Goal: Task Accomplishment & Management: Use online tool/utility

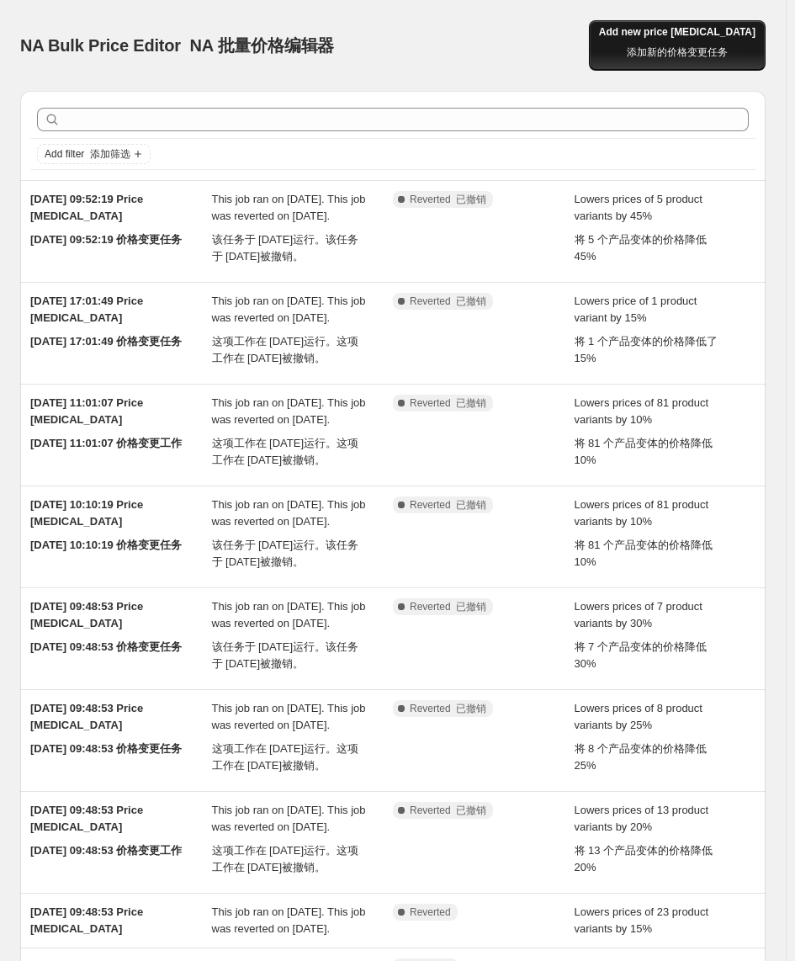
click at [728, 46] on font "添加新的价格变更任务" at bounding box center [677, 52] width 101 height 12
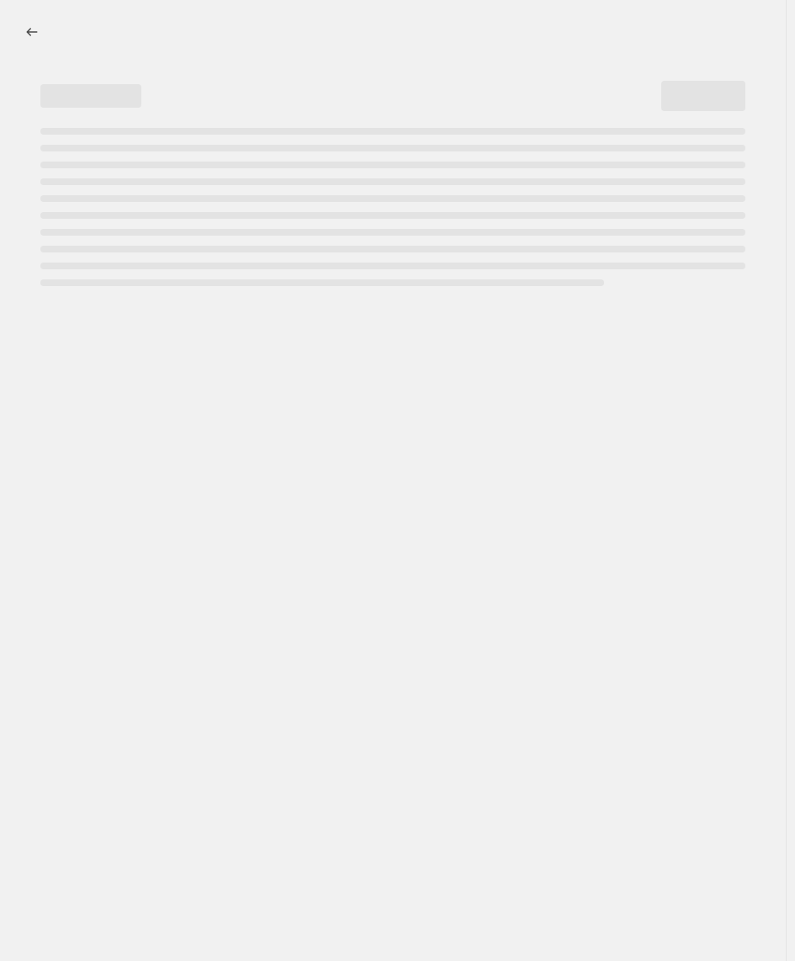
select select "percentage"
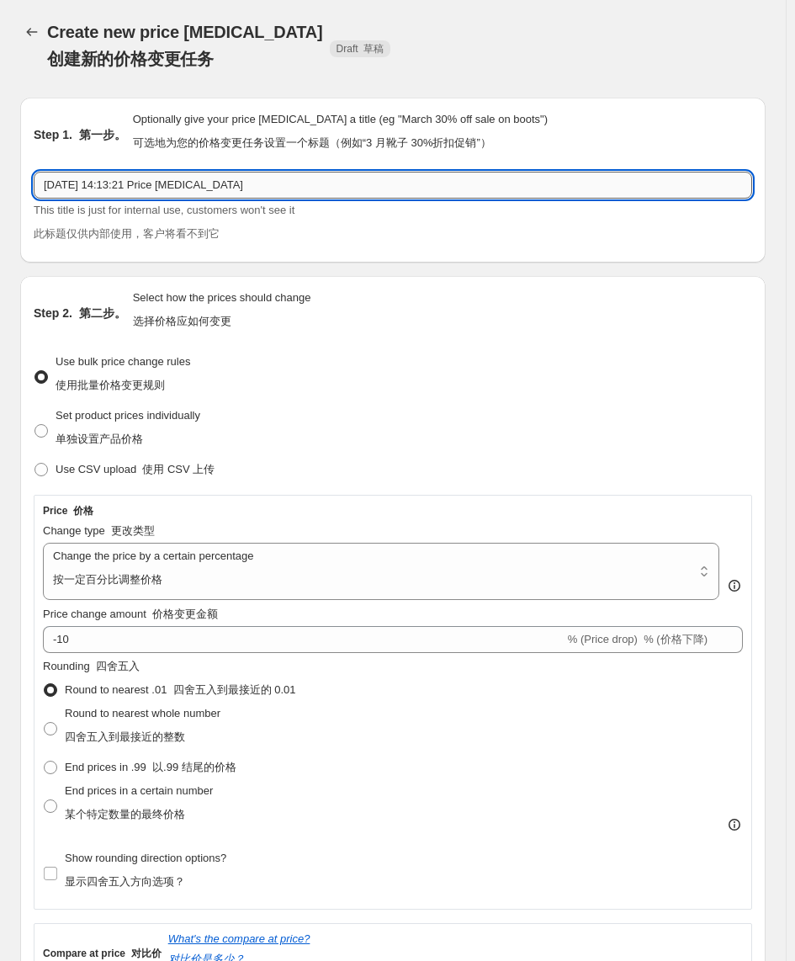
click at [72, 180] on input "2025年8月15日 14:13:21 Price change job" at bounding box center [393, 185] width 719 height 27
click at [135, 180] on input "2025年8月15日 14:13:21 Price change job" at bounding box center [393, 185] width 719 height 27
click at [246, 188] on input "2025年8月15日 14:13:21 Price change job" at bounding box center [393, 185] width 719 height 27
click at [122, 180] on input "2025年8月15日 14:13:21 Price change job" at bounding box center [393, 185] width 719 height 27
click at [293, 188] on input "2025年8月15日 14:13:21 Price change job" at bounding box center [393, 185] width 719 height 27
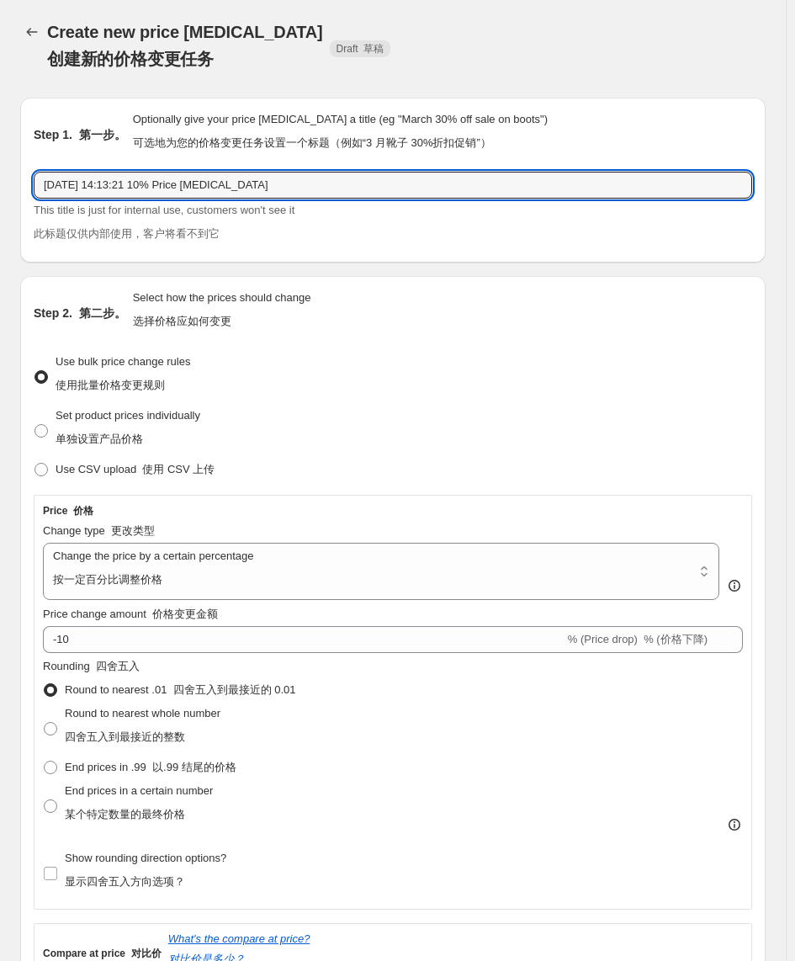
type input "2025年8月15日 14:13:21 10% Price [MEDICAL_DATA]"
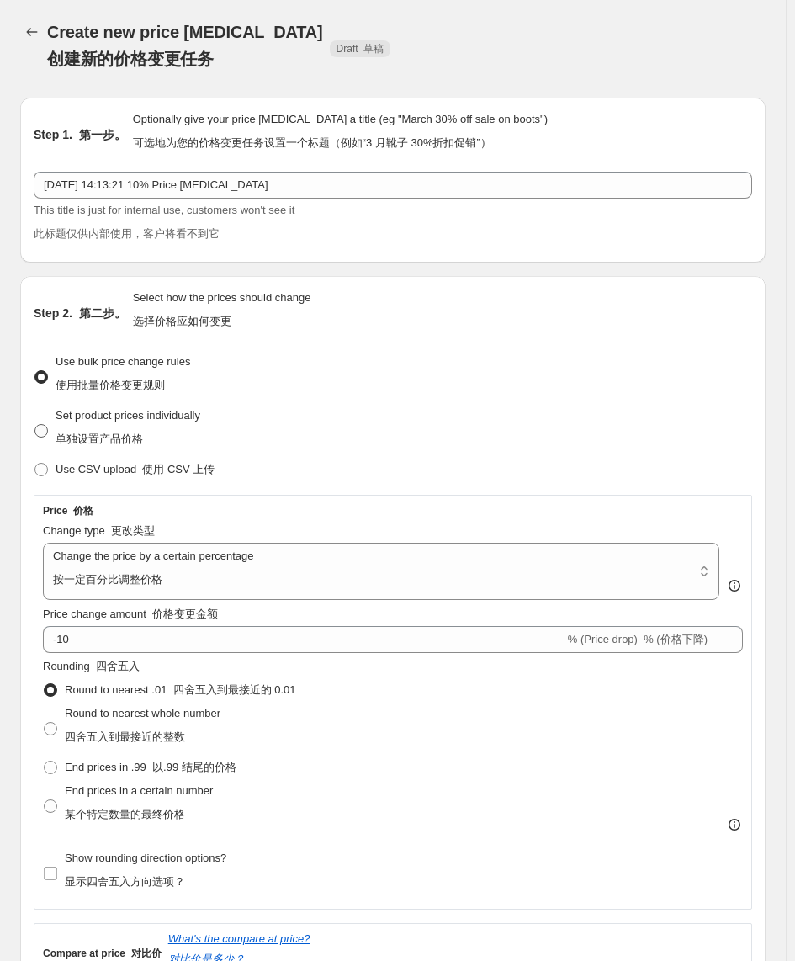
click at [82, 422] on span "Set product prices individually 单独设置产品价格" at bounding box center [128, 427] width 145 height 36
click at [35, 424] on input "Set product prices individually 单独设置产品价格" at bounding box center [34, 424] width 1 height 1
radio input "true"
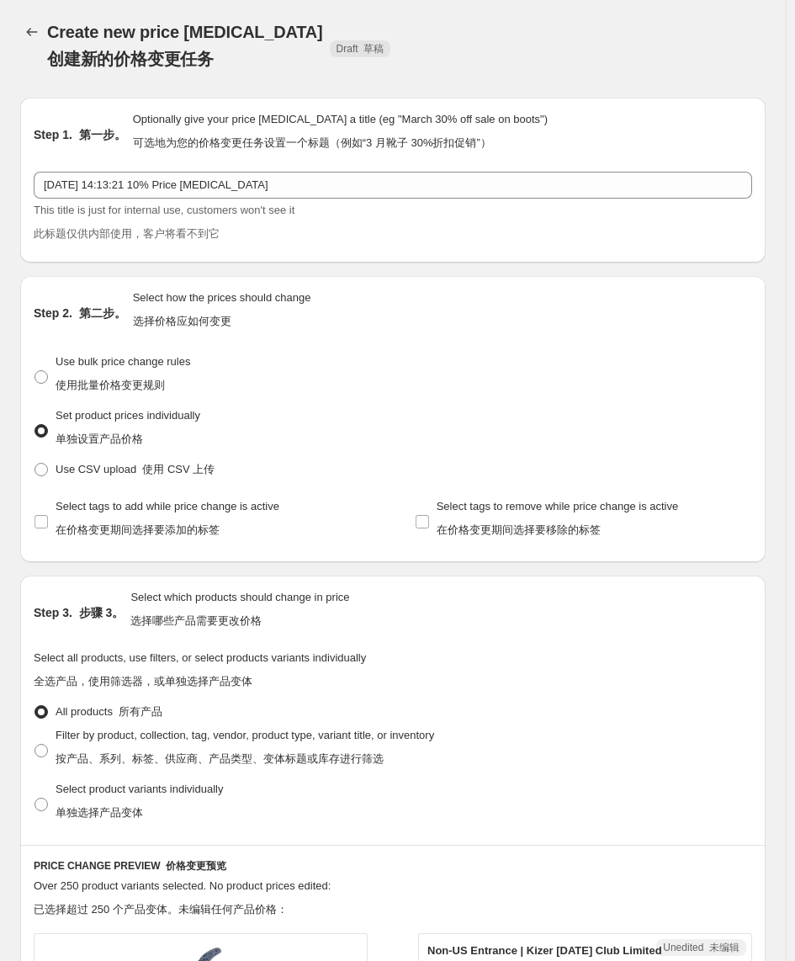
scroll to position [105, 0]
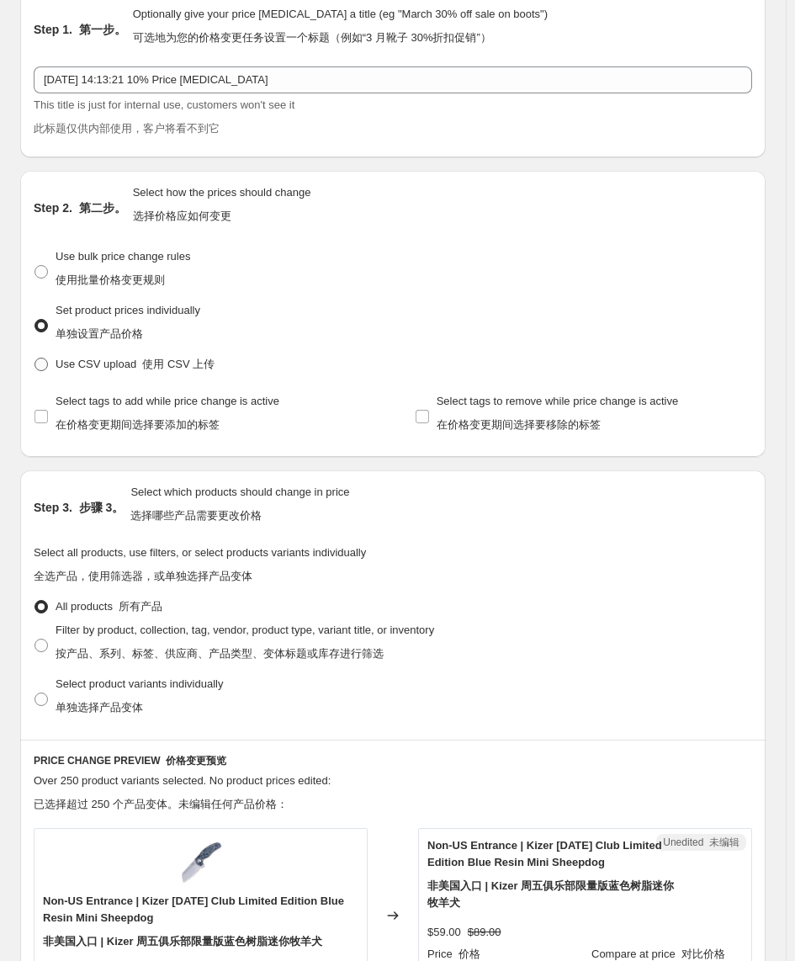
click at [40, 373] on label "Use CSV upload 使用 CSV 上传" at bounding box center [124, 365] width 181 height 24
click at [35, 358] on input "Use CSV upload 使用 CSV 上传" at bounding box center [34, 358] width 1 height 1
radio input "true"
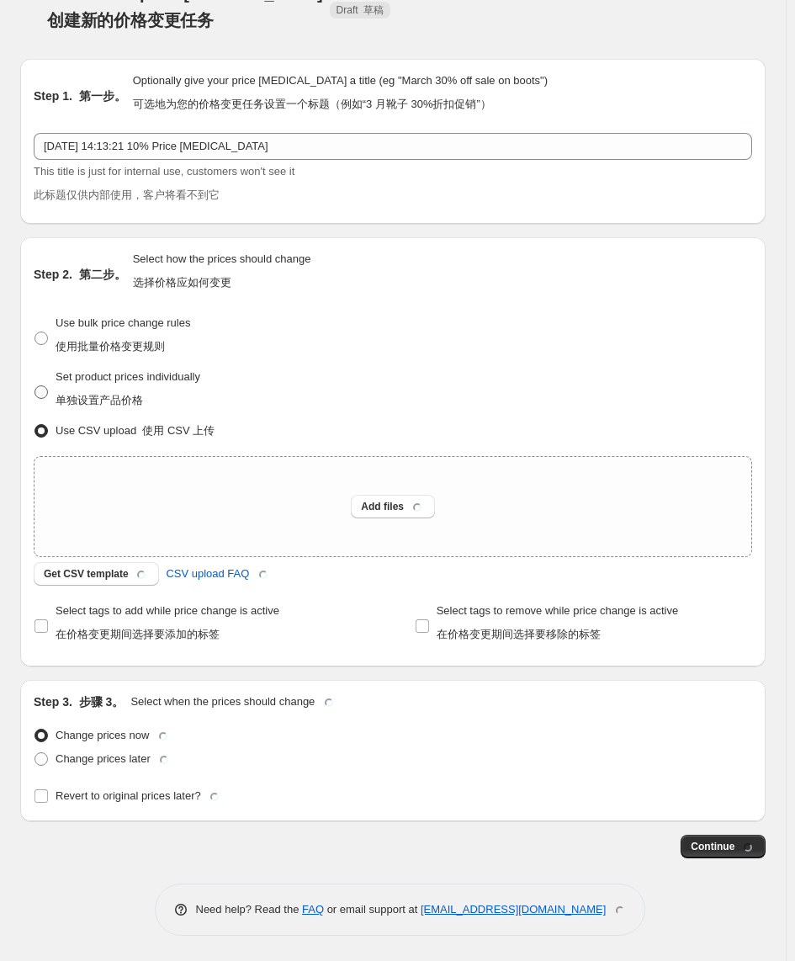
click at [50, 386] on label "Set product prices individually 单独设置产品价格" at bounding box center [117, 392] width 167 height 54
click at [35, 386] on input "Set product prices individually 单独设置产品价格" at bounding box center [34, 385] width 1 height 1
radio input "true"
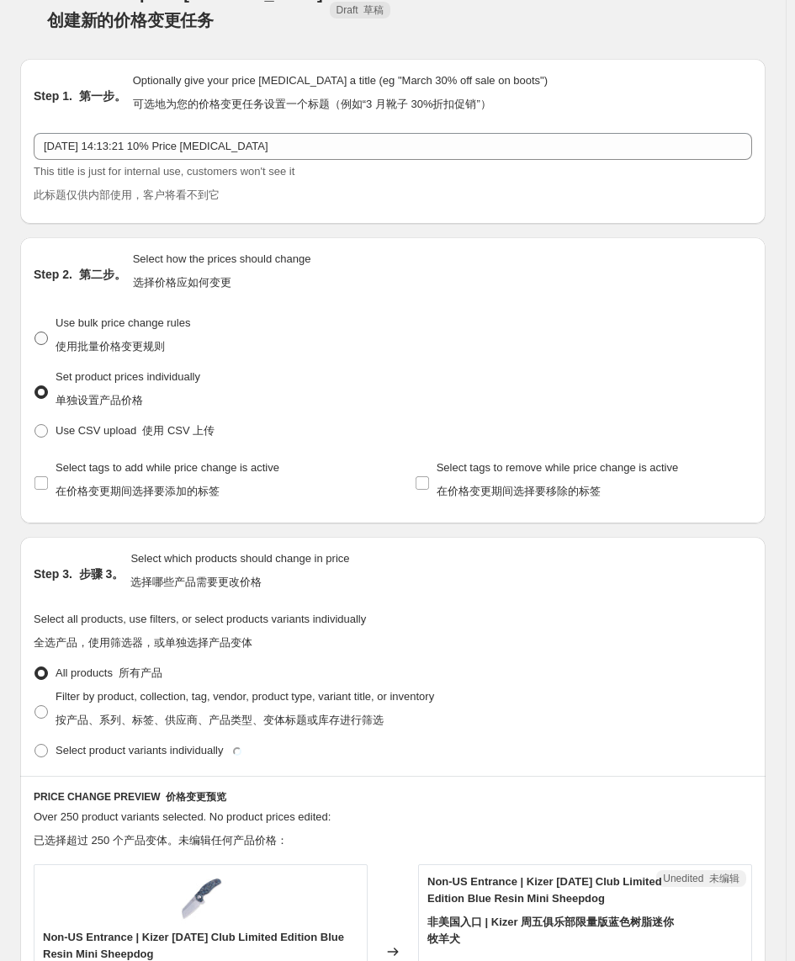
click at [43, 337] on span at bounding box center [40, 338] width 13 height 13
click at [35, 332] on input "Use bulk price change rules 使用批量价格变更规则" at bounding box center [34, 332] width 1 height 1
radio input "true"
select select "percentage"
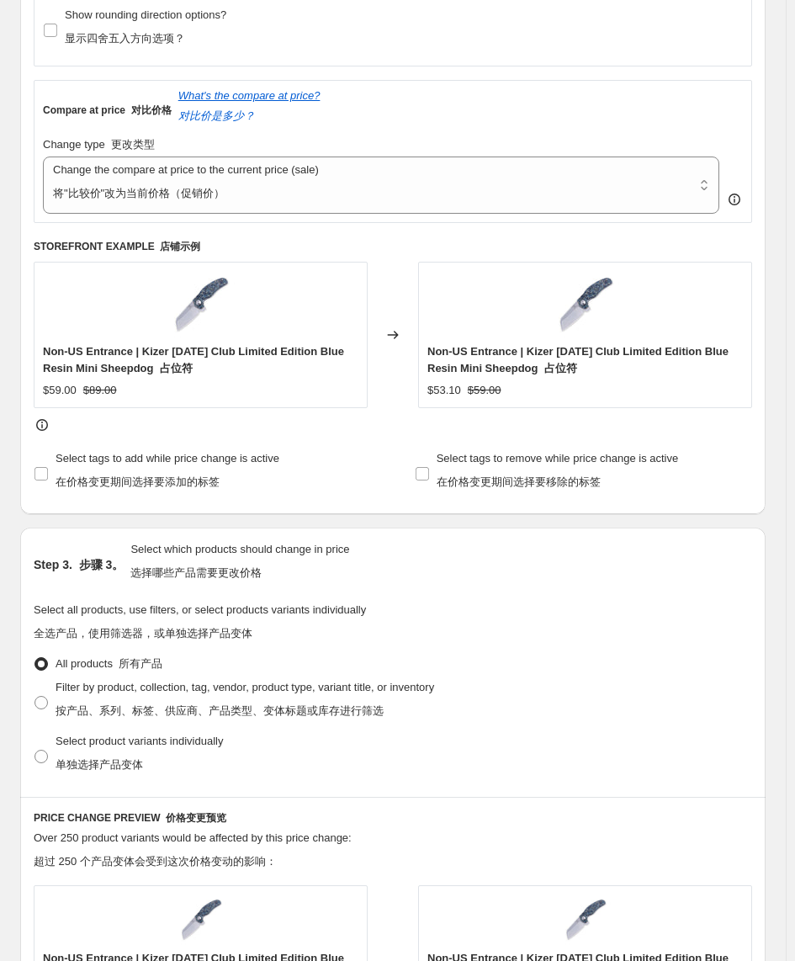
scroll to position [880, 0]
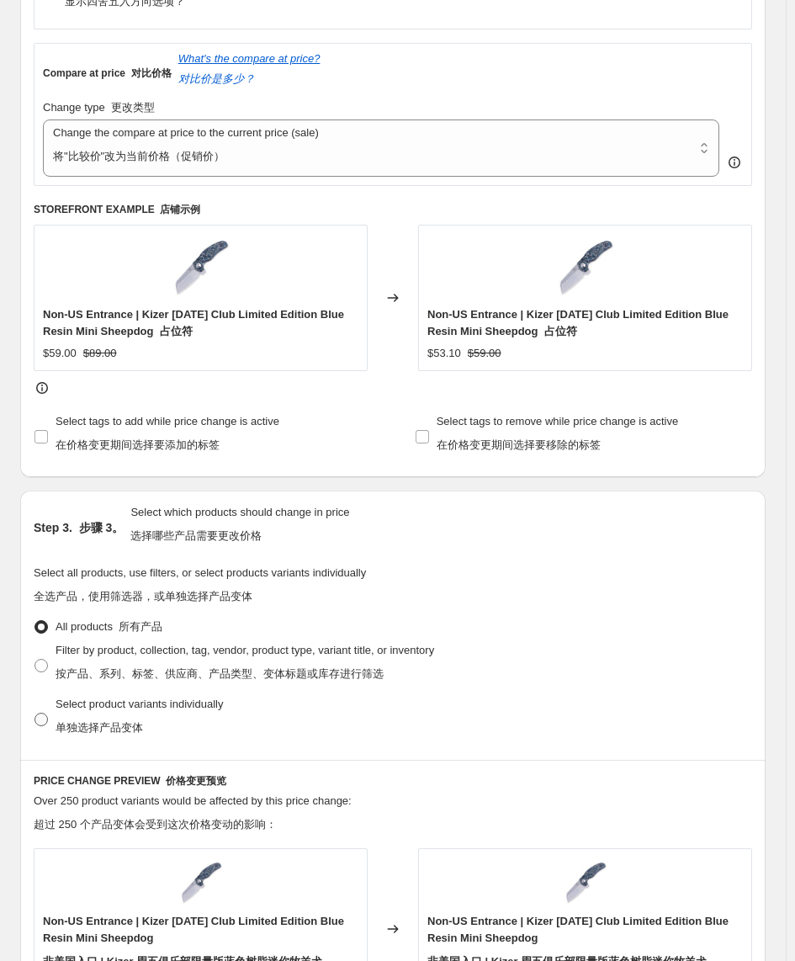
click at [60, 699] on font "单独选择产品变体" at bounding box center [100, 727] width 88 height 13
click at [35, 699] on input "Select product variants individually 单独选择产品变体" at bounding box center [34, 713] width 1 height 1
radio input "true"
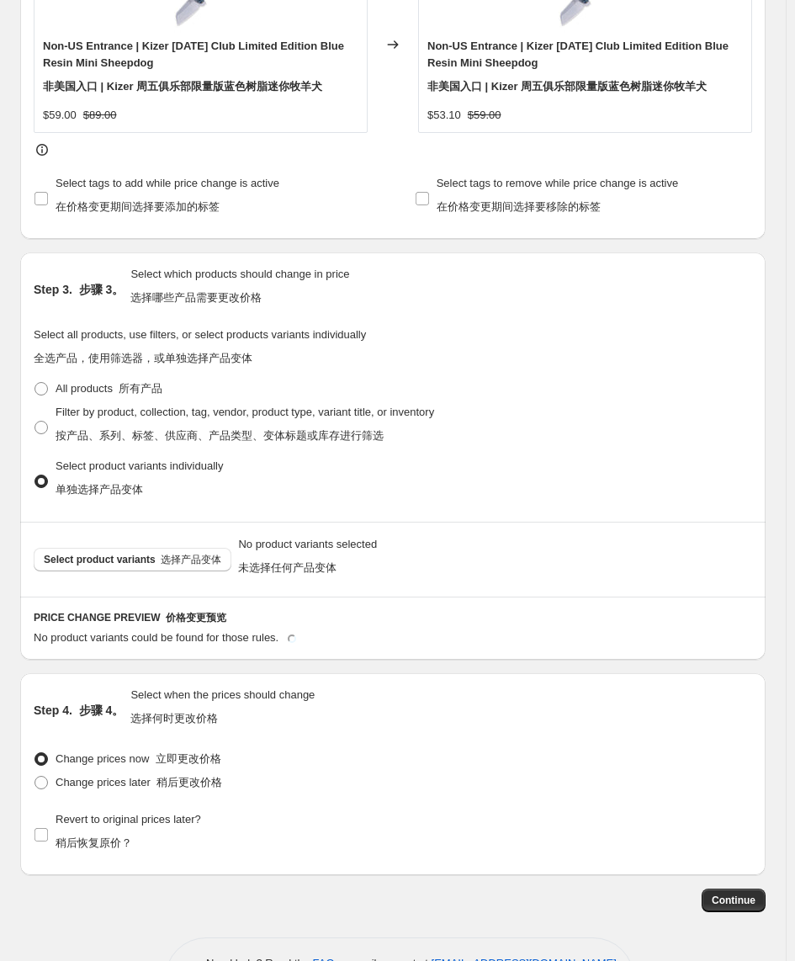
scroll to position [1196, 0]
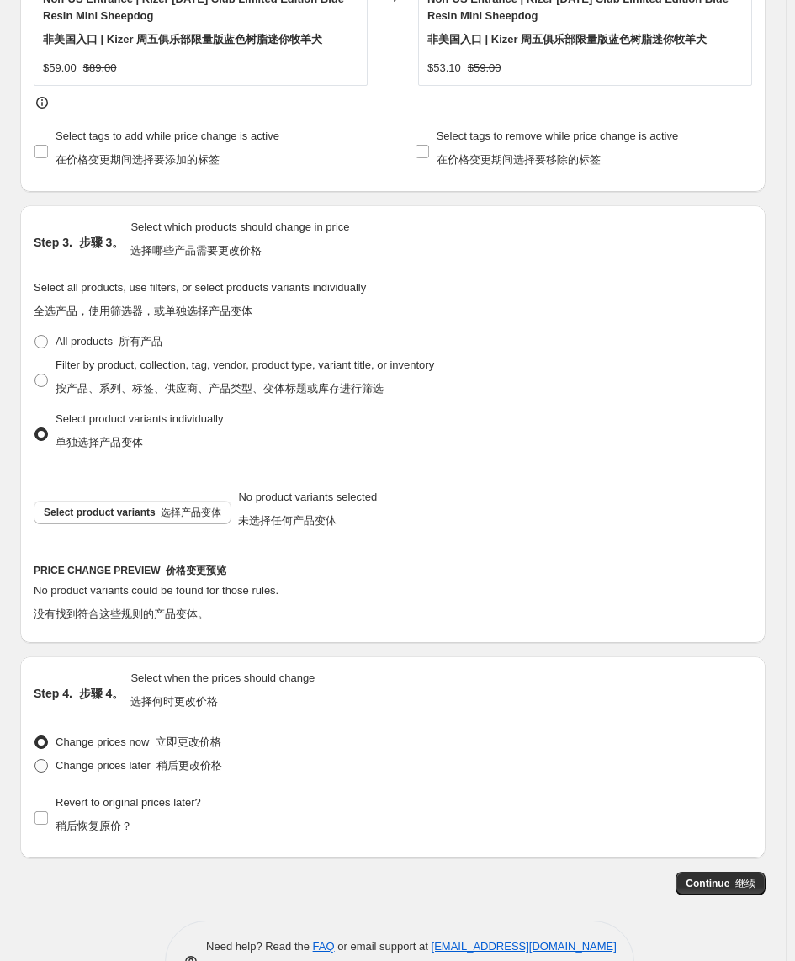
click at [72, 699] on span "Change prices later 稍后更改价格" at bounding box center [139, 765] width 167 height 13
click at [35, 699] on input "Change prices later 稍后更改价格" at bounding box center [34, 759] width 1 height 1
radio input "true"
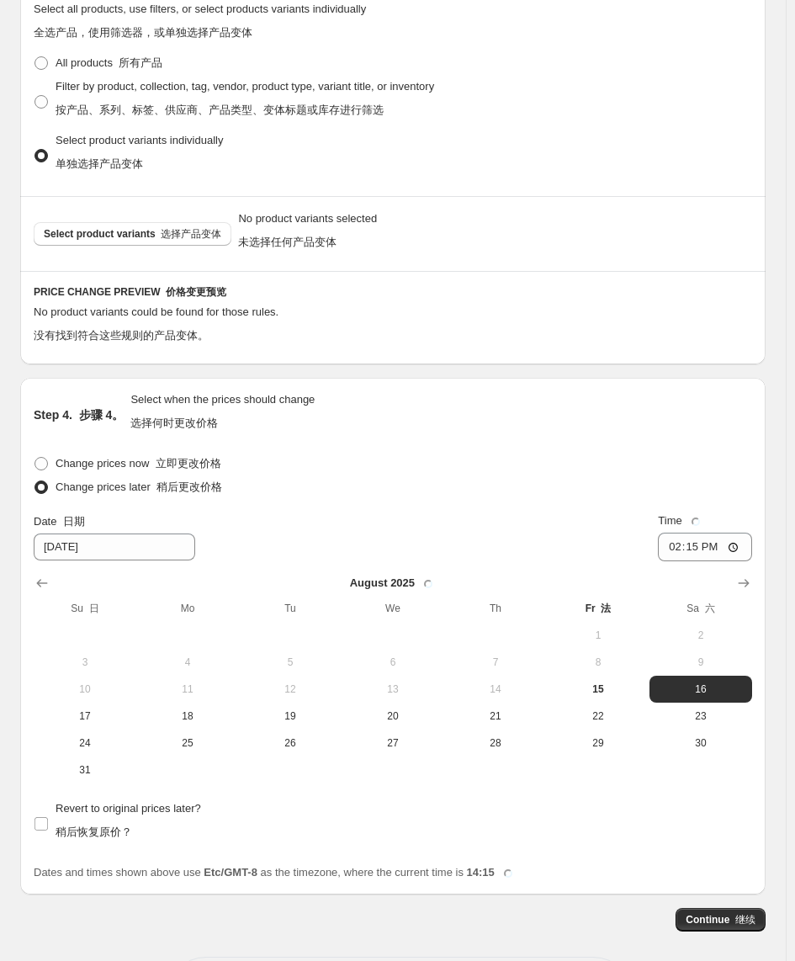
scroll to position [1511, 0]
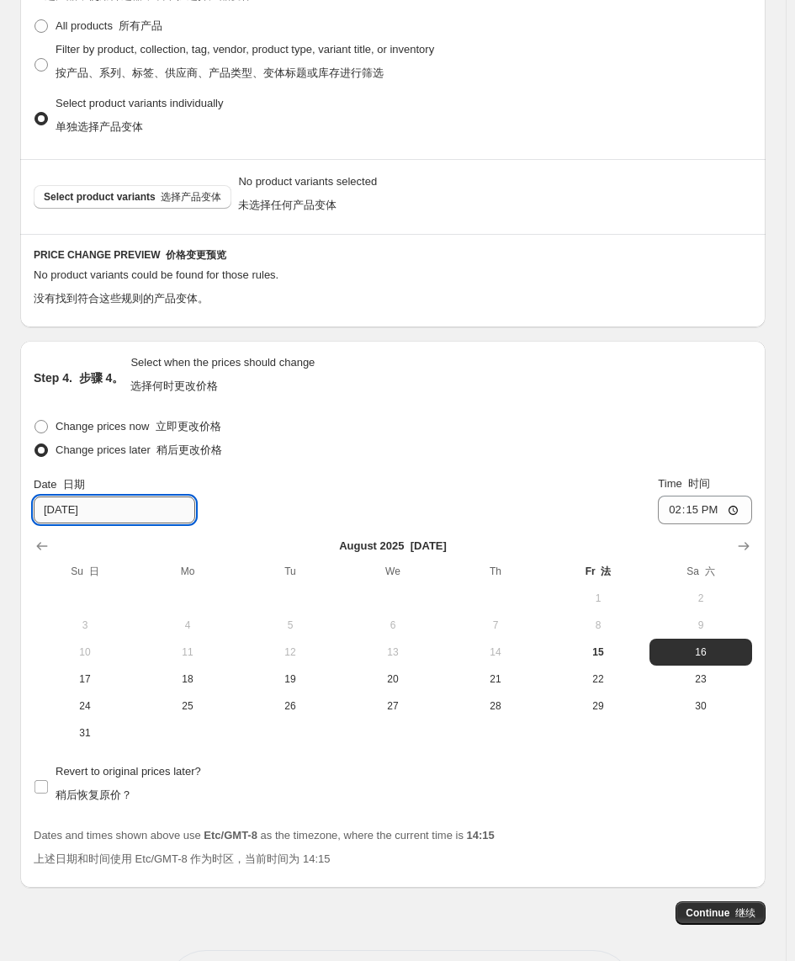
click at [124, 510] on input "[DATE]" at bounding box center [115, 509] width 162 height 27
click at [61, 512] on input "[DATE]" at bounding box center [115, 509] width 162 height 27
click at [65, 512] on input "[DATE]" at bounding box center [115, 509] width 162 height 27
type input "[DATE]"
click at [701, 516] on input "14:15" at bounding box center [705, 510] width 94 height 29
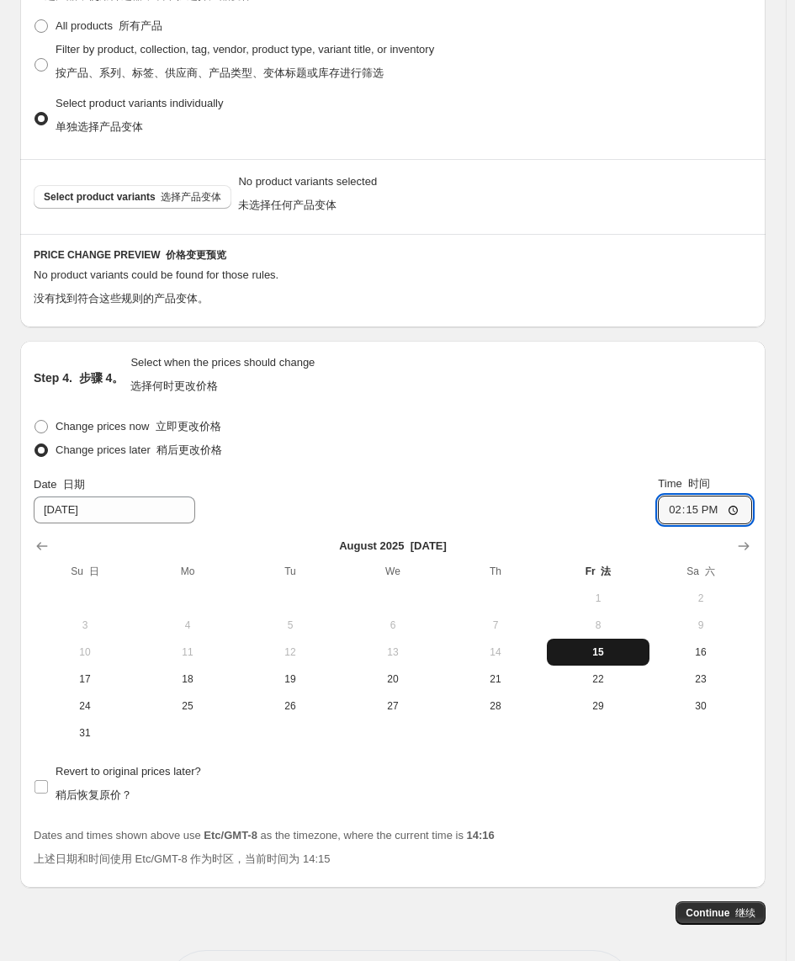
click at [599, 648] on span "15" at bounding box center [598, 651] width 89 height 13
click at [711, 517] on input "14:15" at bounding box center [705, 510] width 94 height 29
type input "15:00"
click at [161, 203] on font "选择产品变体" at bounding box center [191, 197] width 61 height 12
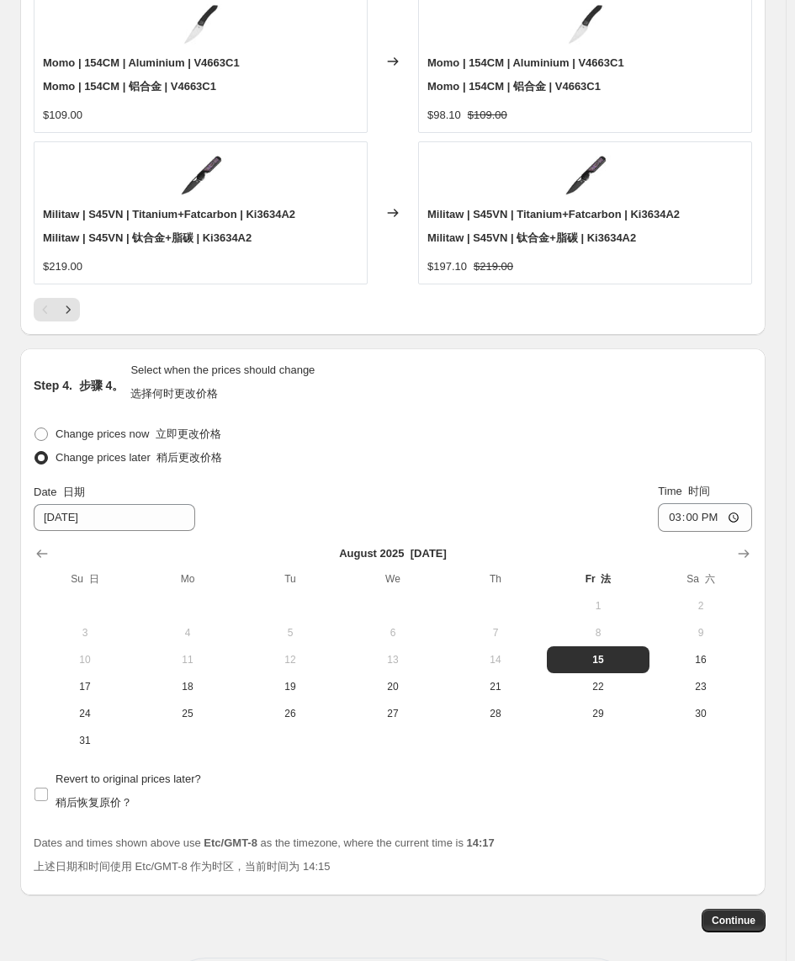
scroll to position [2332, 0]
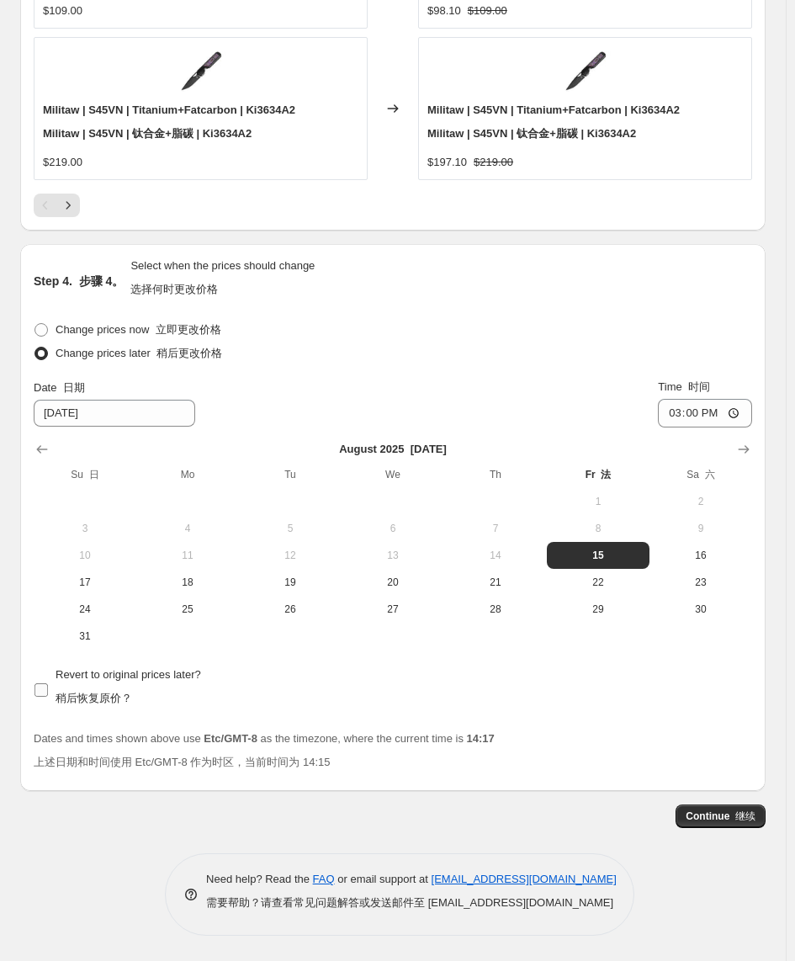
click at [154, 684] on span "Revert to original prices later? 稍后恢复原价？" at bounding box center [129, 689] width 146 height 47
click at [48, 684] on input "Revert to original prices later? 稍后恢复原价？" at bounding box center [40, 689] width 13 height 13
checkbox input "true"
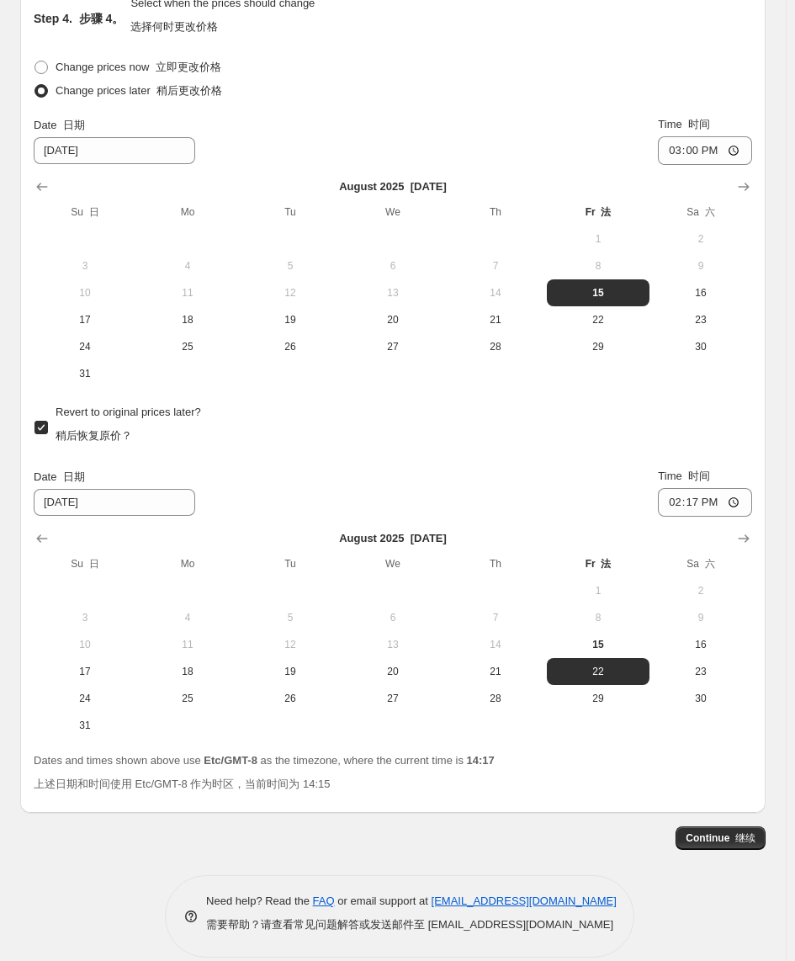
scroll to position [2615, 0]
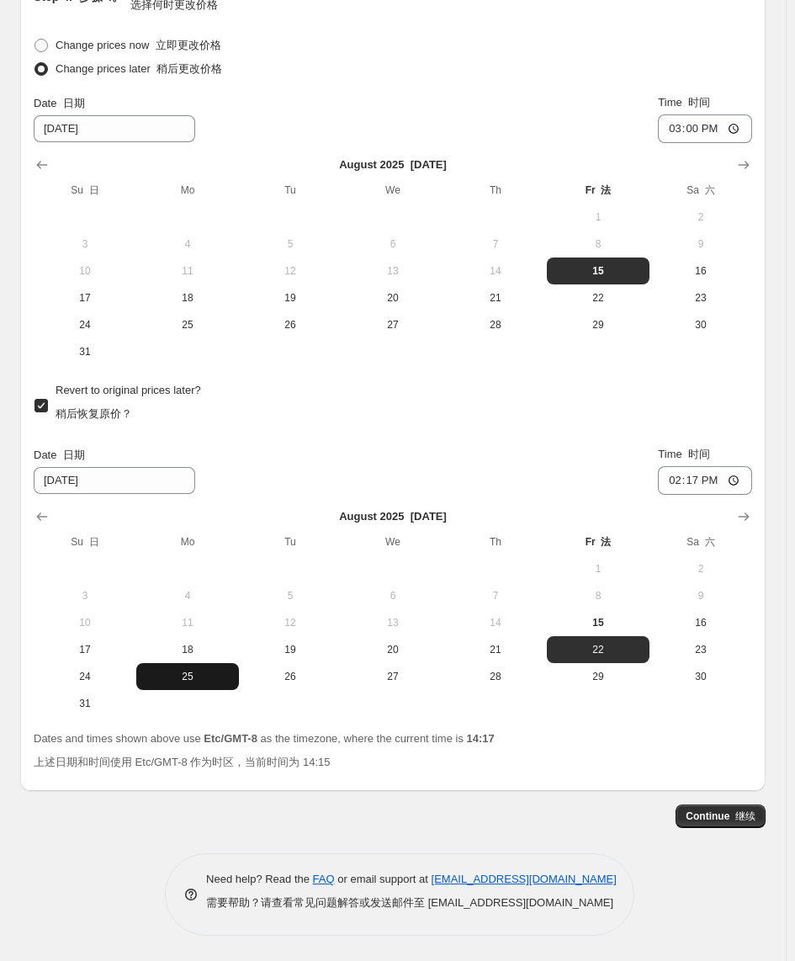
click at [187, 682] on span "25" at bounding box center [187, 676] width 89 height 13
type input "[DATE]"
click at [712, 488] on input "14:17" at bounding box center [705, 480] width 94 height 29
type input "12:00"
click at [753, 699] on font "继续" at bounding box center [745, 816] width 20 height 12
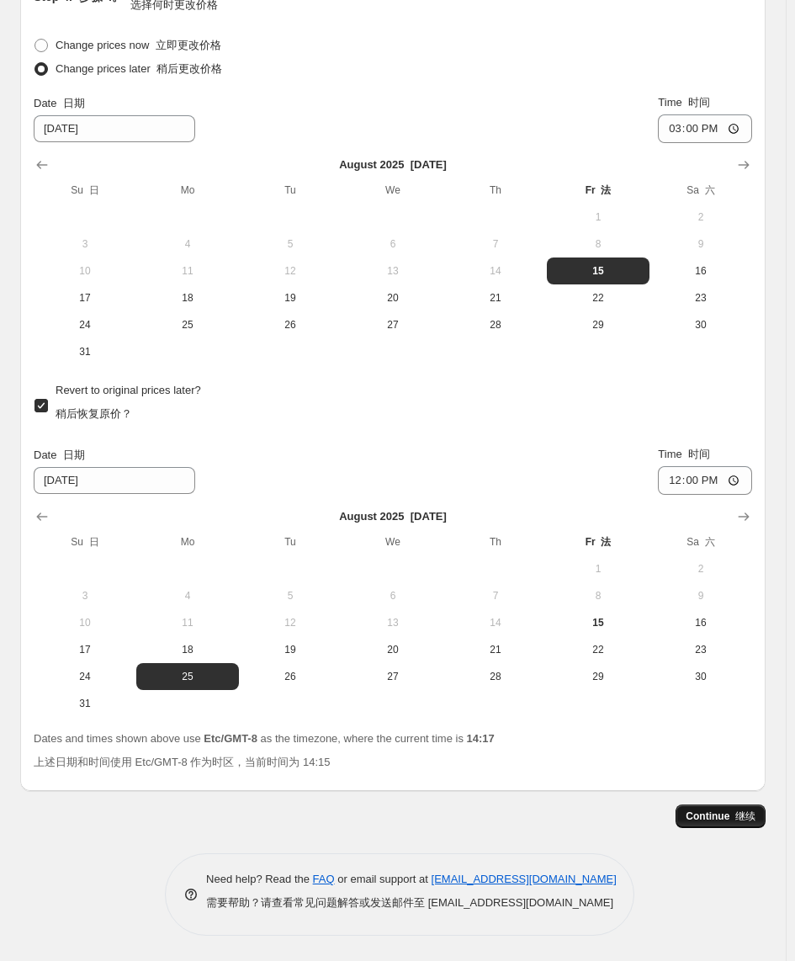
scroll to position [0, 0]
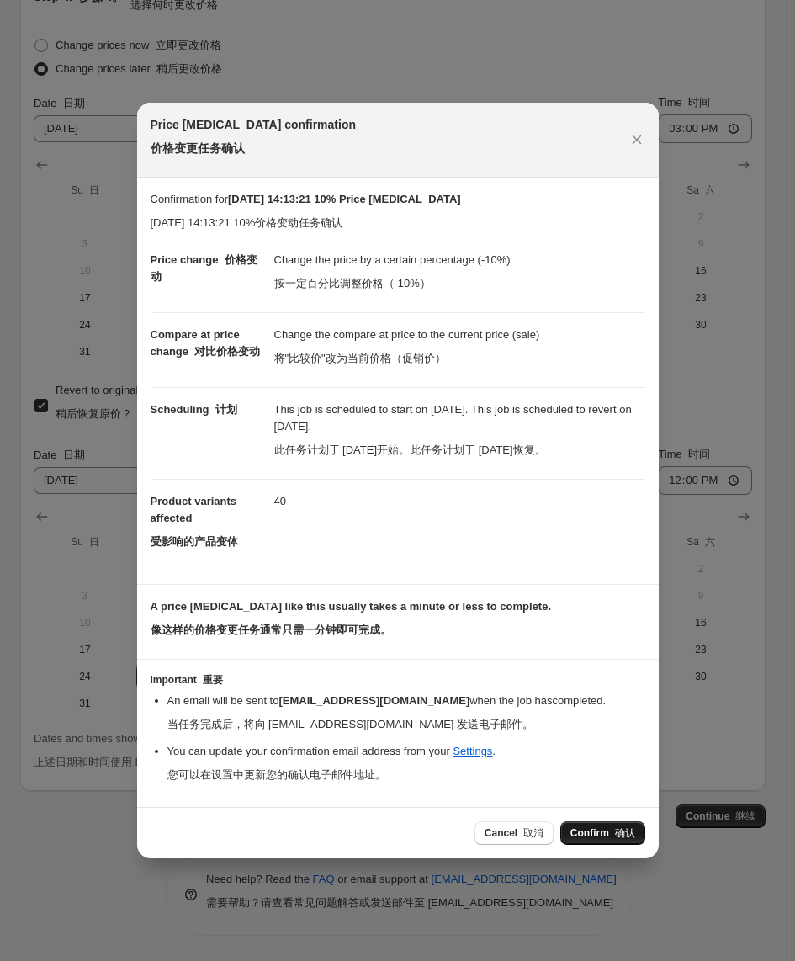
click at [620, 699] on font "确认" at bounding box center [625, 833] width 20 height 12
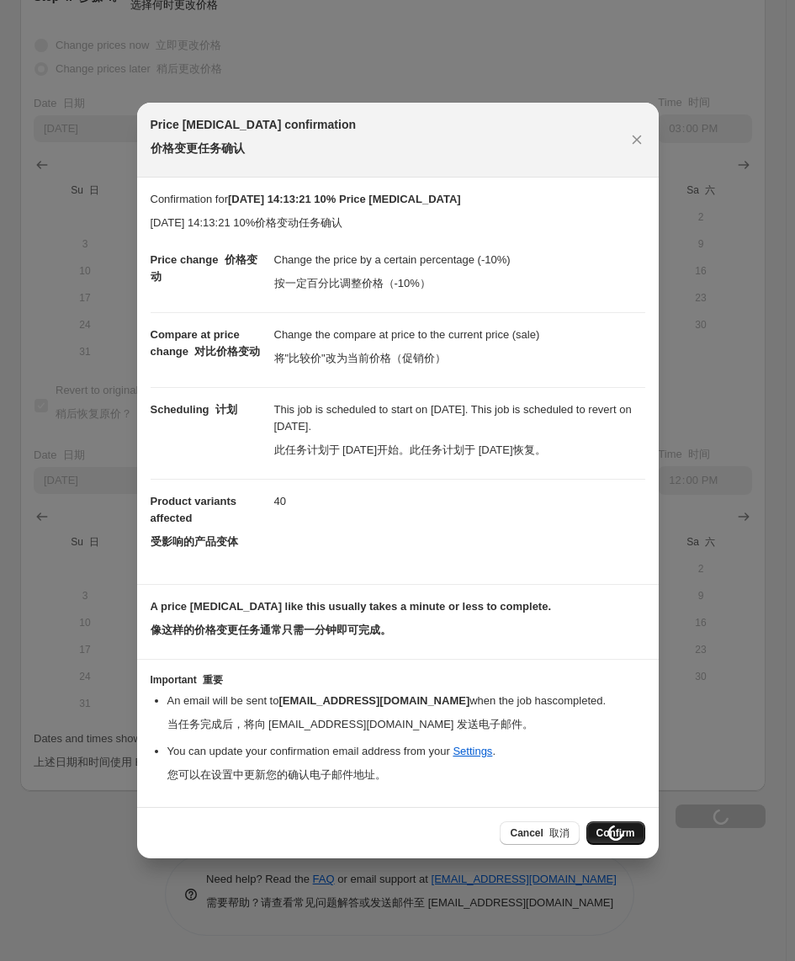
type input "2025年8月15日 14:13:21 10% Price [MEDICAL_DATA]"
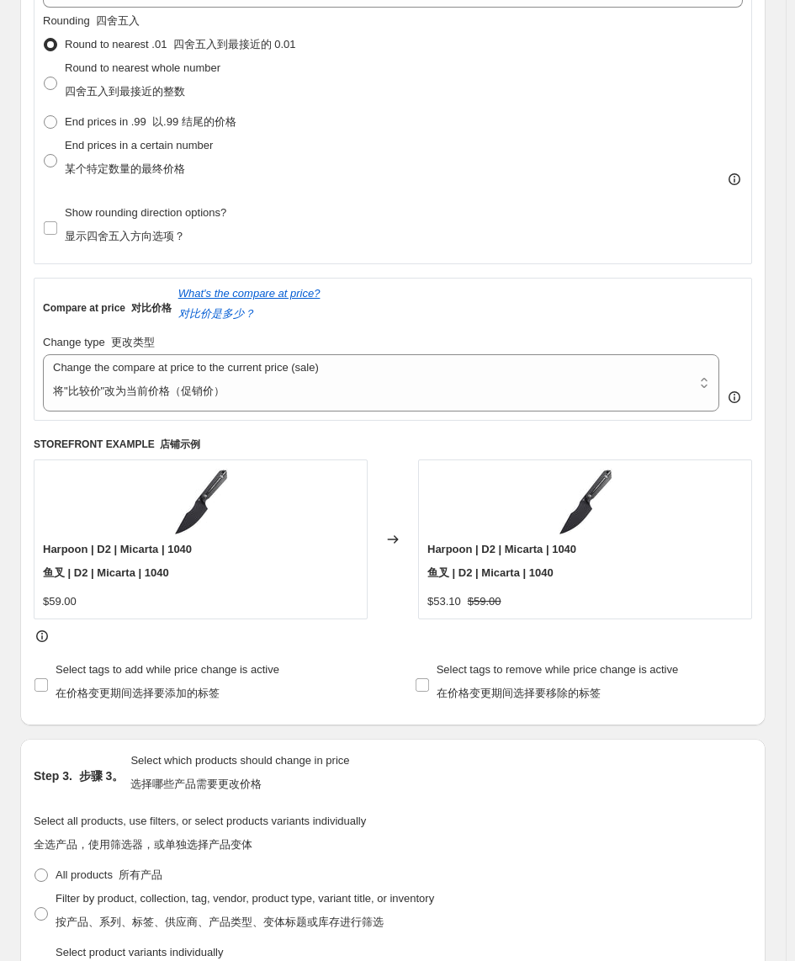
scroll to position [947, 0]
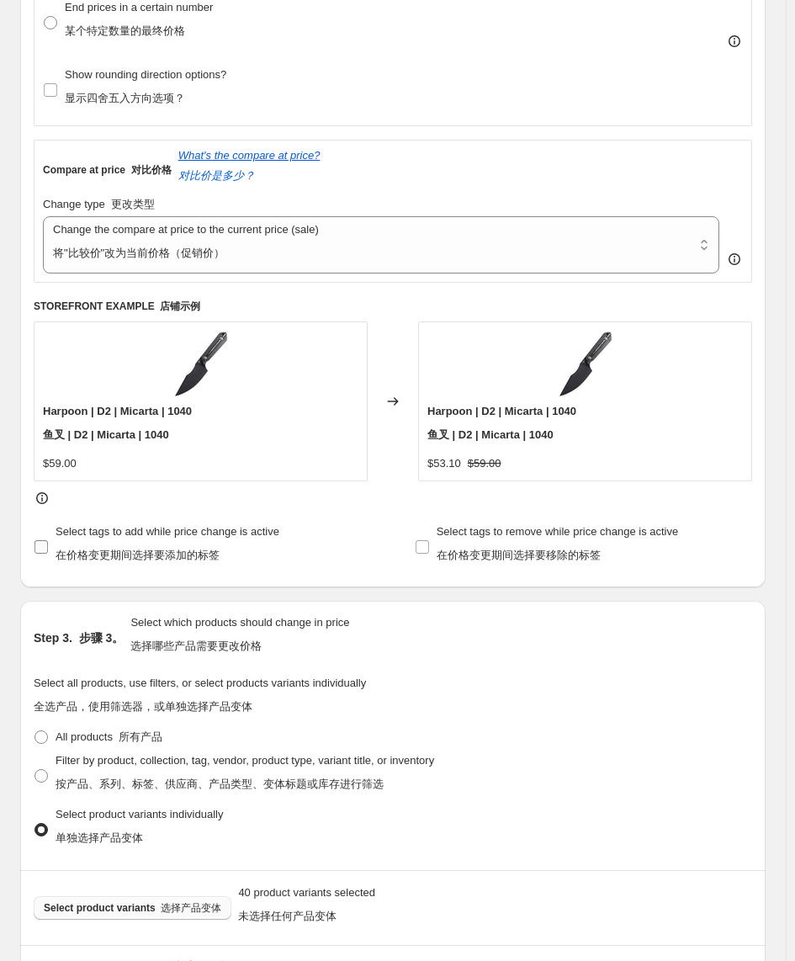
click at [38, 550] on input "Select tags to add while price change is active 在价格变更期间选择要添加的标签" at bounding box center [40, 546] width 13 height 13
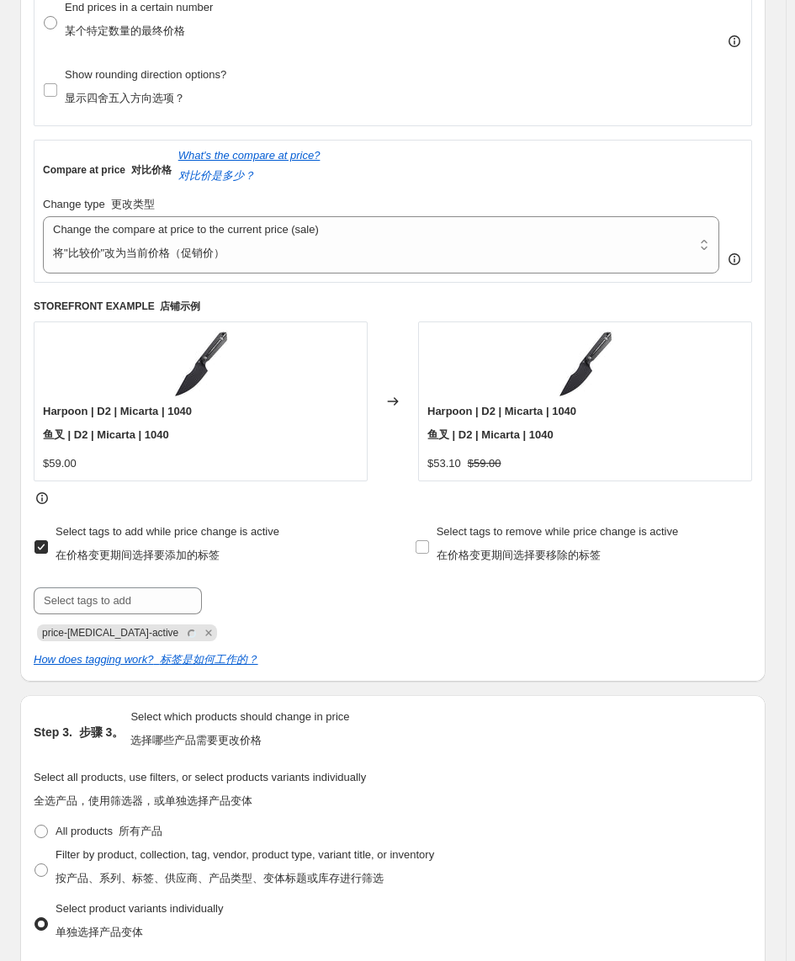
click at [40, 550] on input "Select tags to add while price change is active 在价格变更期间选择要添加的标签" at bounding box center [40, 546] width 13 height 13
checkbox input "false"
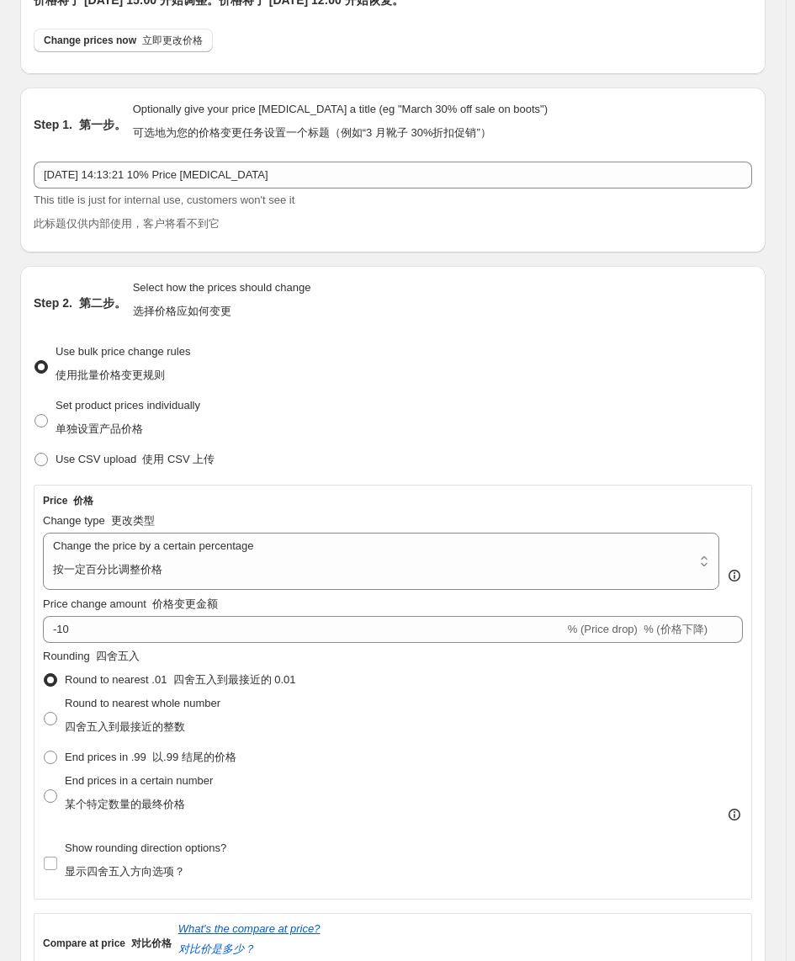
scroll to position [0, 0]
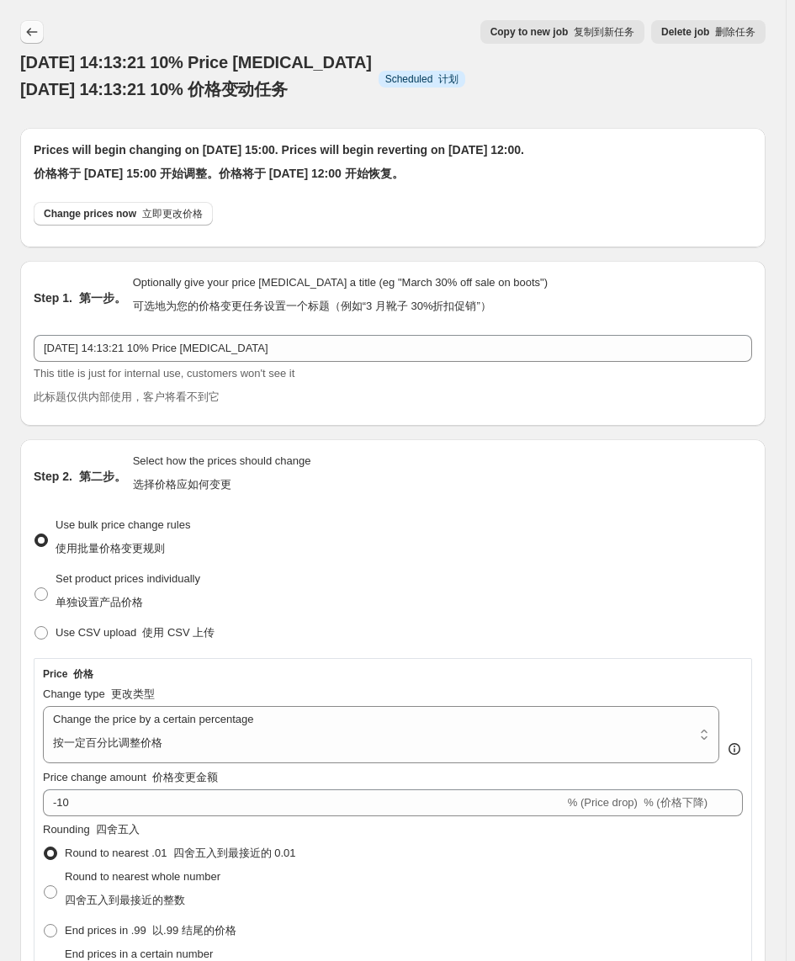
click at [29, 29] on icon "Price change jobs" at bounding box center [32, 32] width 17 height 17
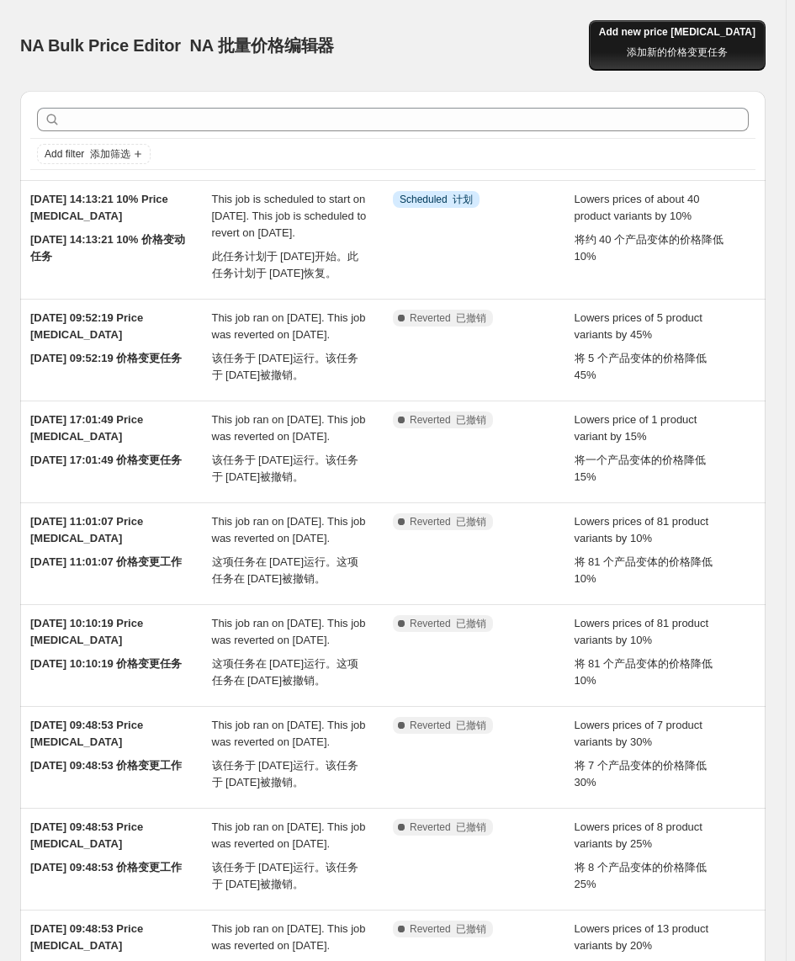
click at [691, 36] on span "Add new price change job 添加新的价格变更任务" at bounding box center [677, 45] width 157 height 40
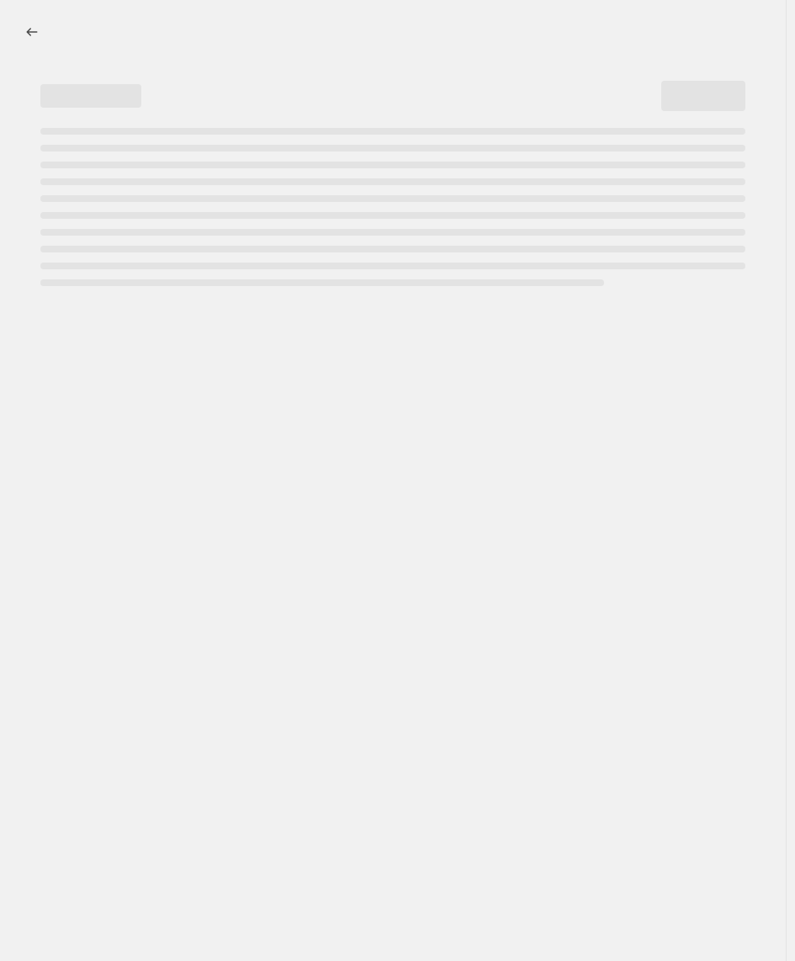
select select "percentage"
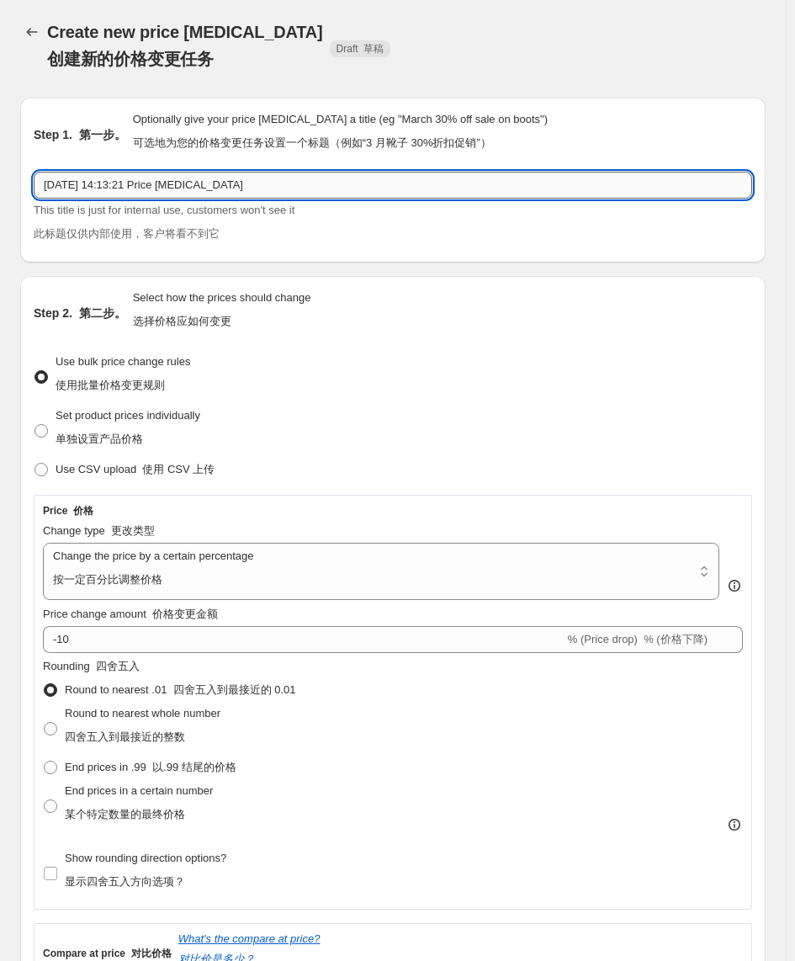
click at [161, 186] on input "2025年8月15日 14:13:21 Price change job" at bounding box center [393, 185] width 719 height 27
type input "2025年8月15日 14:13:21 15% Price [MEDICAL_DATA]"
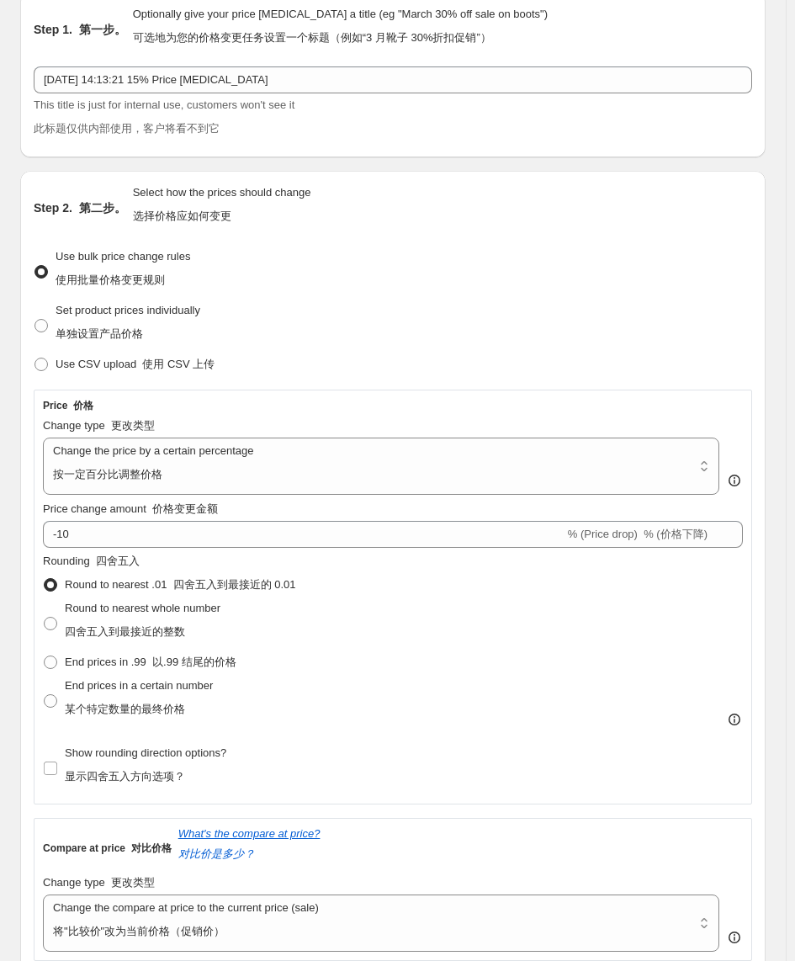
scroll to position [210, 0]
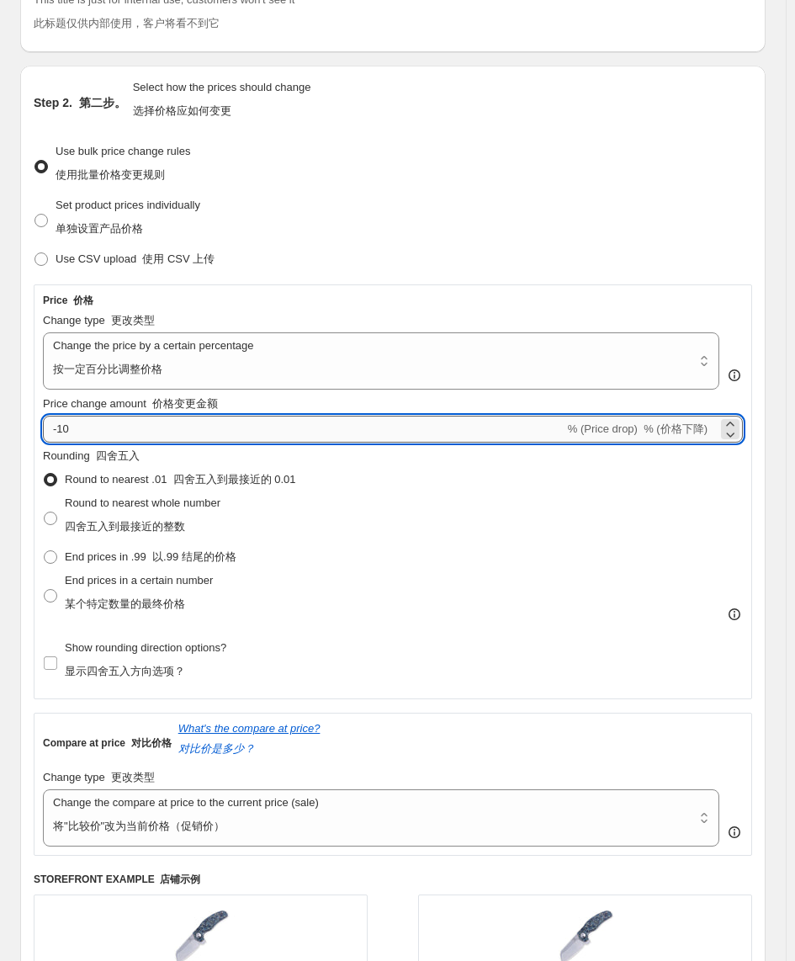
click at [112, 440] on input "-10" at bounding box center [304, 429] width 522 height 27
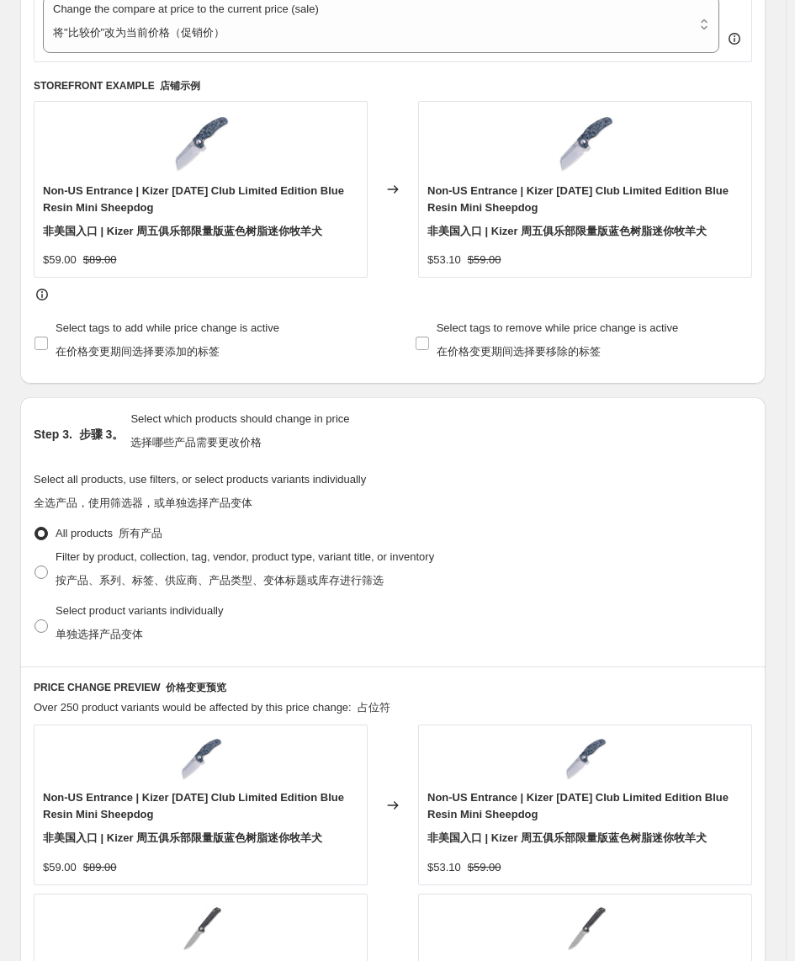
scroll to position [1157, 0]
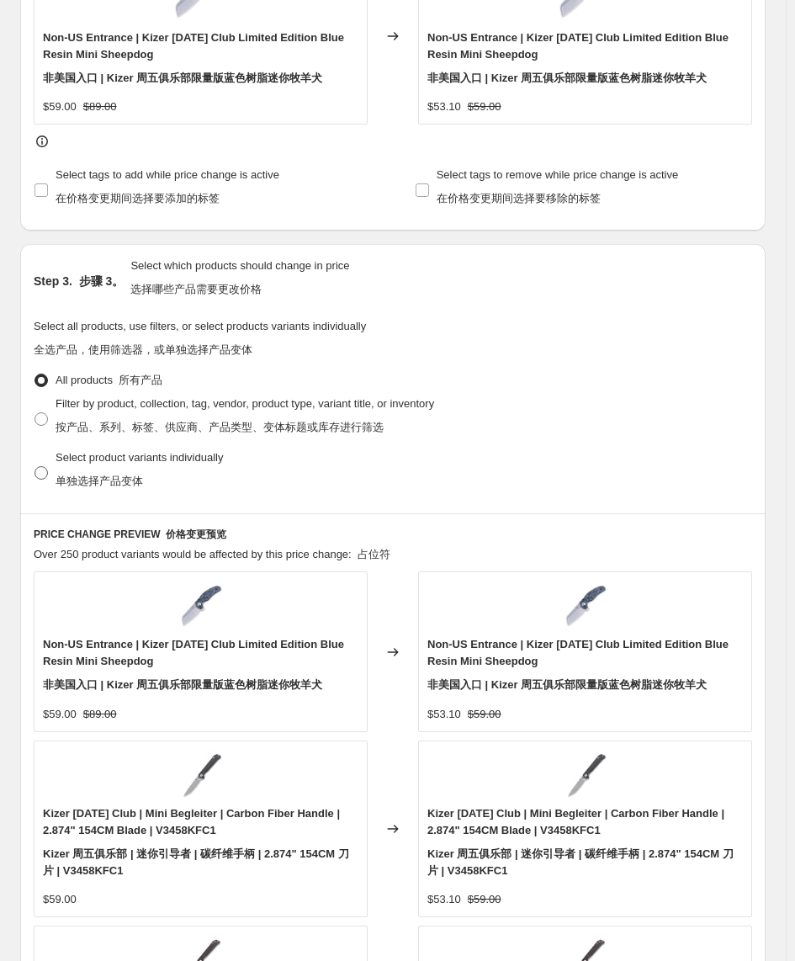
type input "-15"
click at [131, 479] on font "单独选择产品变体" at bounding box center [100, 481] width 88 height 13
click at [35, 467] on input "Select product variants individually 单独选择产品变体" at bounding box center [34, 466] width 1 height 1
radio input "true"
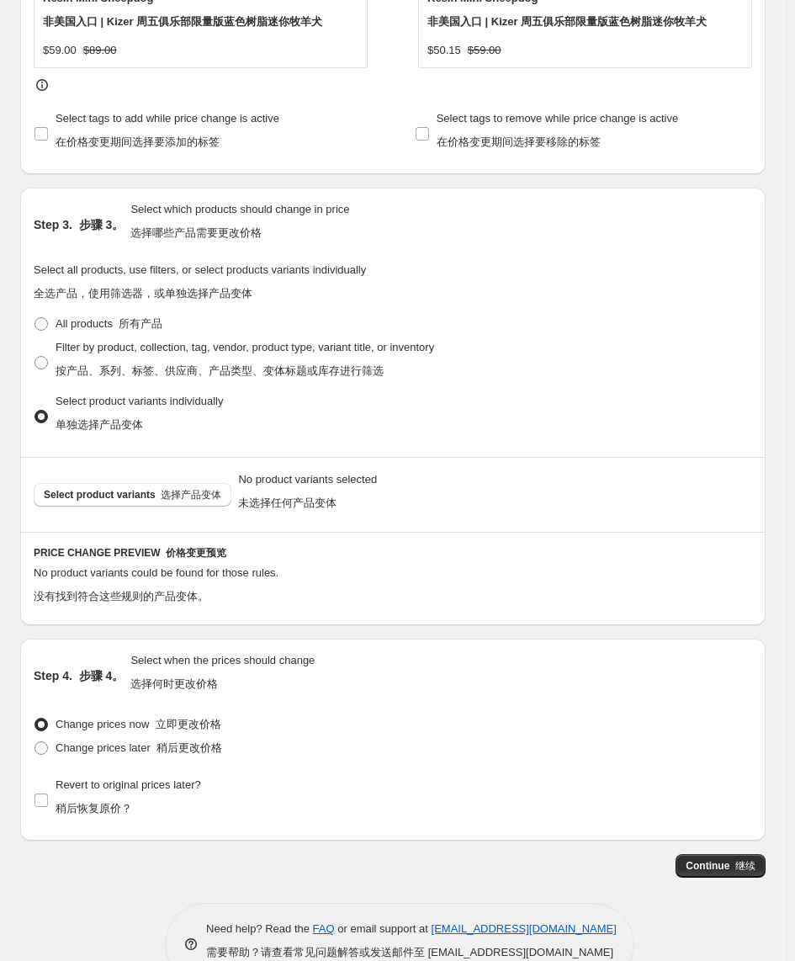
scroll to position [1266, 0]
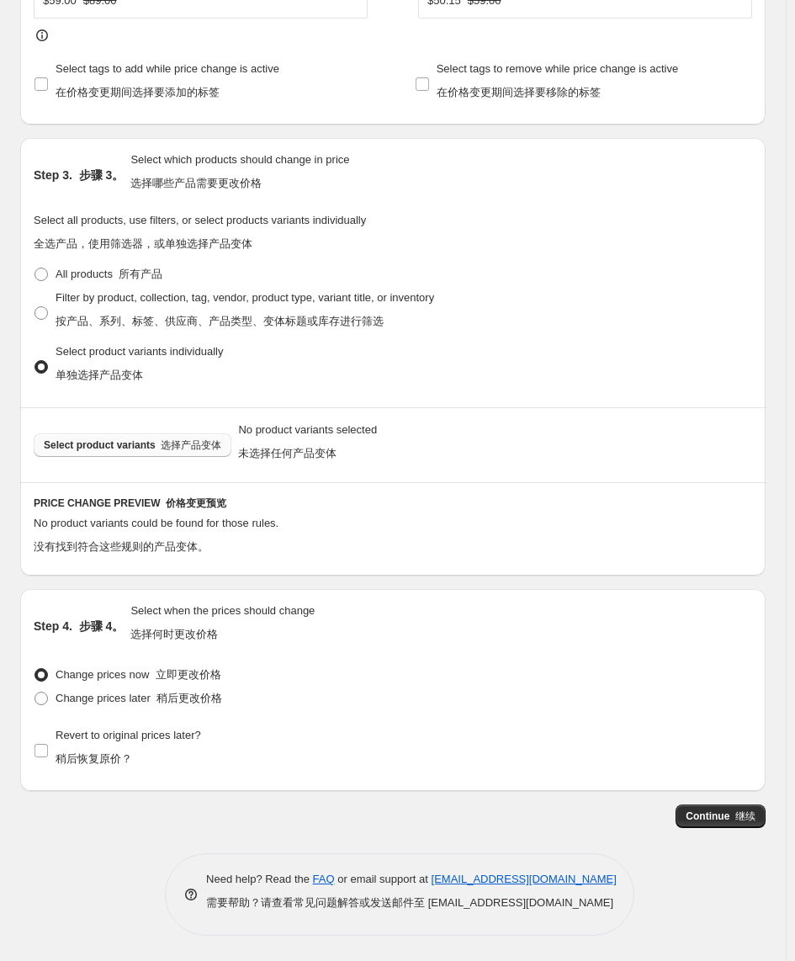
click at [178, 444] on font "选择产品变体" at bounding box center [191, 445] width 61 height 12
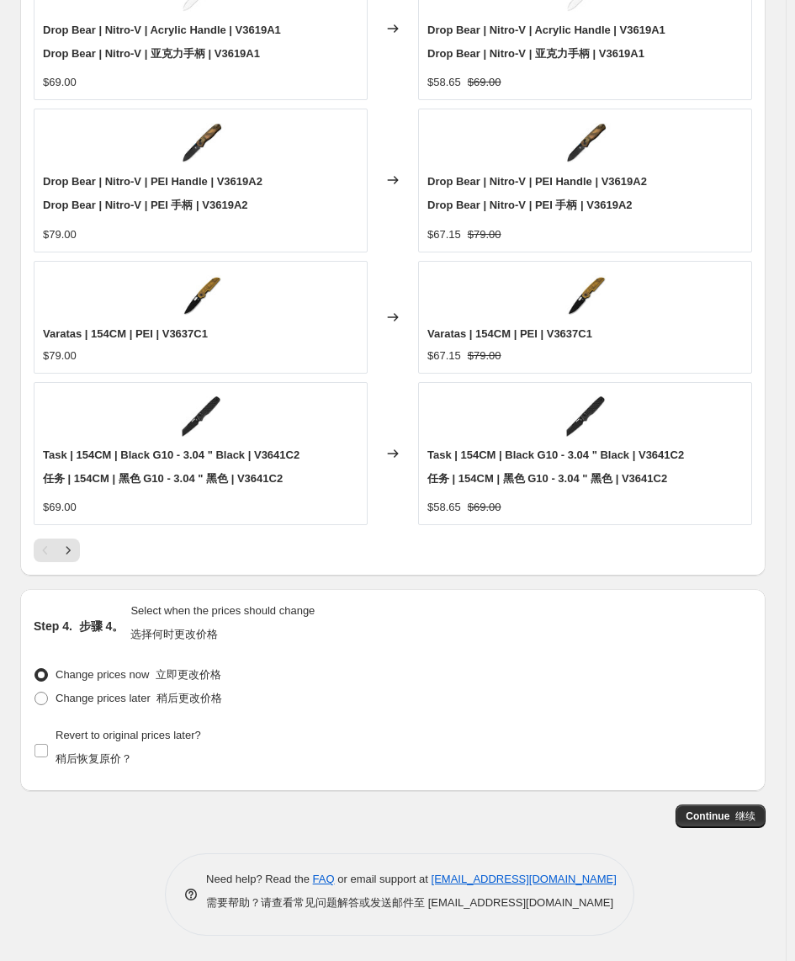
scroll to position [2017, 0]
click at [133, 699] on span "Change prices later 稍后更改价格" at bounding box center [139, 698] width 167 height 13
click at [35, 693] on input "Change prices later 稍后更改价格" at bounding box center [34, 692] width 1 height 1
radio input "true"
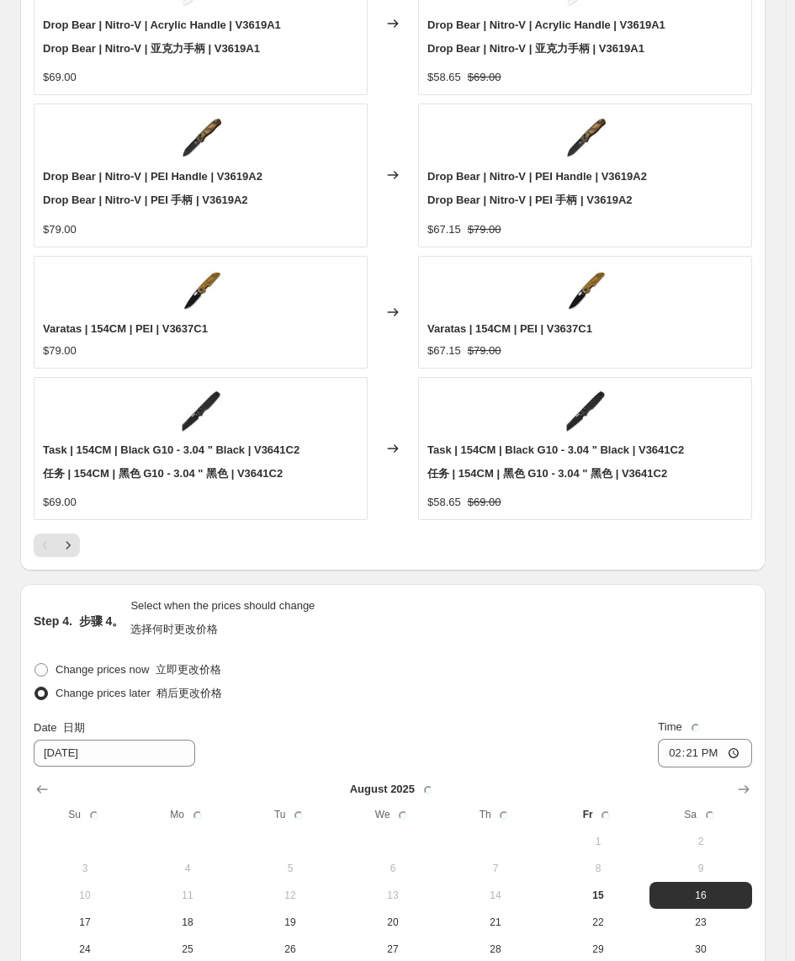
scroll to position [2227, 0]
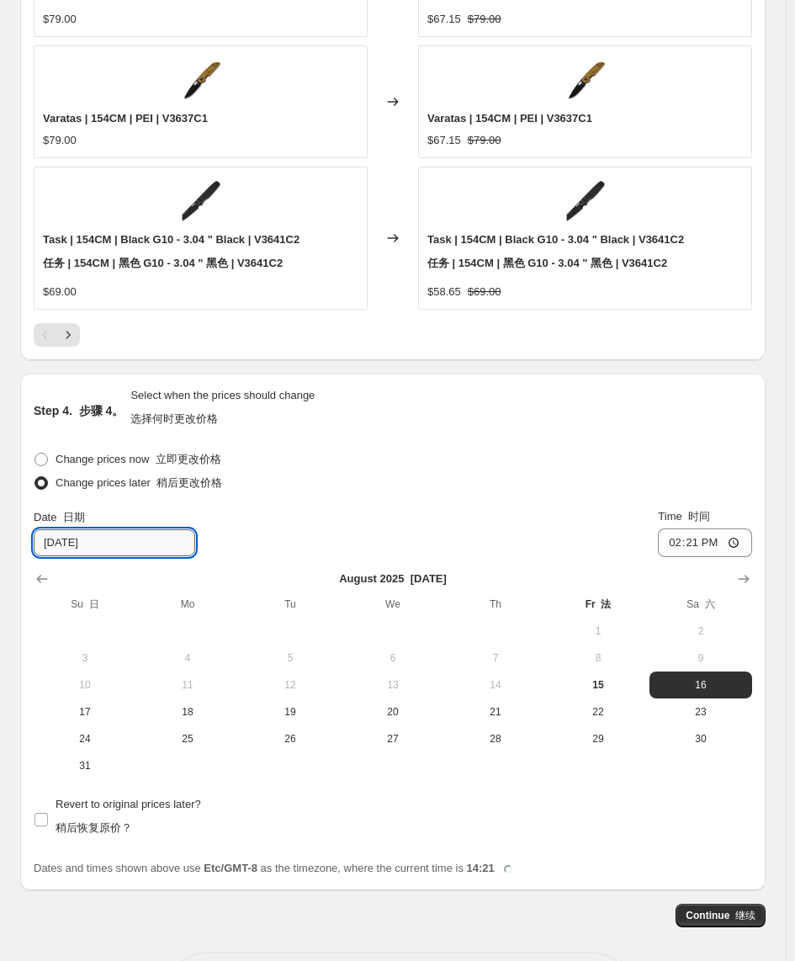
click at [109, 544] on input "[DATE]" at bounding box center [115, 542] width 162 height 27
click at [65, 546] on input "[DATE]" at bounding box center [115, 542] width 162 height 27
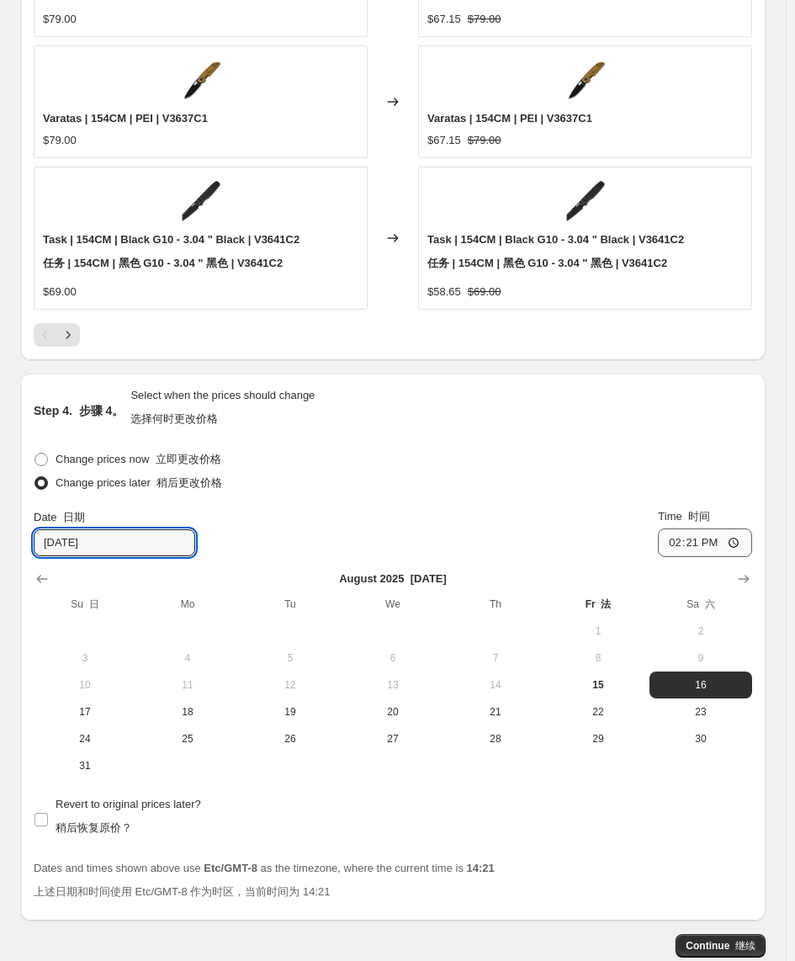
type input "[DATE]"
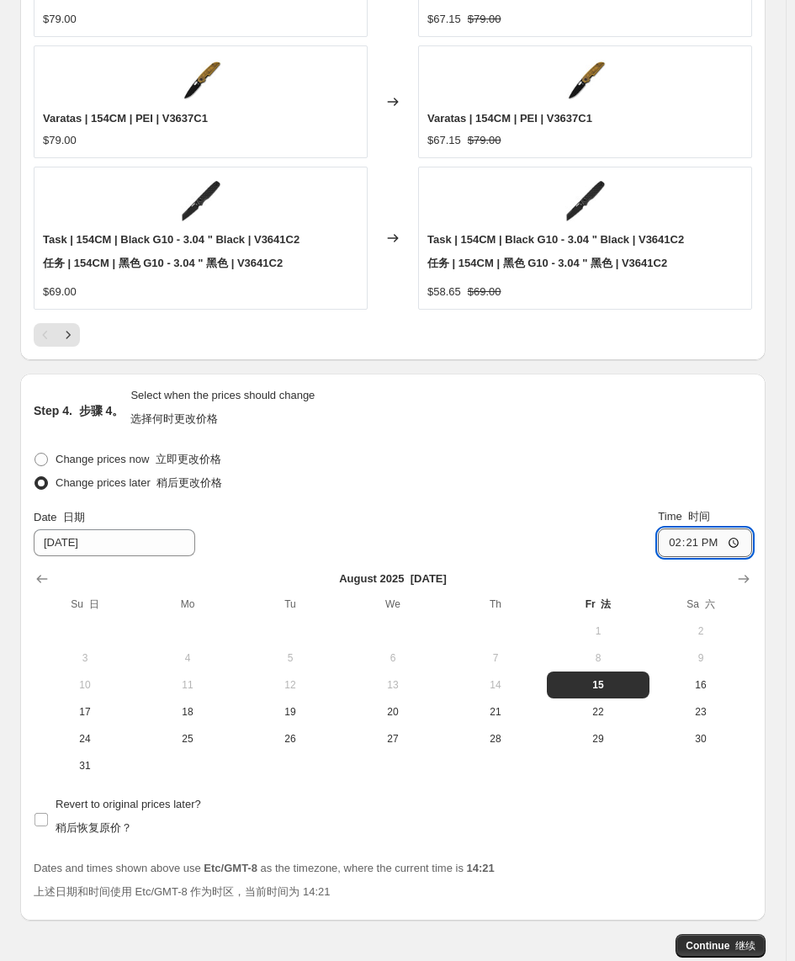
click at [718, 535] on input "14:21" at bounding box center [705, 542] width 94 height 29
type input "15:00"
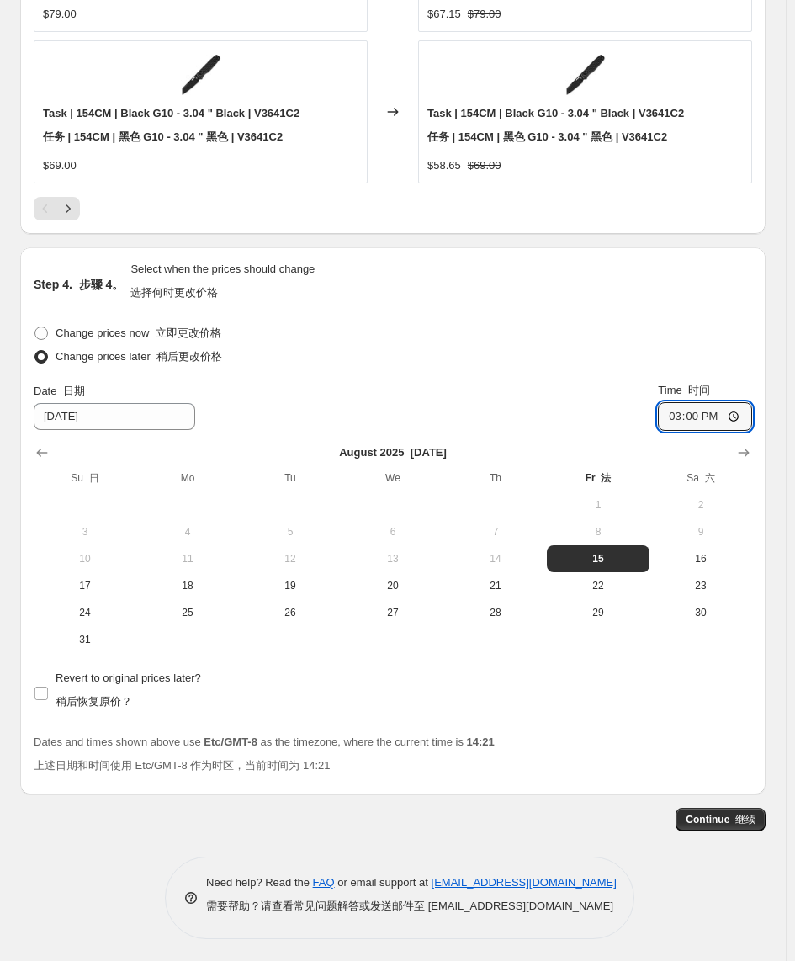
scroll to position [2362, 0]
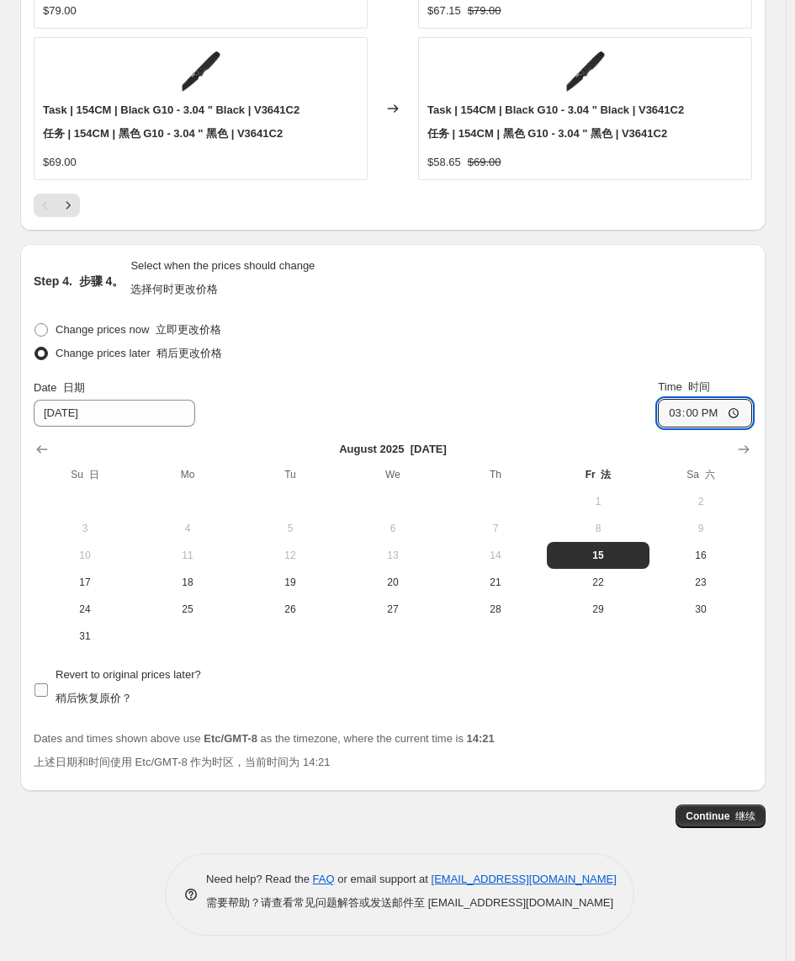
click at [74, 695] on font "稍后恢复原价？" at bounding box center [94, 698] width 77 height 13
click at [48, 695] on input "Revert to original prices later? 稍后恢复原价？" at bounding box center [40, 689] width 13 height 13
checkbox input "true"
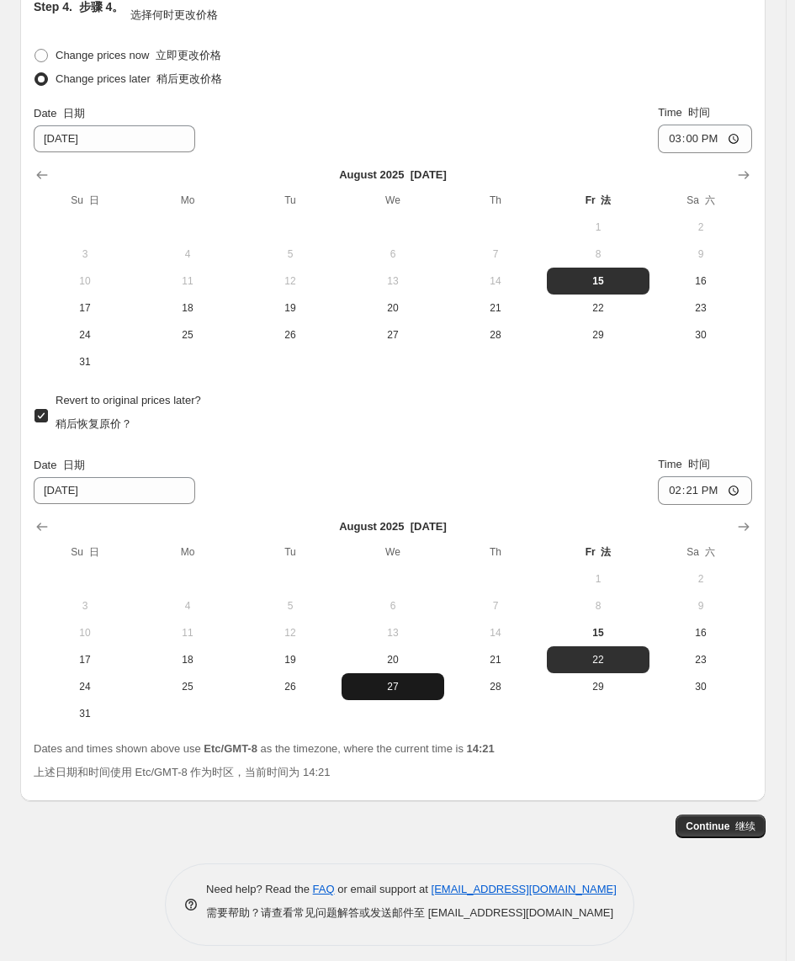
scroll to position [2646, 0]
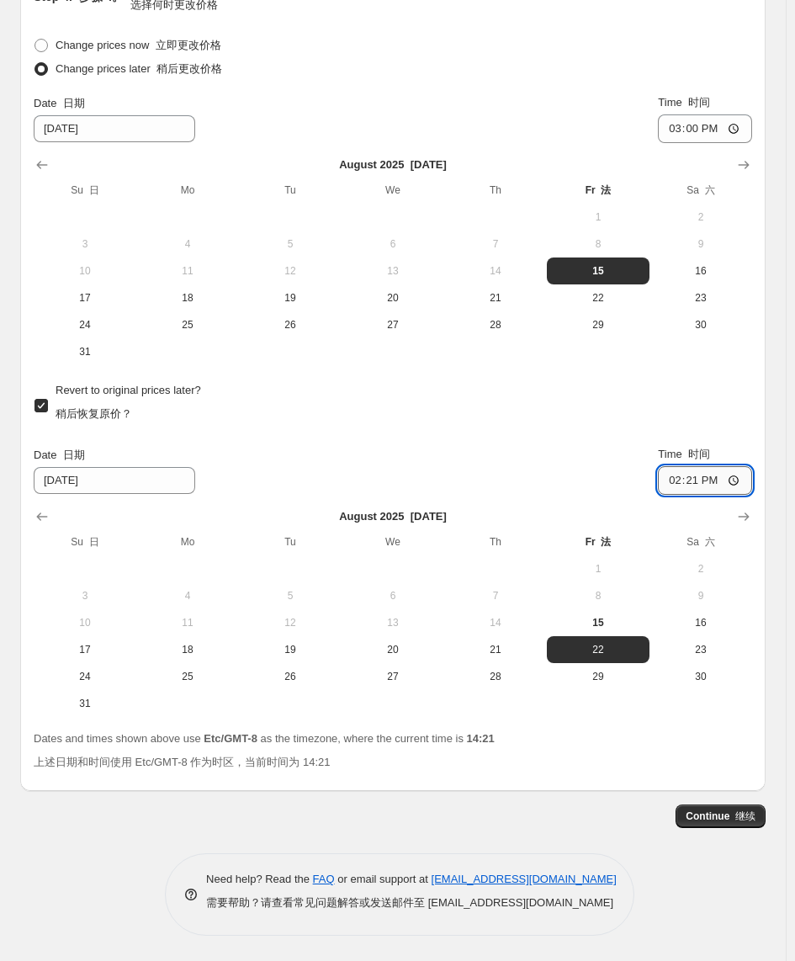
click at [716, 485] on input "14:21" at bounding box center [705, 480] width 94 height 29
click at [707, 485] on input "14:21" at bounding box center [705, 480] width 94 height 29
type input "12:00"
click at [65, 480] on input "[DATE]" at bounding box center [115, 480] width 162 height 27
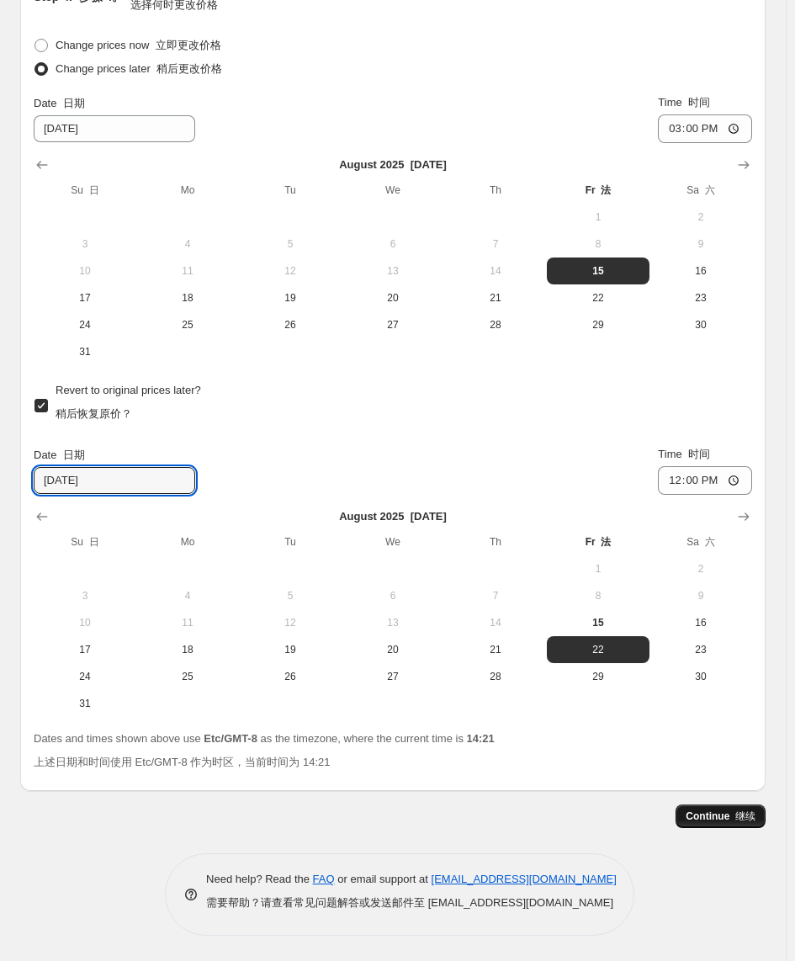
type input "[DATE]"
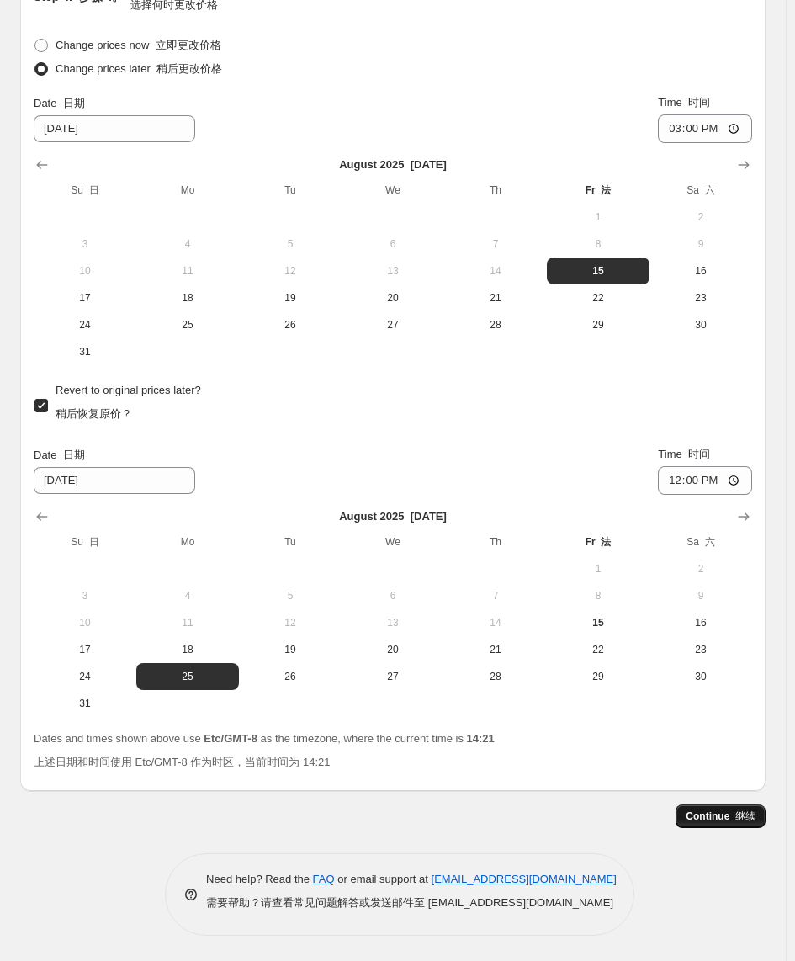
click at [735, 699] on font "button" at bounding box center [733, 816] width 6 height 12
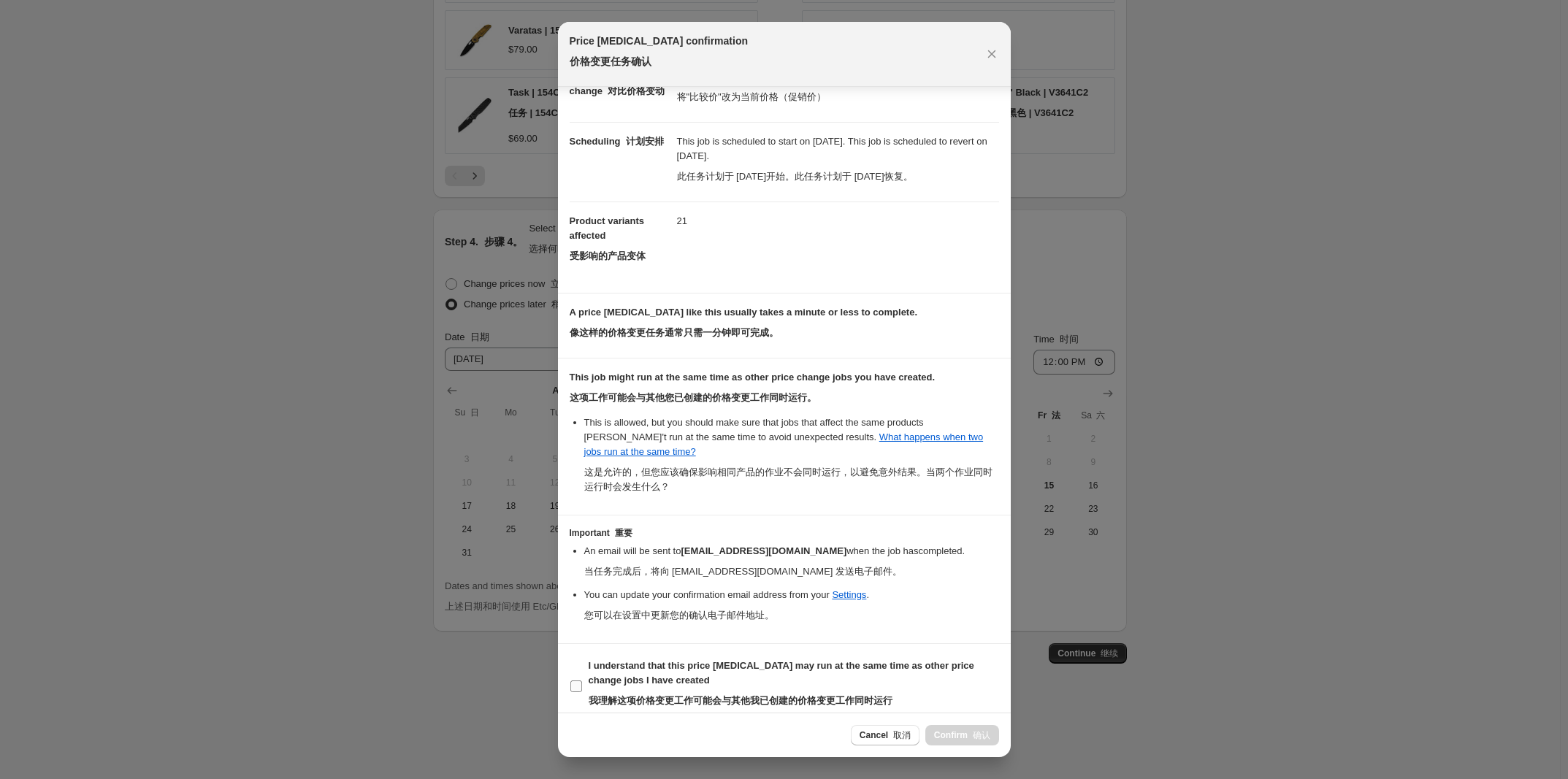
scroll to position [166, 0]
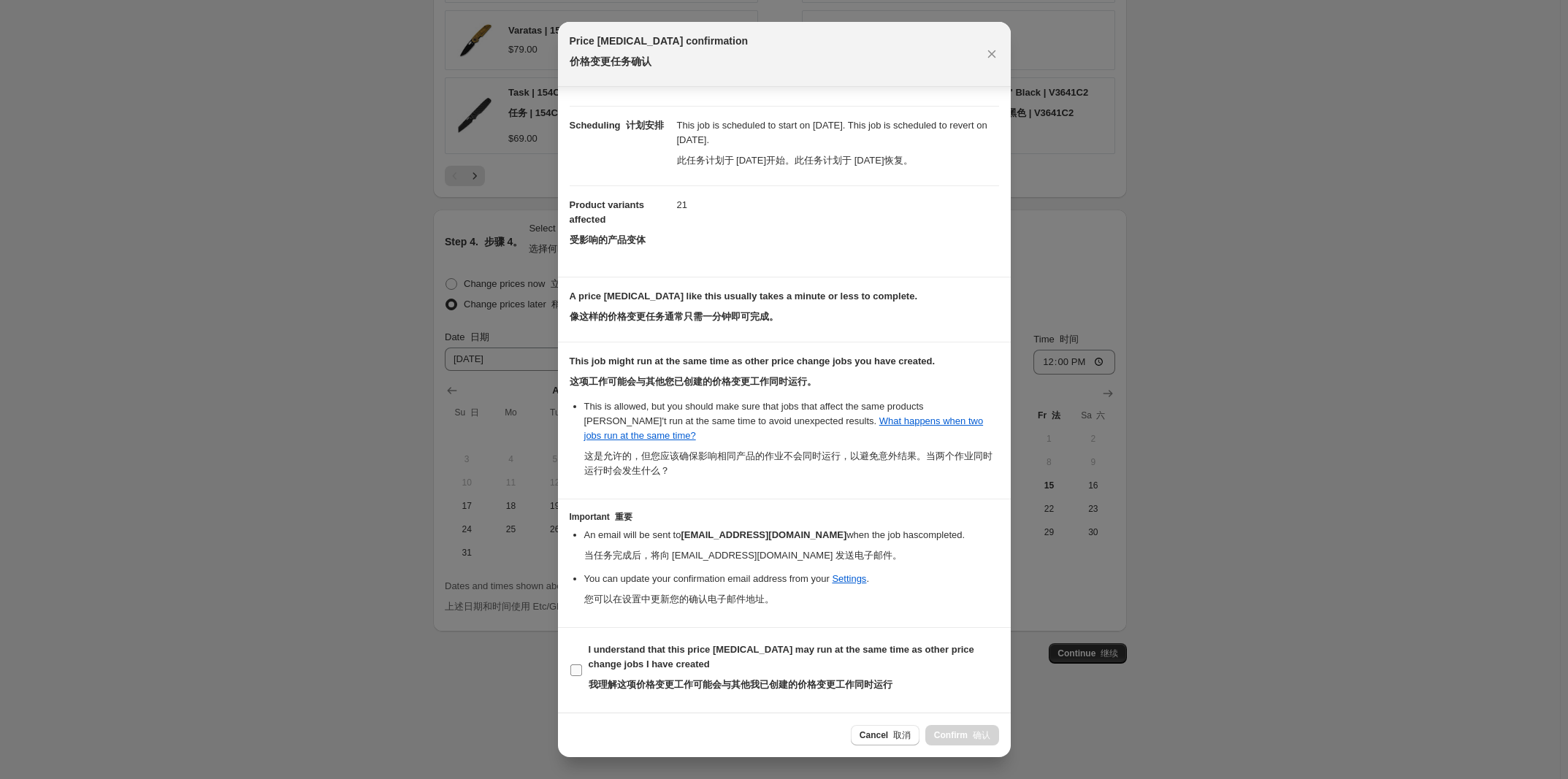
drag, startPoint x: 574, startPoint y: 664, endPoint x: 610, endPoint y: 669, distance: 36.3
click at [574, 606] on span ":rc1:" at bounding box center [575, 670] width 13 height 13
click at [574, 606] on input "I understand that this price change job may run at the same time as other price…" at bounding box center [575, 670] width 11 height 11
checkbox input "true"
click at [969, 606] on font ":rc1:" at bounding box center [970, 735] width 5 height 10
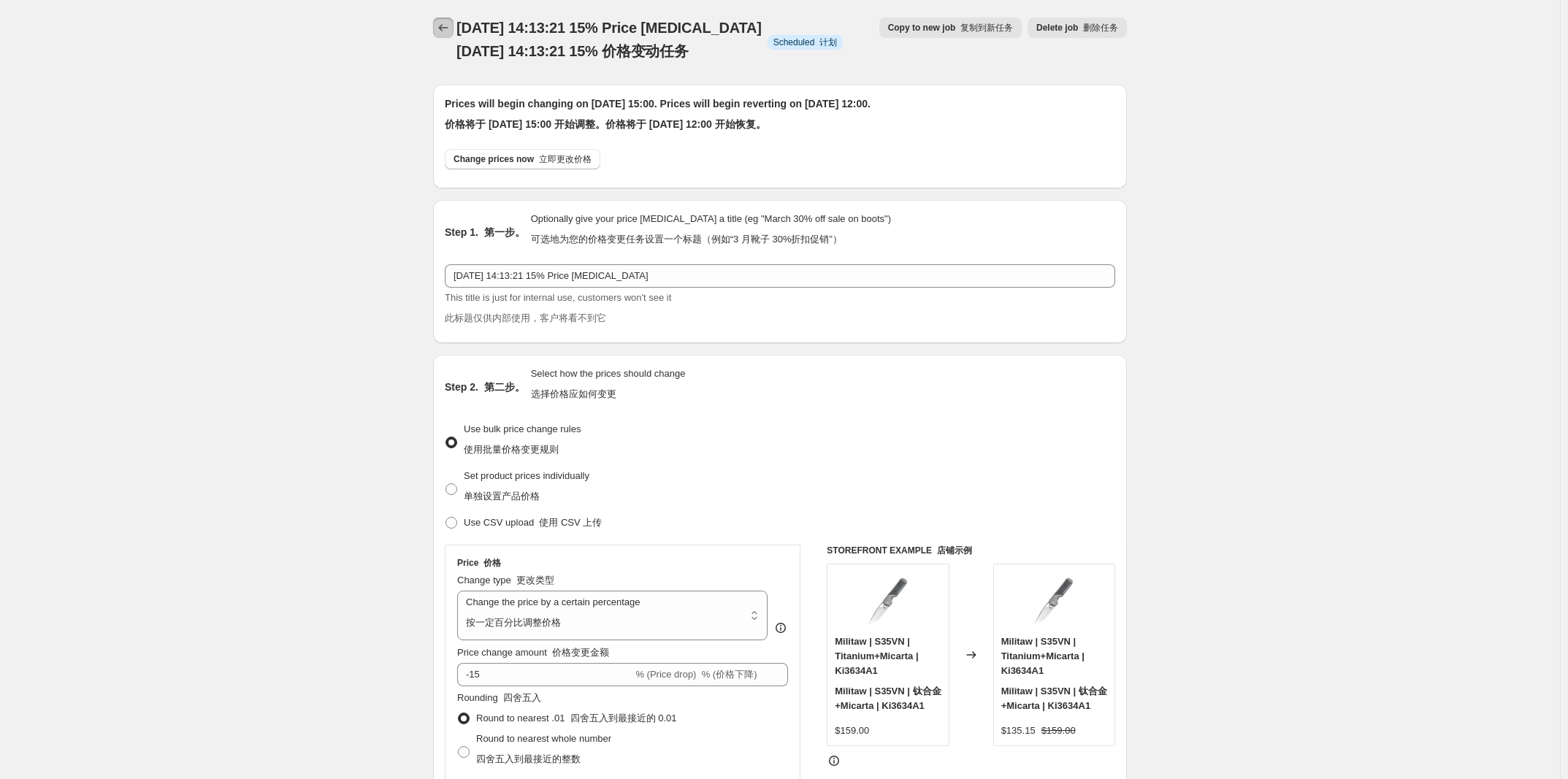
click at [450, 35] on button "Price change jobs" at bounding box center [443, 28] width 21 height 21
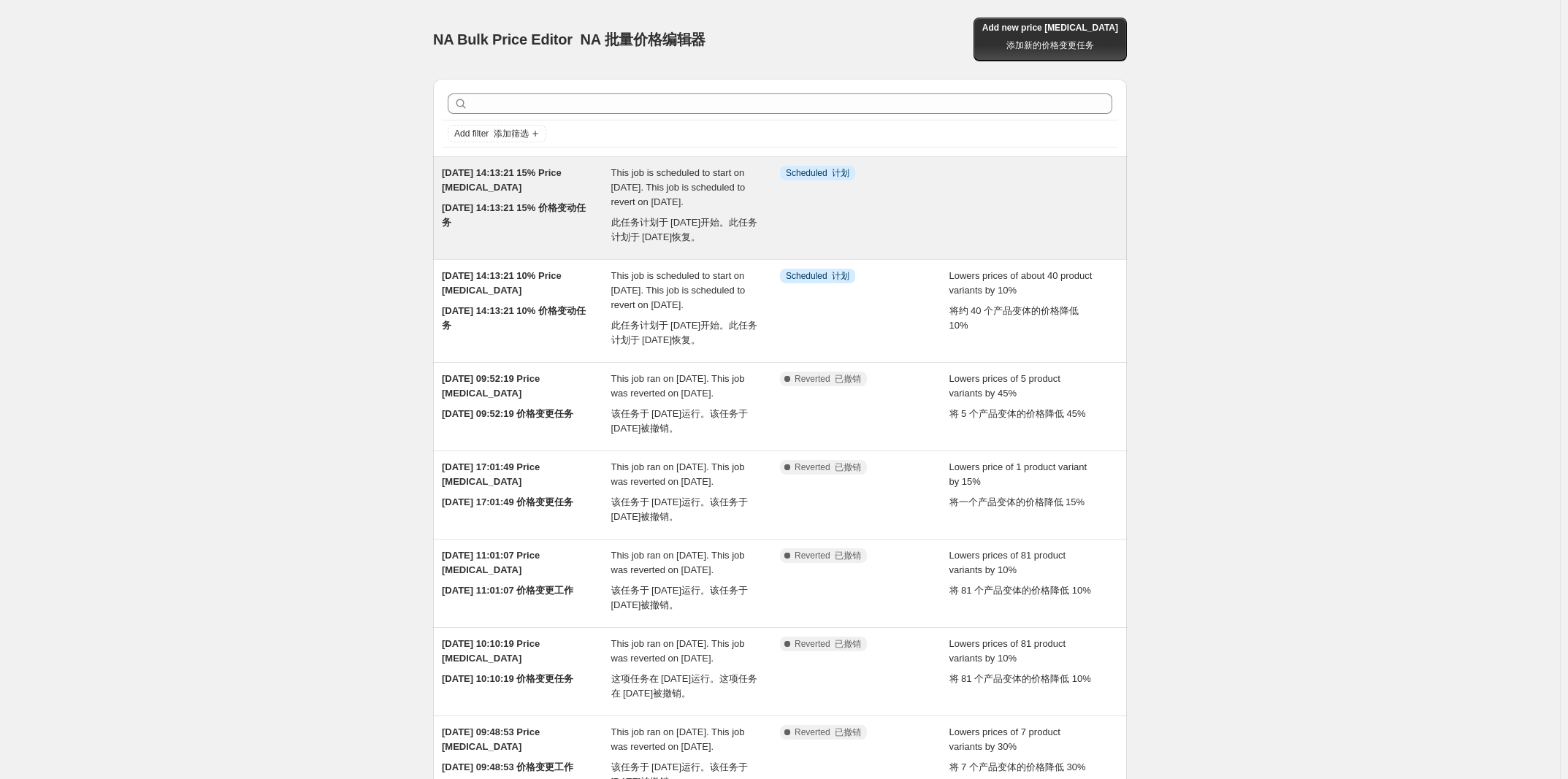
click at [676, 205] on span "This job is scheduled to start on 2025年8月15日. This job is scheduled to revert o…" at bounding box center [685, 205] width 148 height 75
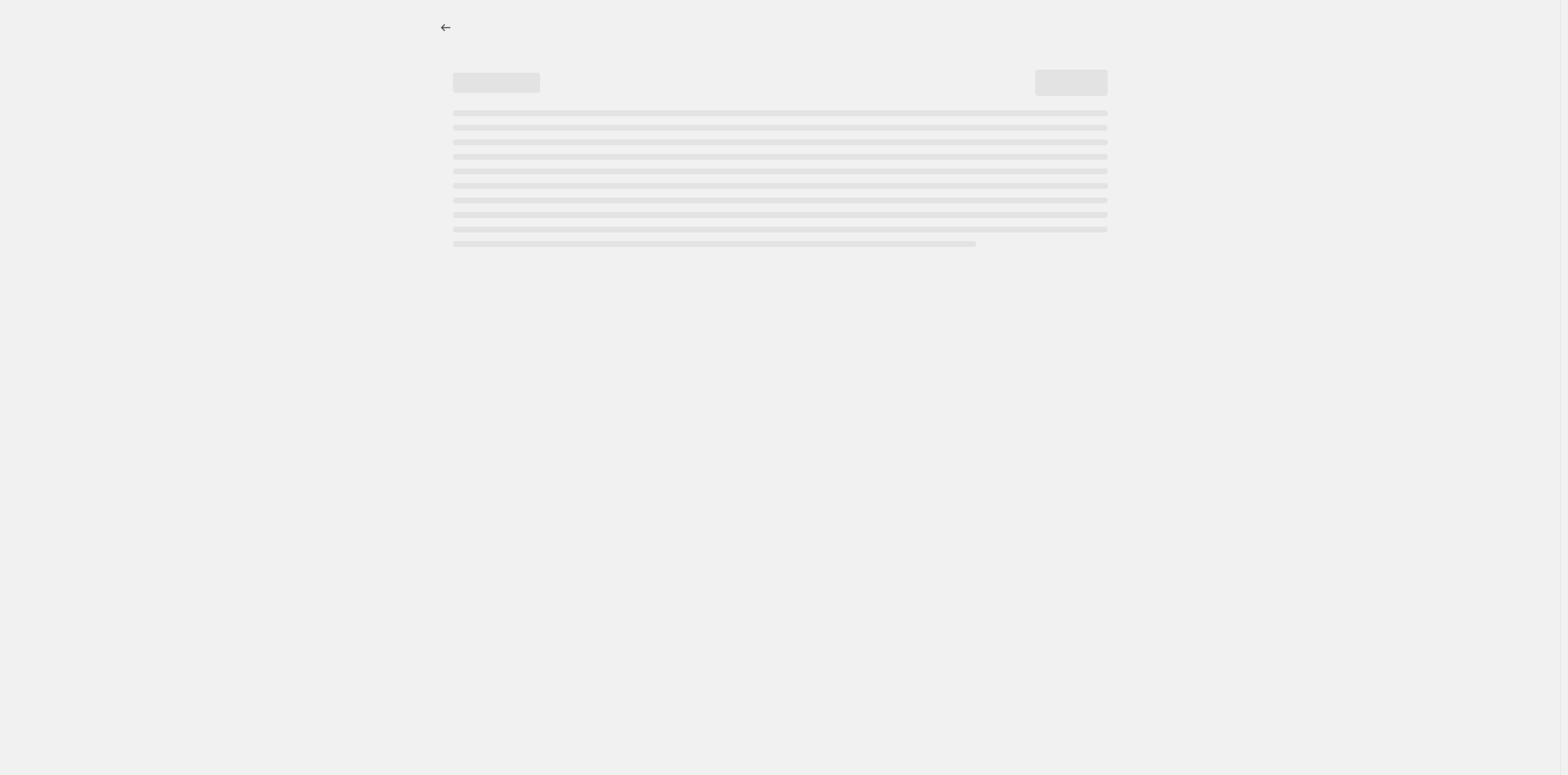
select select "percentage"
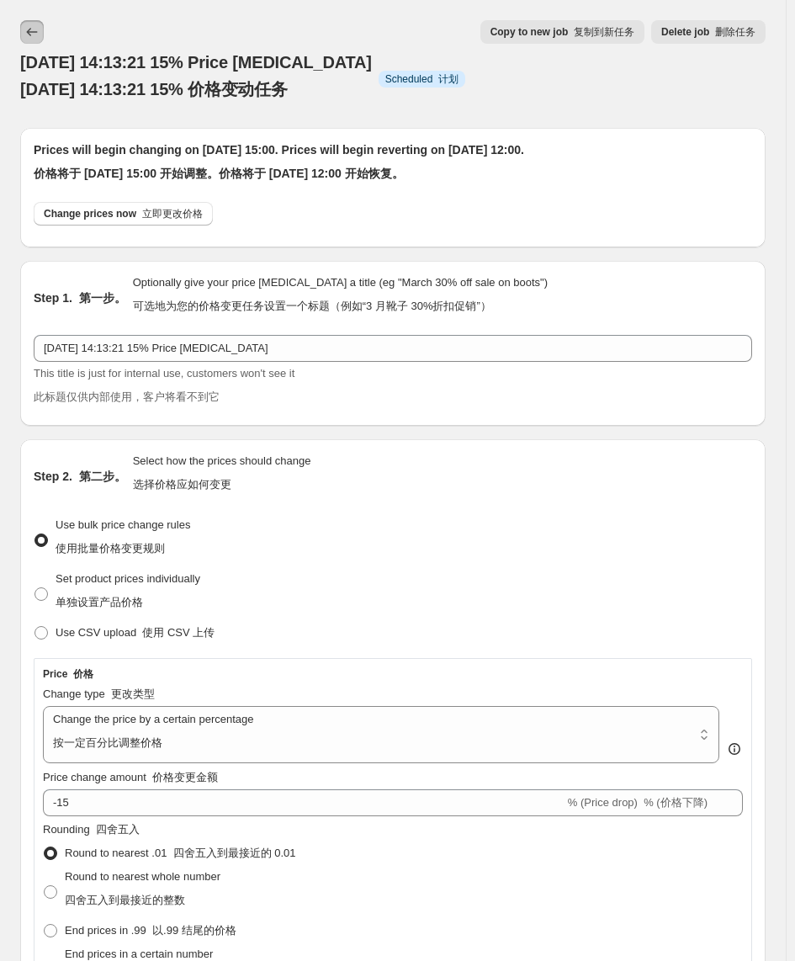
click at [38, 24] on icon "Price change jobs" at bounding box center [32, 32] width 17 height 17
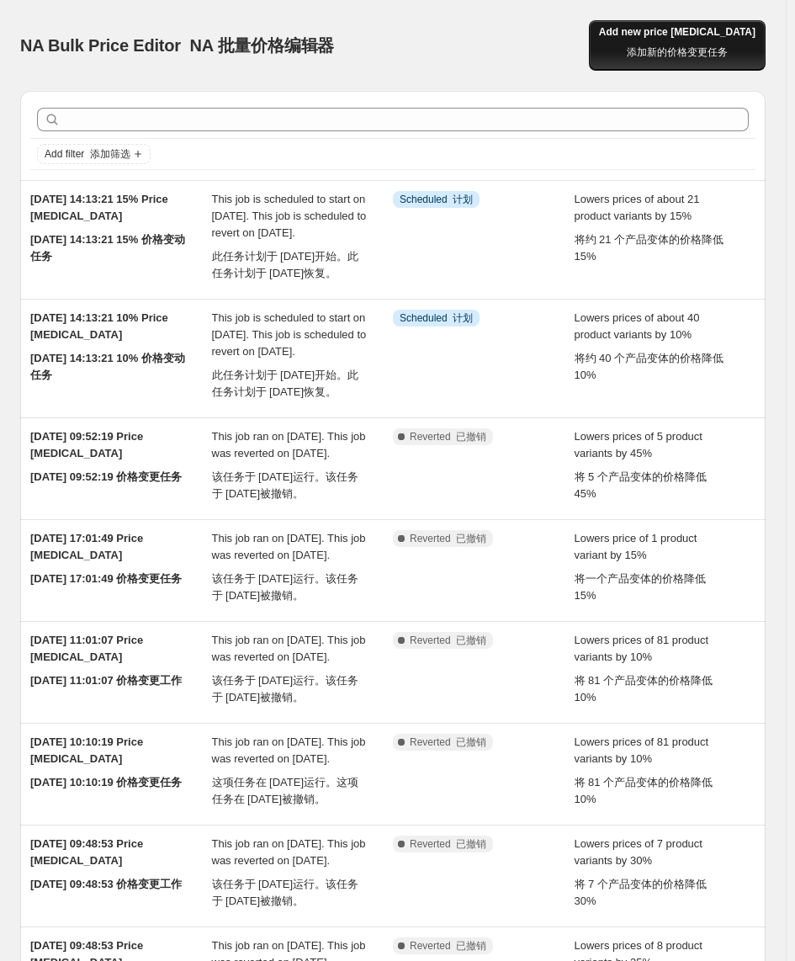
click at [683, 46] on font "添加新的价格变更任务" at bounding box center [677, 52] width 101 height 12
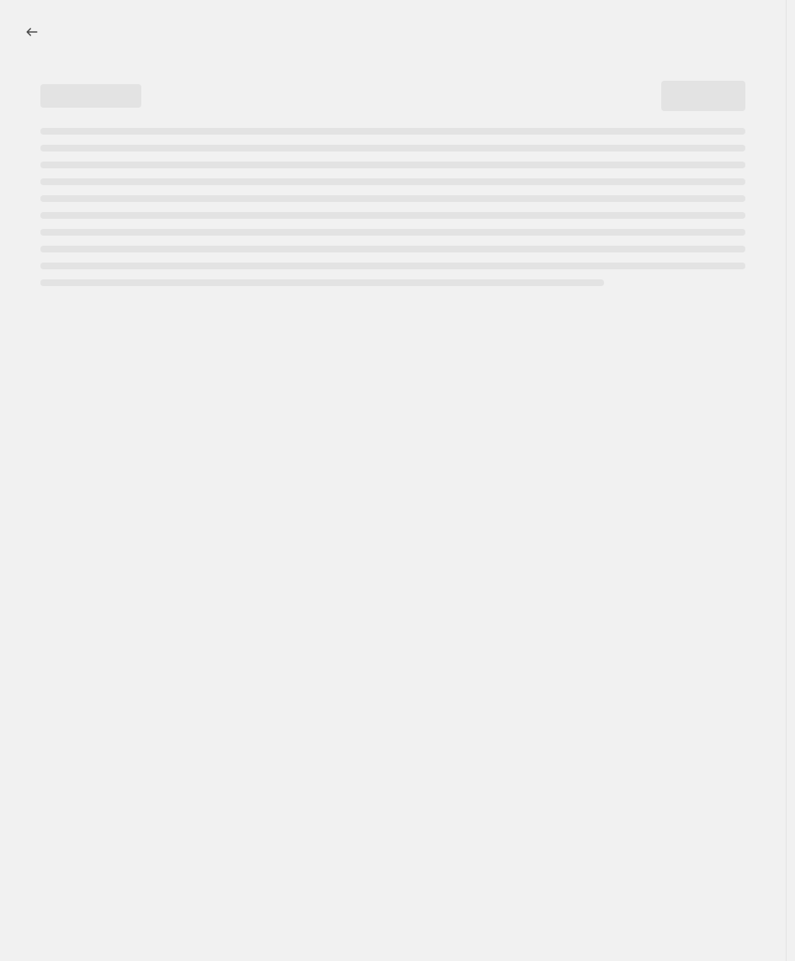
select select "percentage"
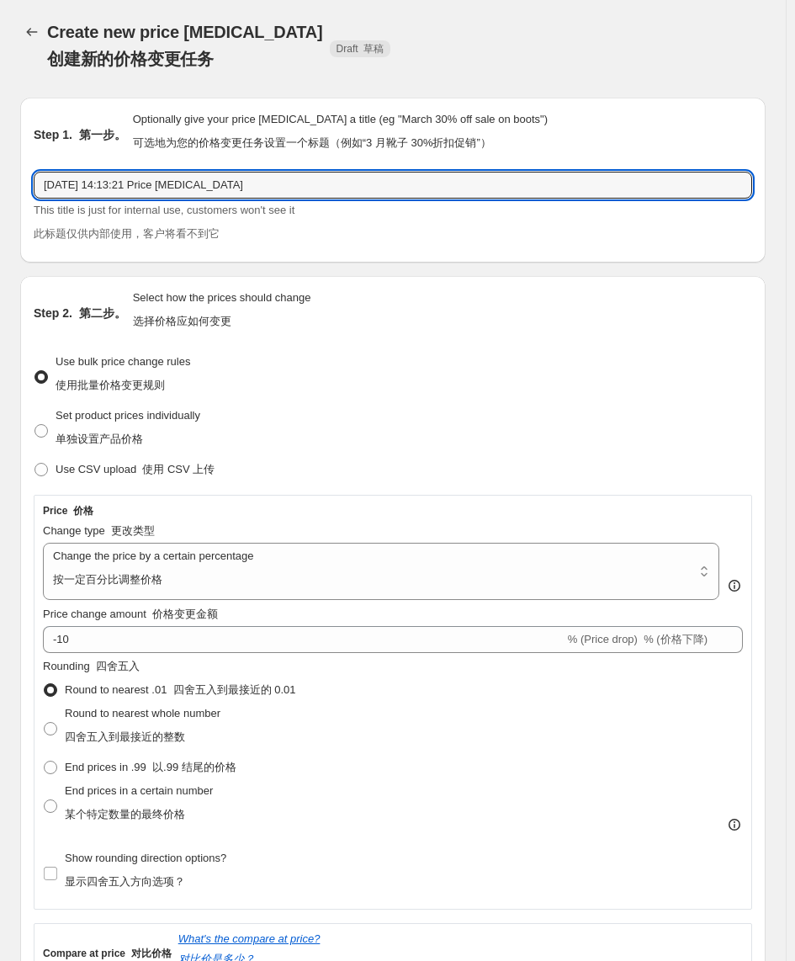
drag, startPoint x: 164, startPoint y: 184, endPoint x: 164, endPoint y: 226, distance: 41.2
click at [164, 184] on input "2025年8月15日 14:13:21 Price change job" at bounding box center [393, 185] width 719 height 27
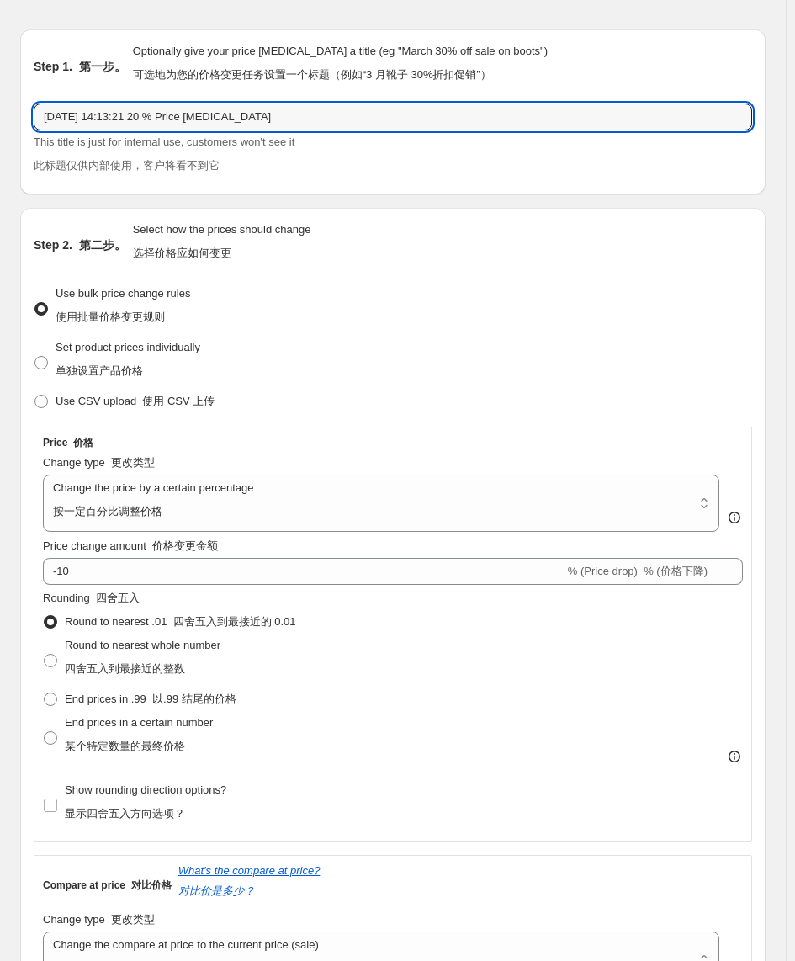
scroll to position [105, 0]
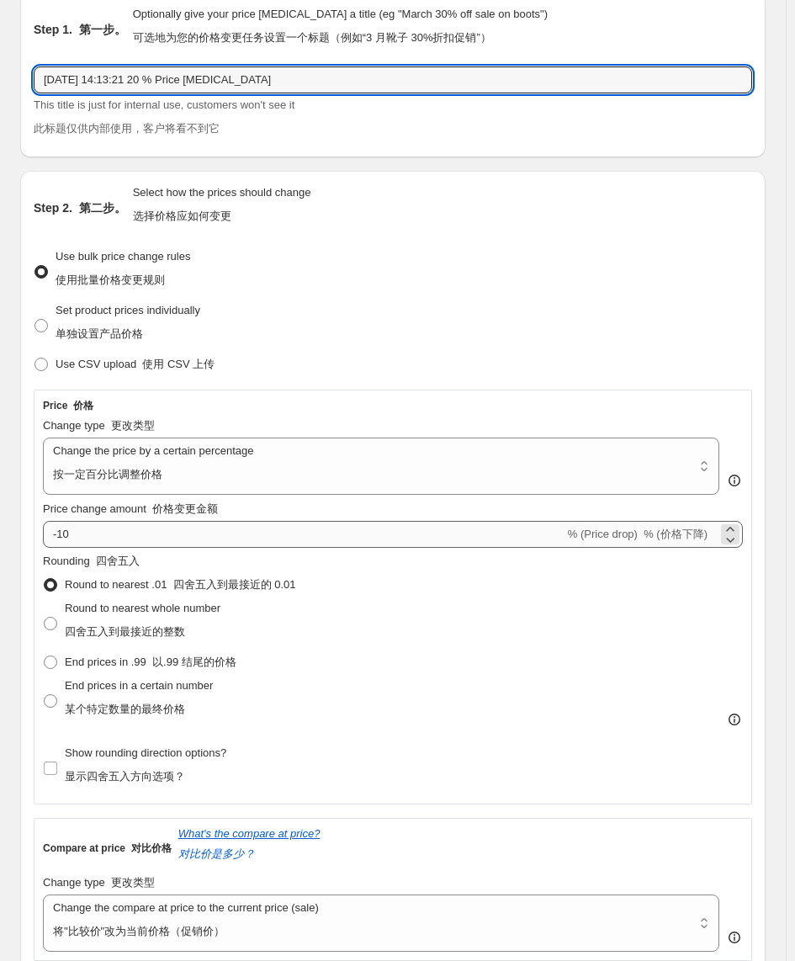
type input "2025年8月15日 14:13:21 20 % Price [MEDICAL_DATA]"
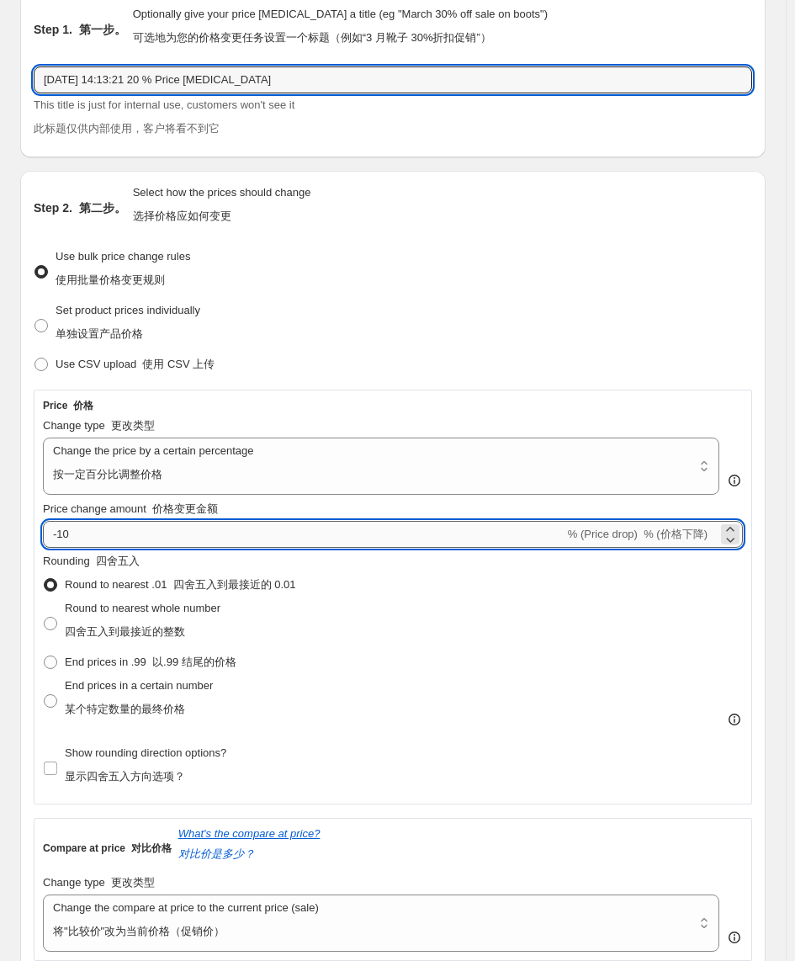
click at [116, 539] on input "-10" at bounding box center [304, 534] width 522 height 27
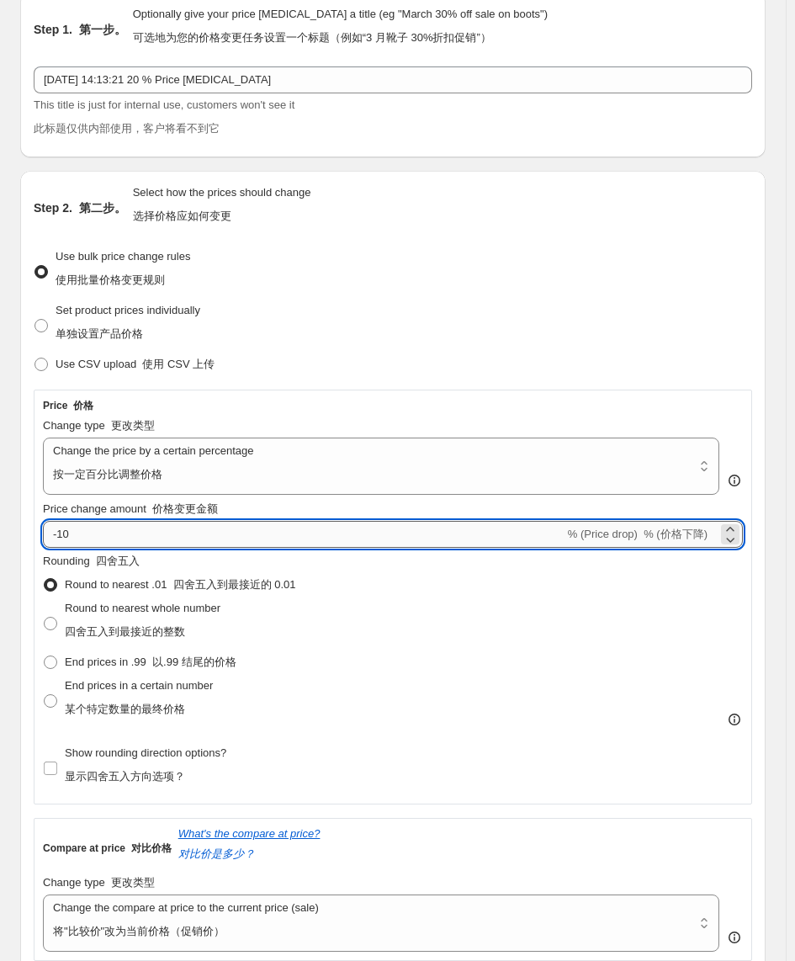
type input "-1"
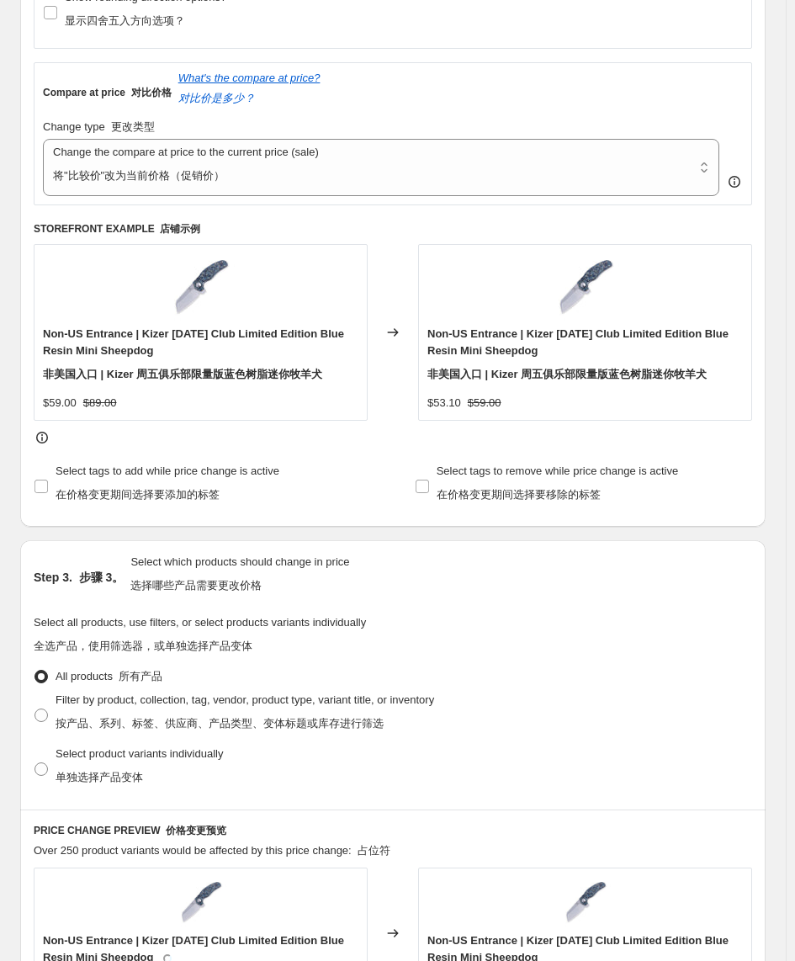
scroll to position [1157, 0]
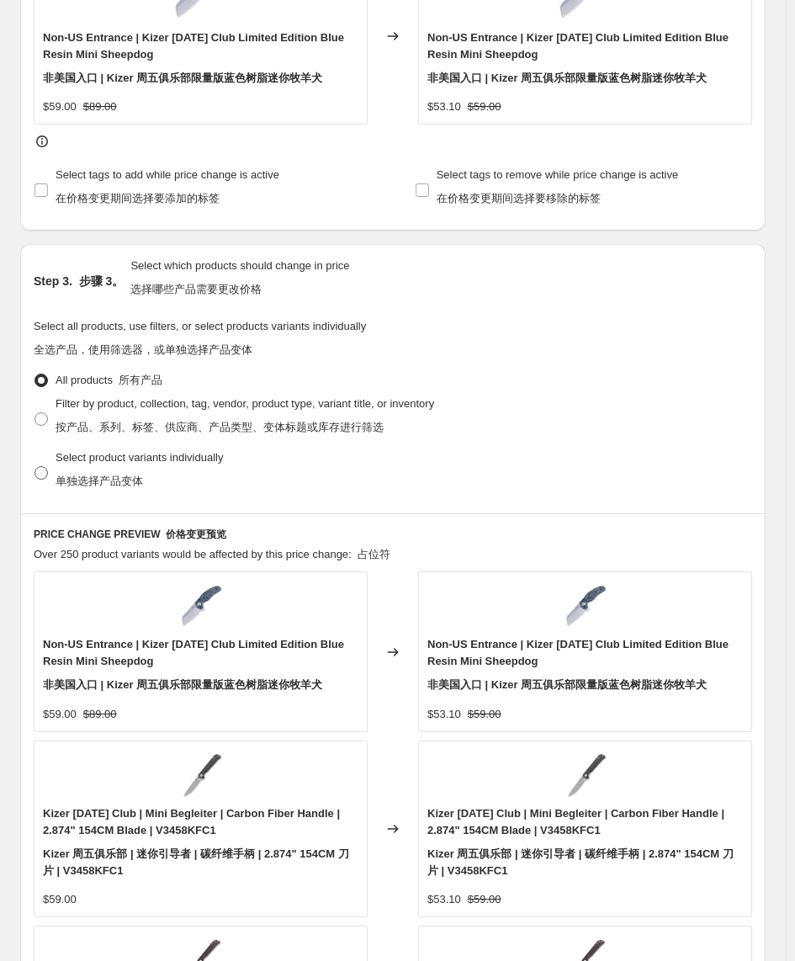
type input "-21"
click at [112, 467] on span "Select product variants individually 单独选择产品变体" at bounding box center [139, 469] width 167 height 36
click at [40, 470] on span at bounding box center [40, 472] width 13 height 13
click at [35, 467] on input "Select product variants individually 单独选择产品变体" at bounding box center [34, 466] width 1 height 1
radio input "true"
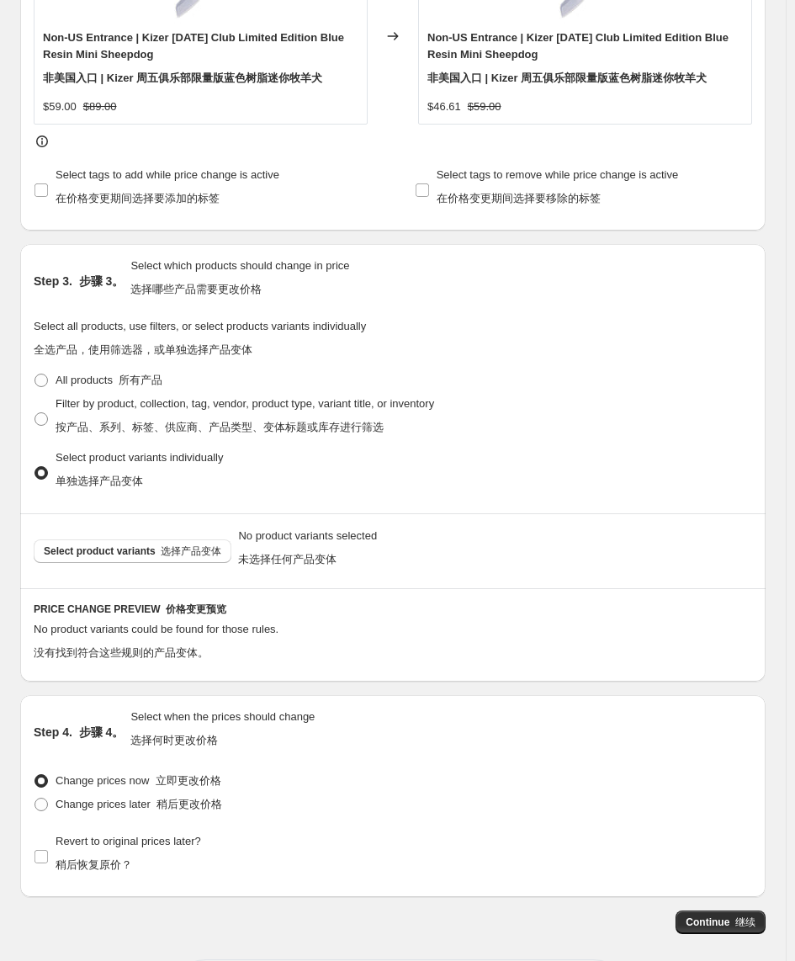
scroll to position [1262, 0]
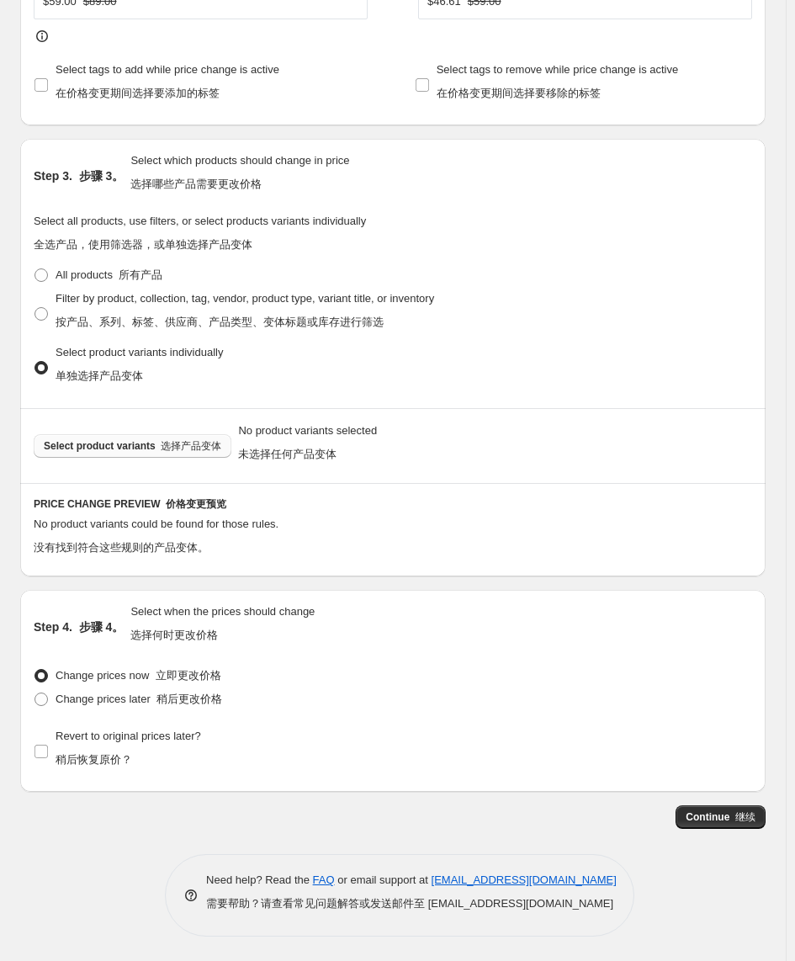
click at [162, 452] on font "选择产品变体" at bounding box center [191, 446] width 61 height 12
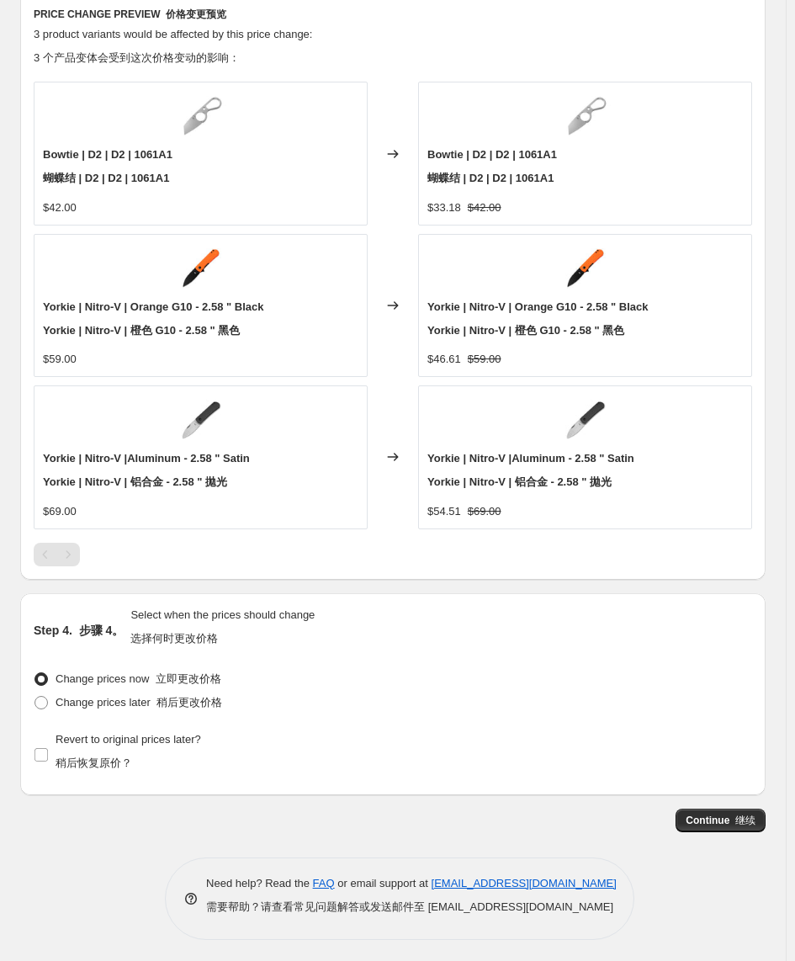
scroll to position [1743, 0]
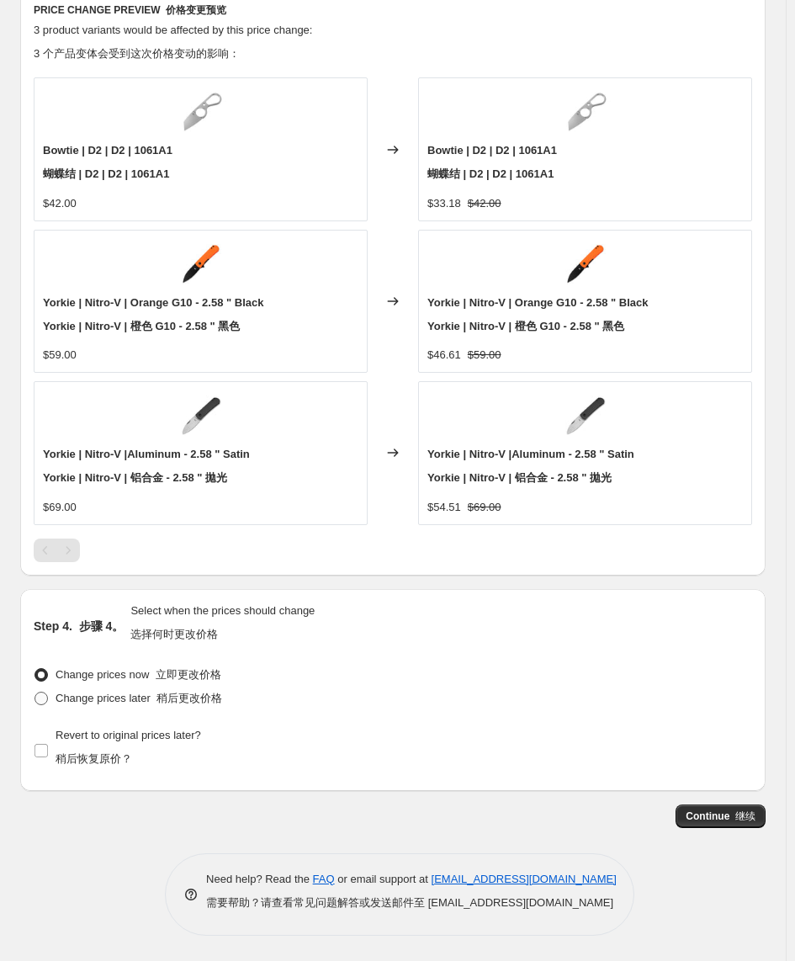
click at [152, 699] on font at bounding box center [154, 698] width 6 height 13
click at [35, 693] on input "Change prices later 稍后更改价格" at bounding box center [34, 692] width 1 height 1
radio input "true"
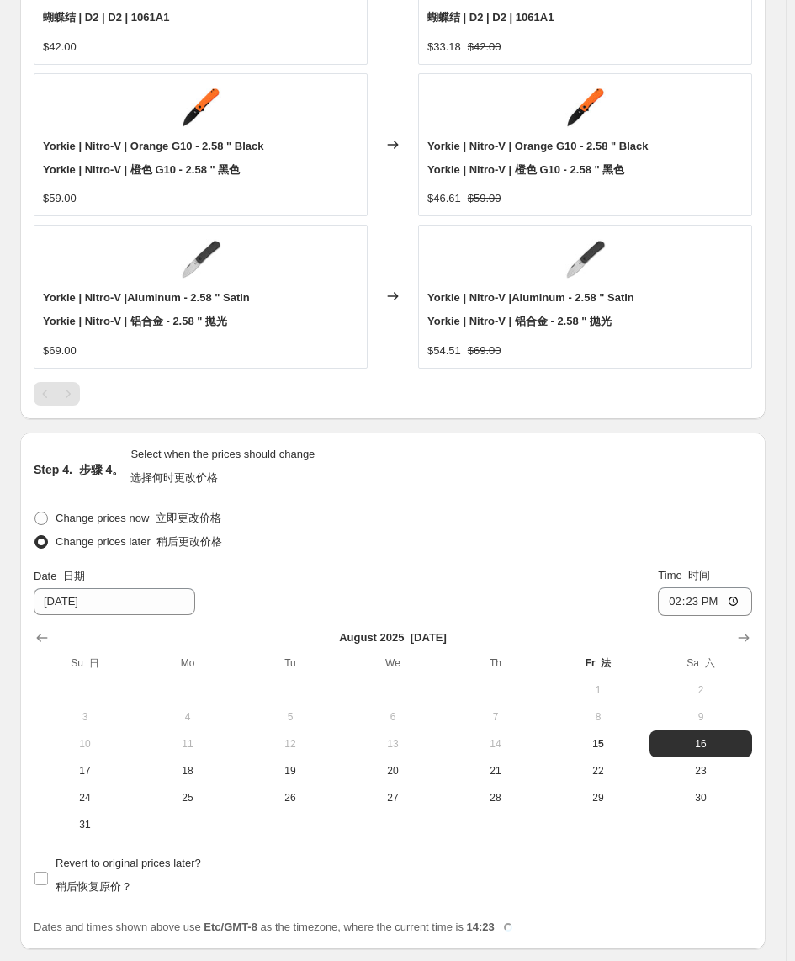
scroll to position [2057, 0]
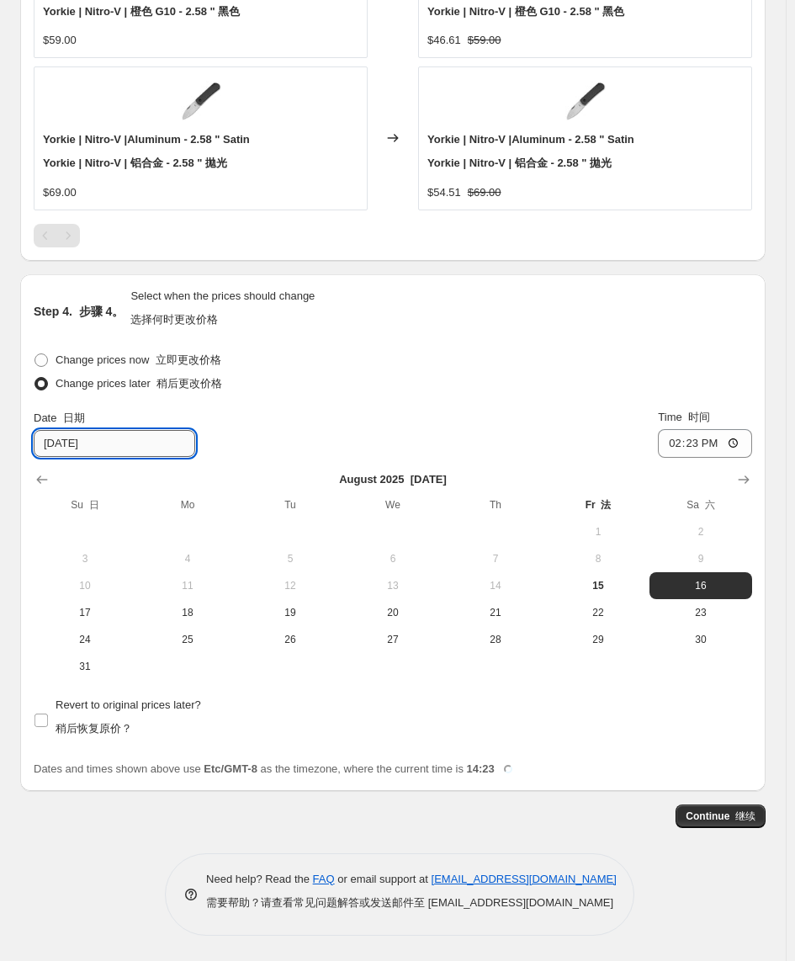
click at [61, 447] on input "[DATE]" at bounding box center [115, 443] width 162 height 27
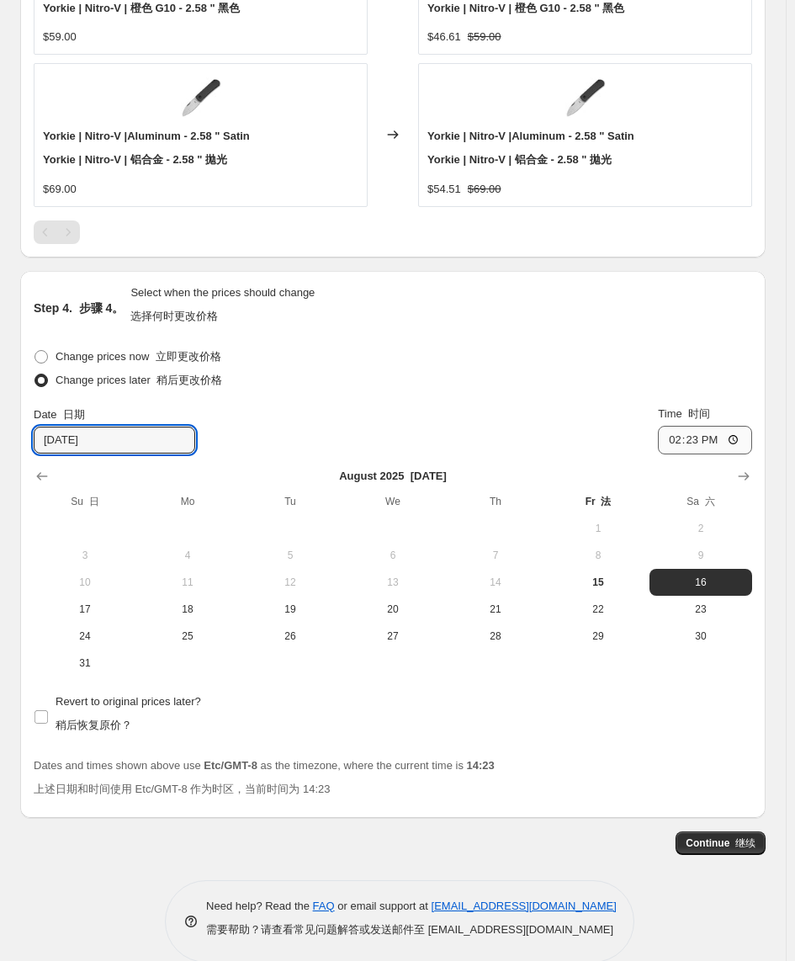
type input "[DATE]"
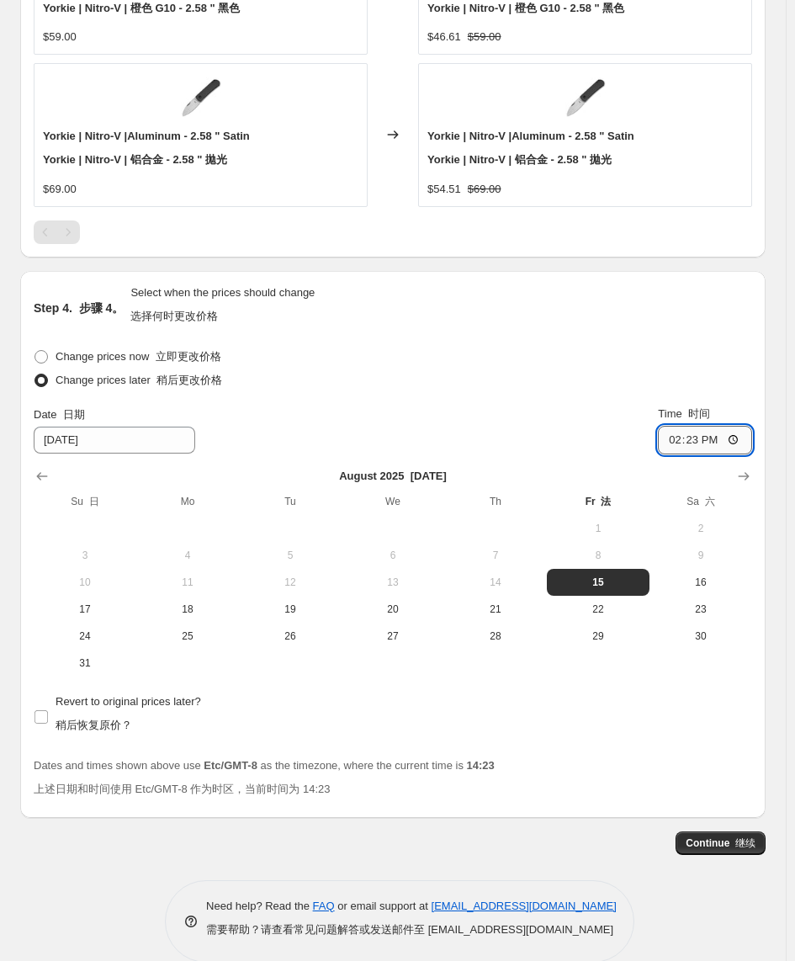
click at [712, 445] on input "14:23" at bounding box center [705, 440] width 94 height 29
type input "15:00"
click at [106, 699] on font "稍后恢复原价？" at bounding box center [94, 725] width 77 height 13
click at [48, 699] on input "Revert to original prices later? 稍后恢复原价？" at bounding box center [40, 716] width 13 height 13
checkbox input "true"
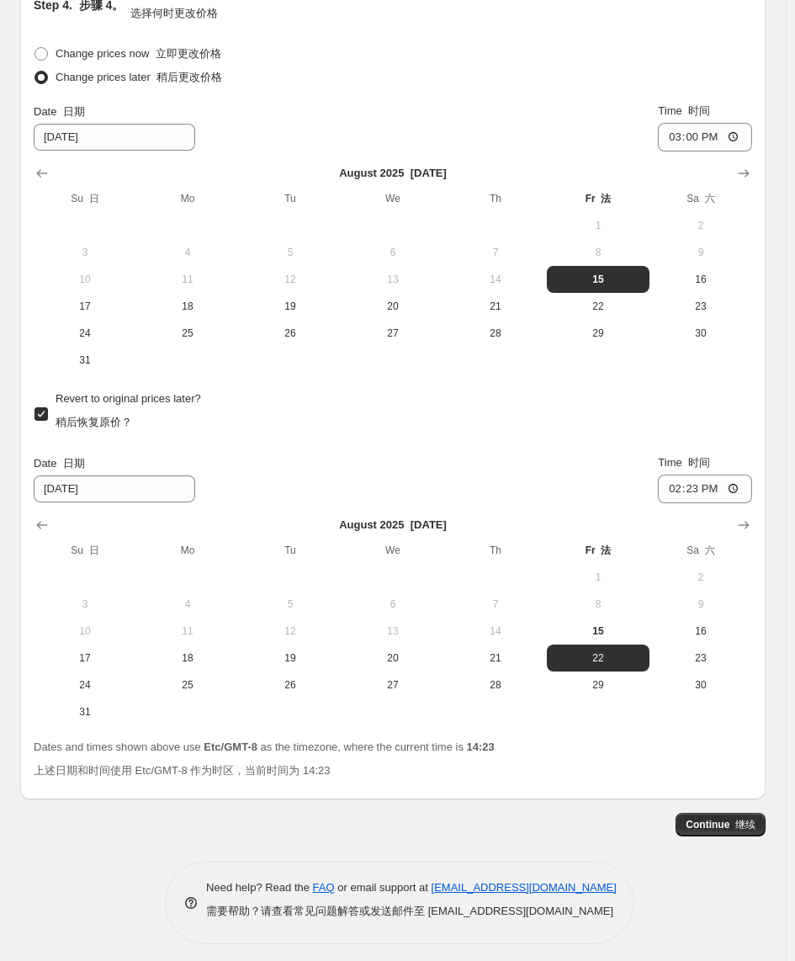
scroll to position [2371, 0]
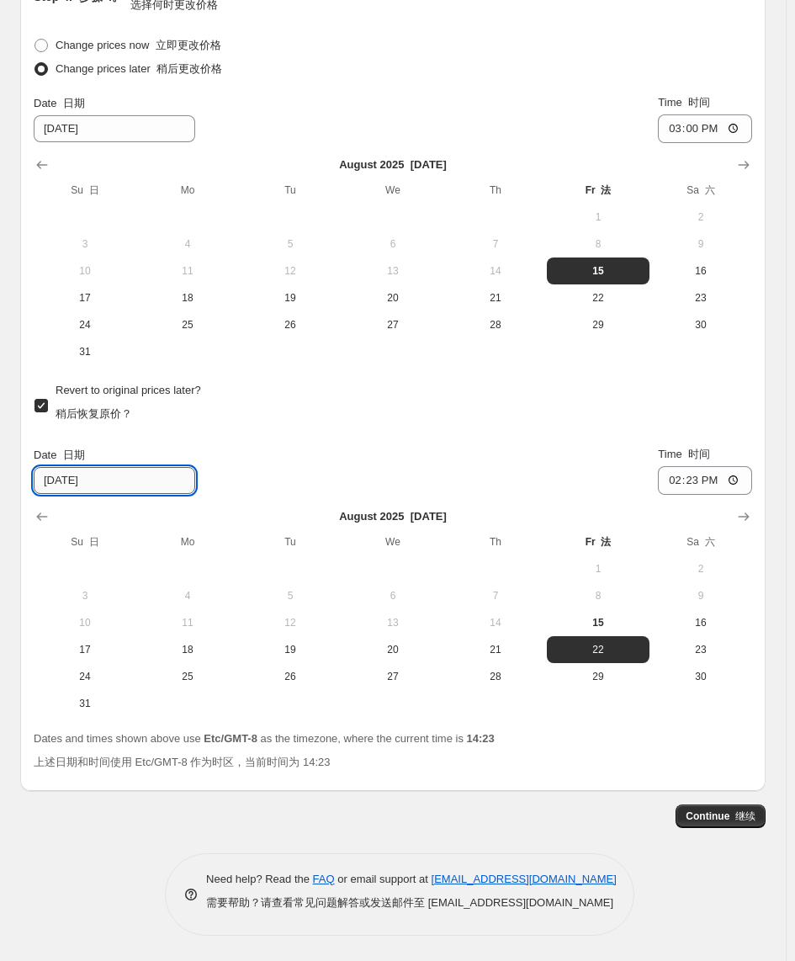
click at [61, 485] on input "[DATE]" at bounding box center [115, 480] width 162 height 27
type input "[DATE]"
click at [716, 482] on input "14:23" at bounding box center [705, 480] width 94 height 29
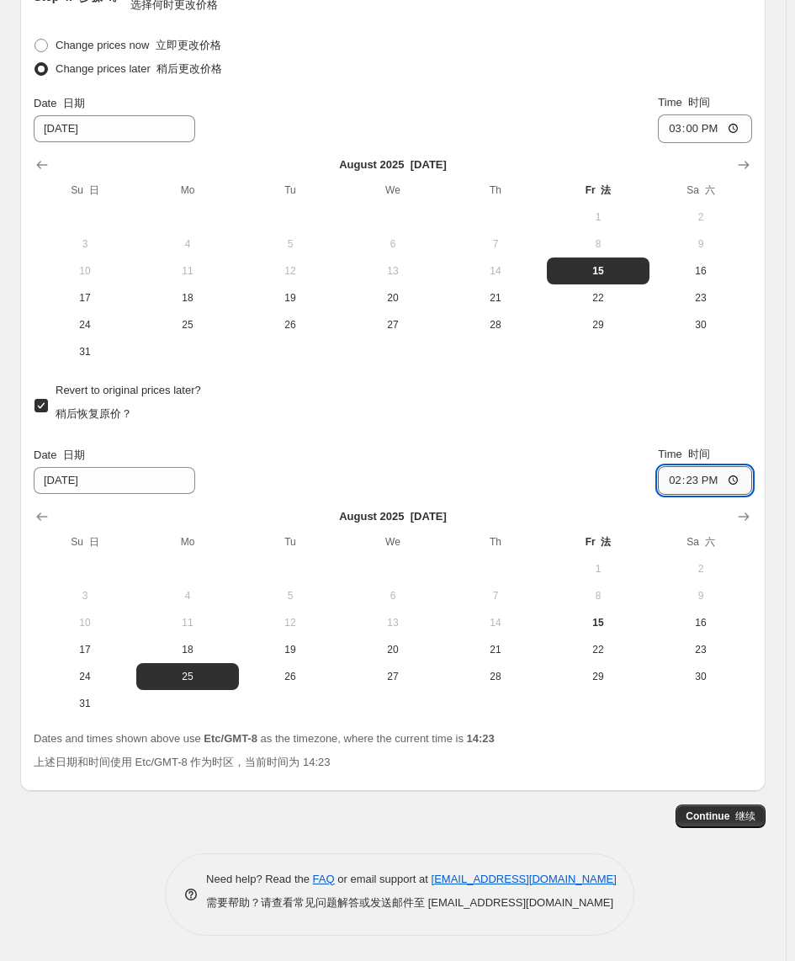
click at [712, 484] on input "14:23" at bounding box center [705, 480] width 94 height 29
click at [707, 483] on input "14:23" at bounding box center [705, 480] width 94 height 29
type input "12:00"
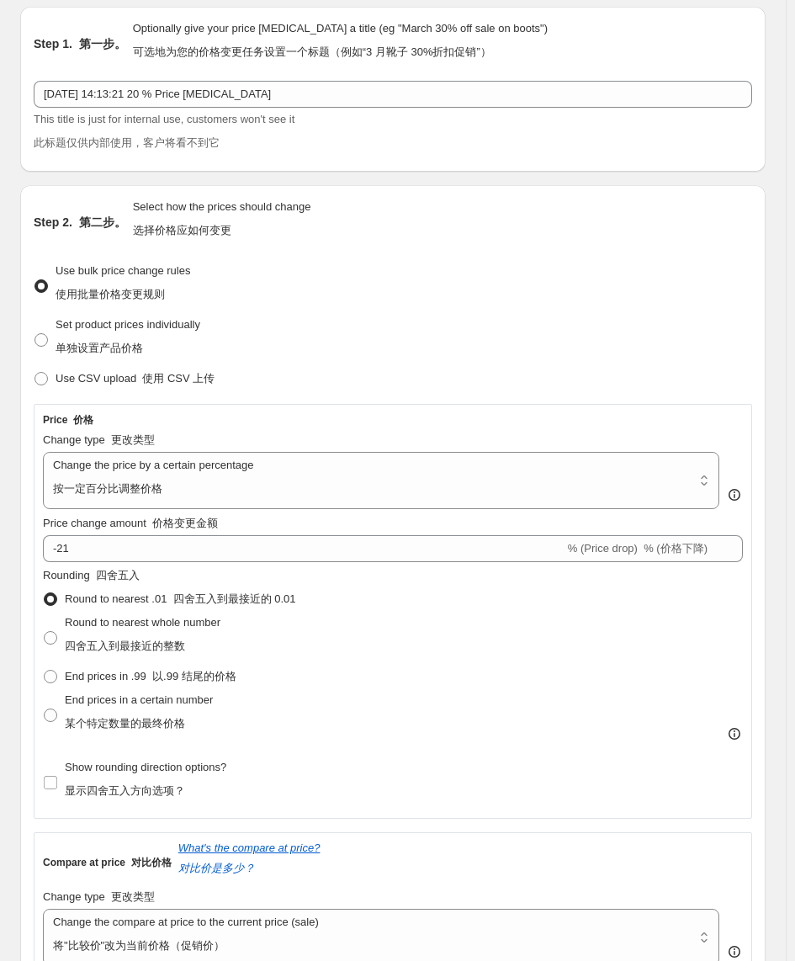
scroll to position [57, 0]
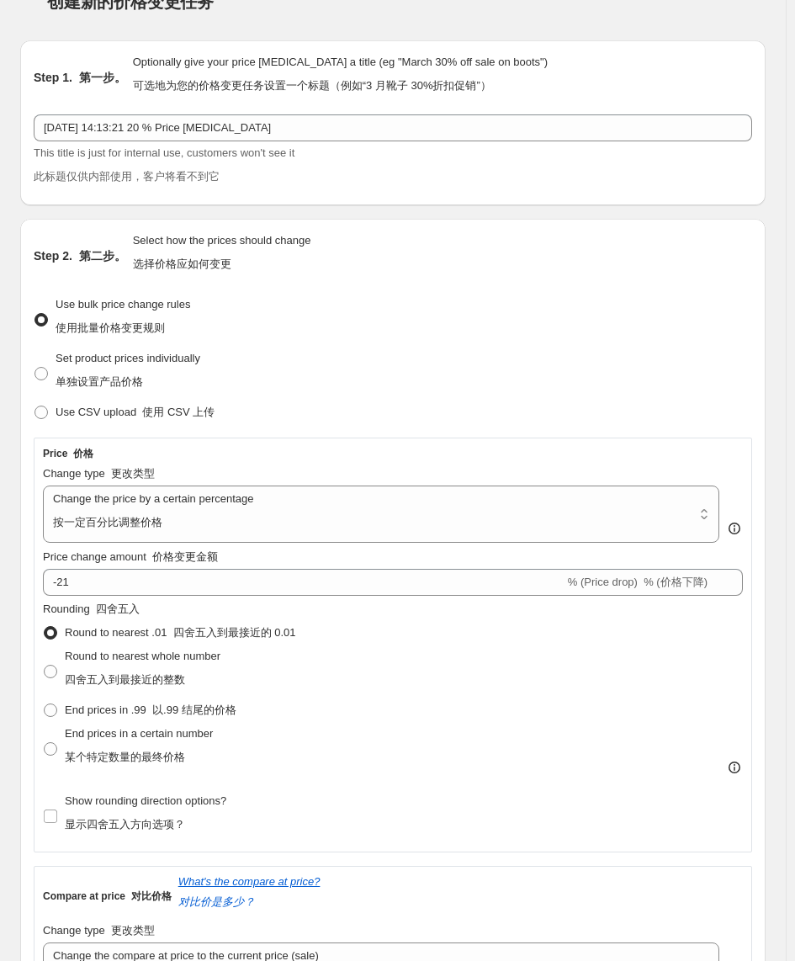
click at [172, 560] on font "价格变更金额" at bounding box center [185, 556] width 66 height 13
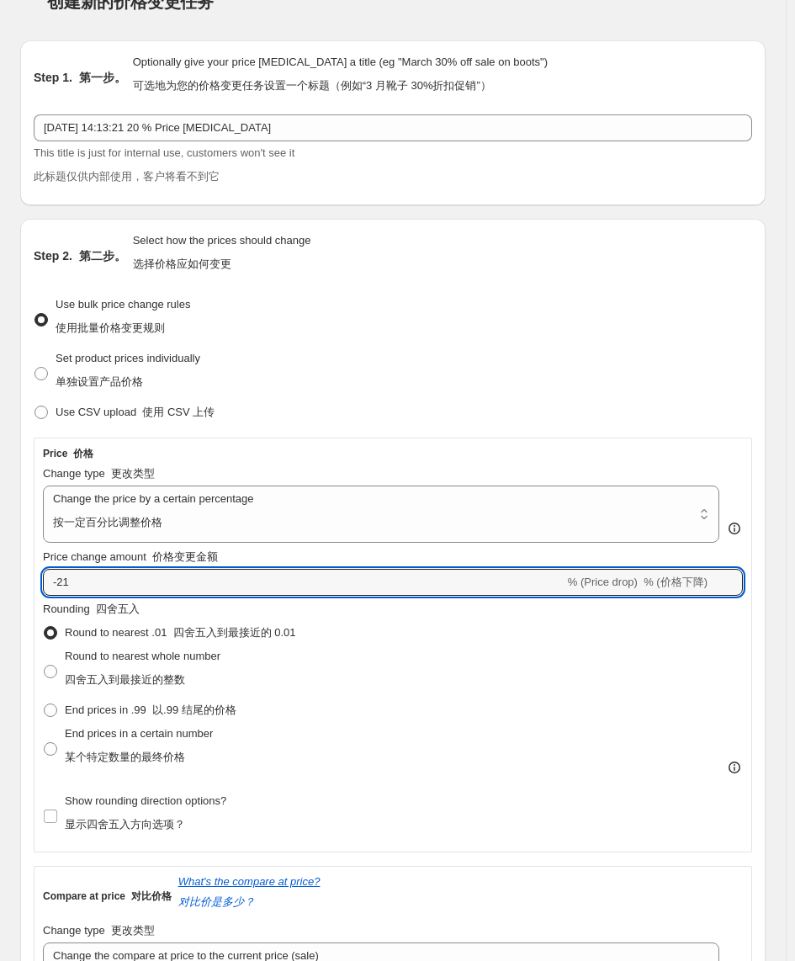
click at [172, 569] on input "-21" at bounding box center [304, 582] width 522 height 27
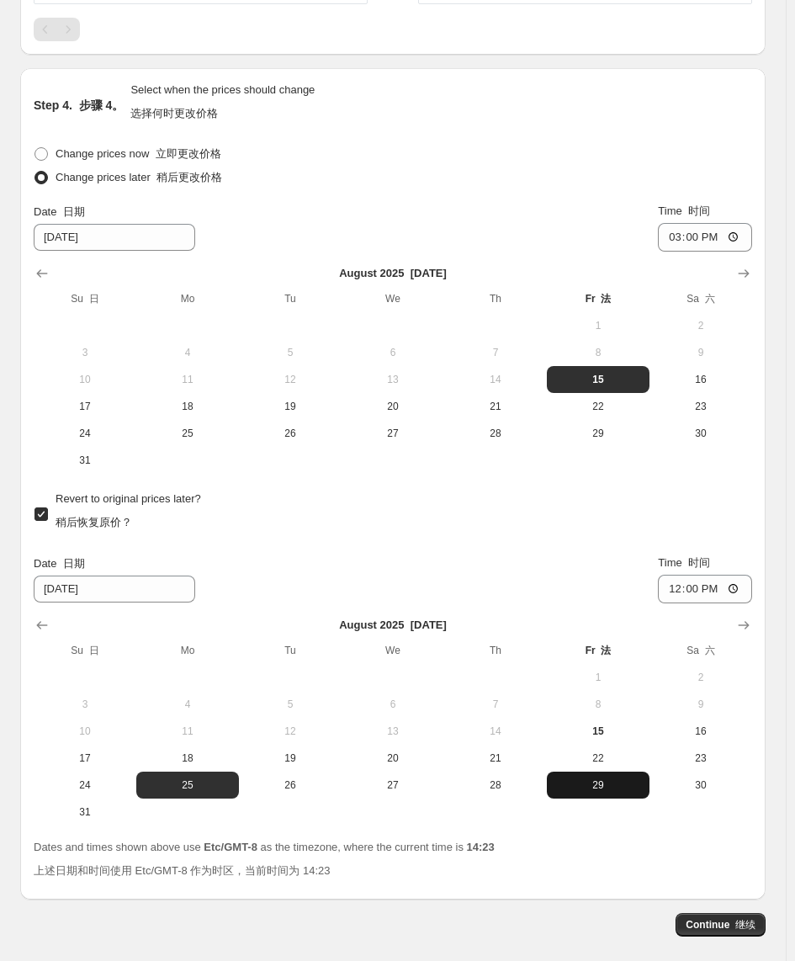
scroll to position [2371, 0]
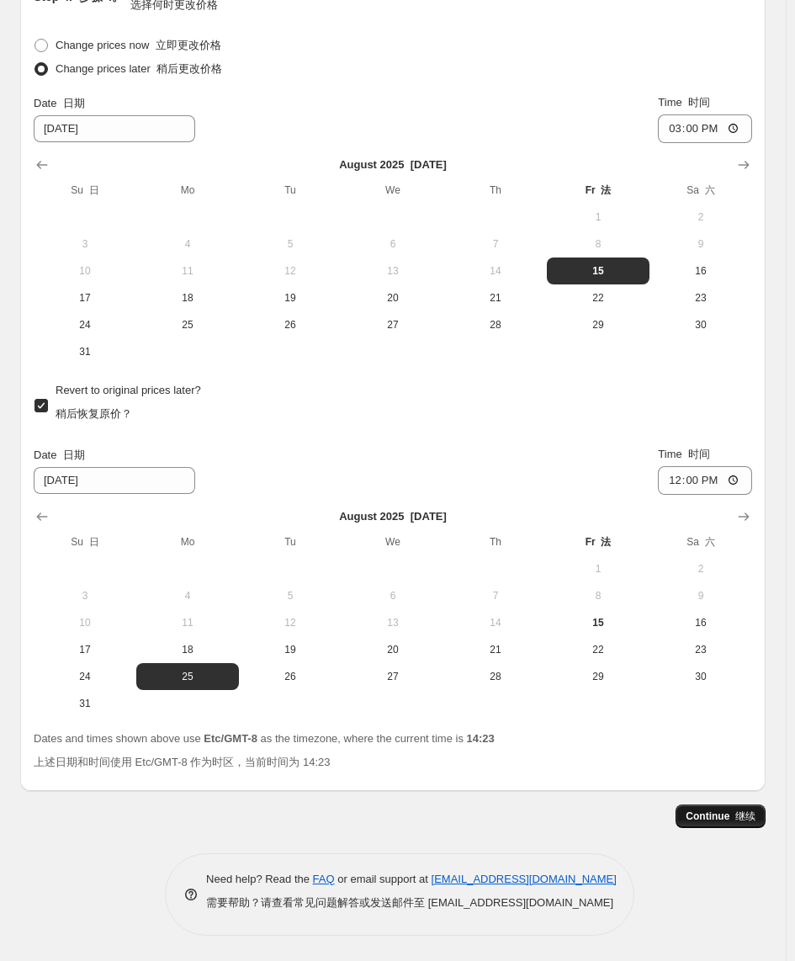
type input "-20"
click at [724, 699] on span "Continue 继续" at bounding box center [721, 815] width 70 height 13
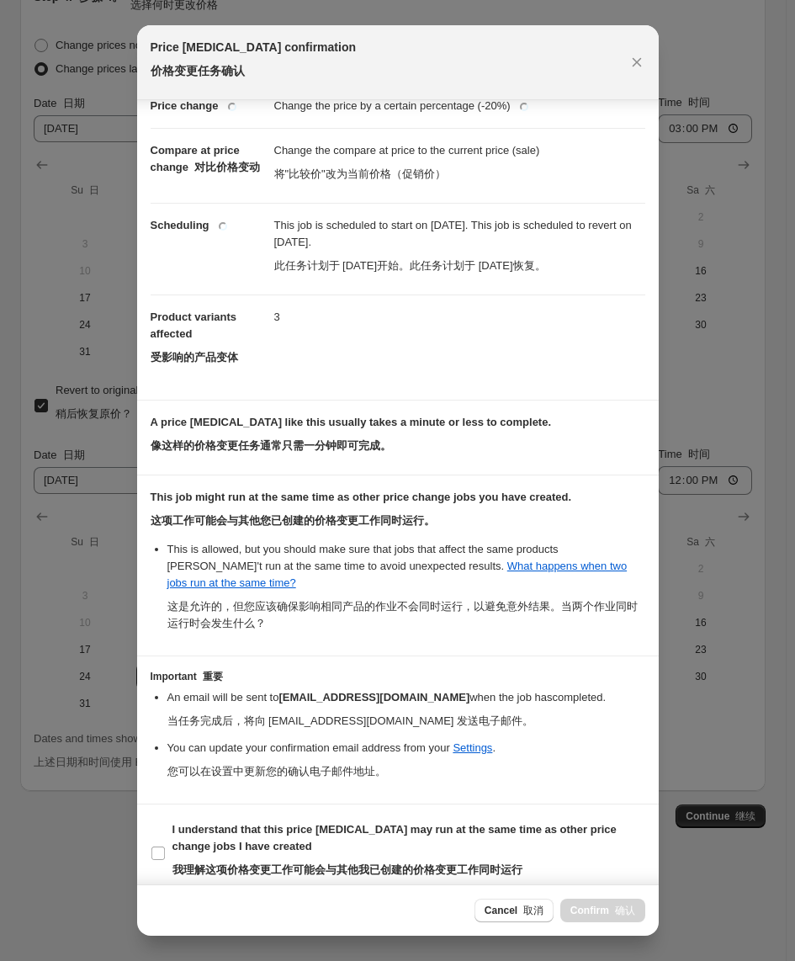
scroll to position [68, 0]
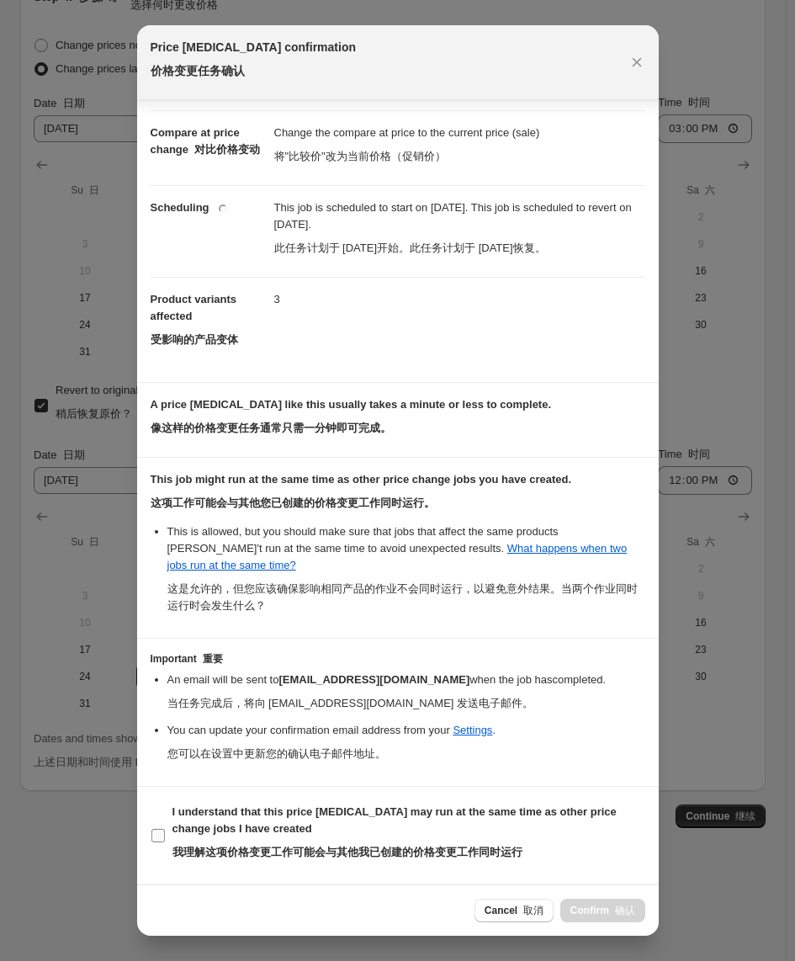
click at [162, 699] on input "I understand that this price change job may run at the same time as other price…" at bounding box center [157, 835] width 13 height 13
checkbox input "true"
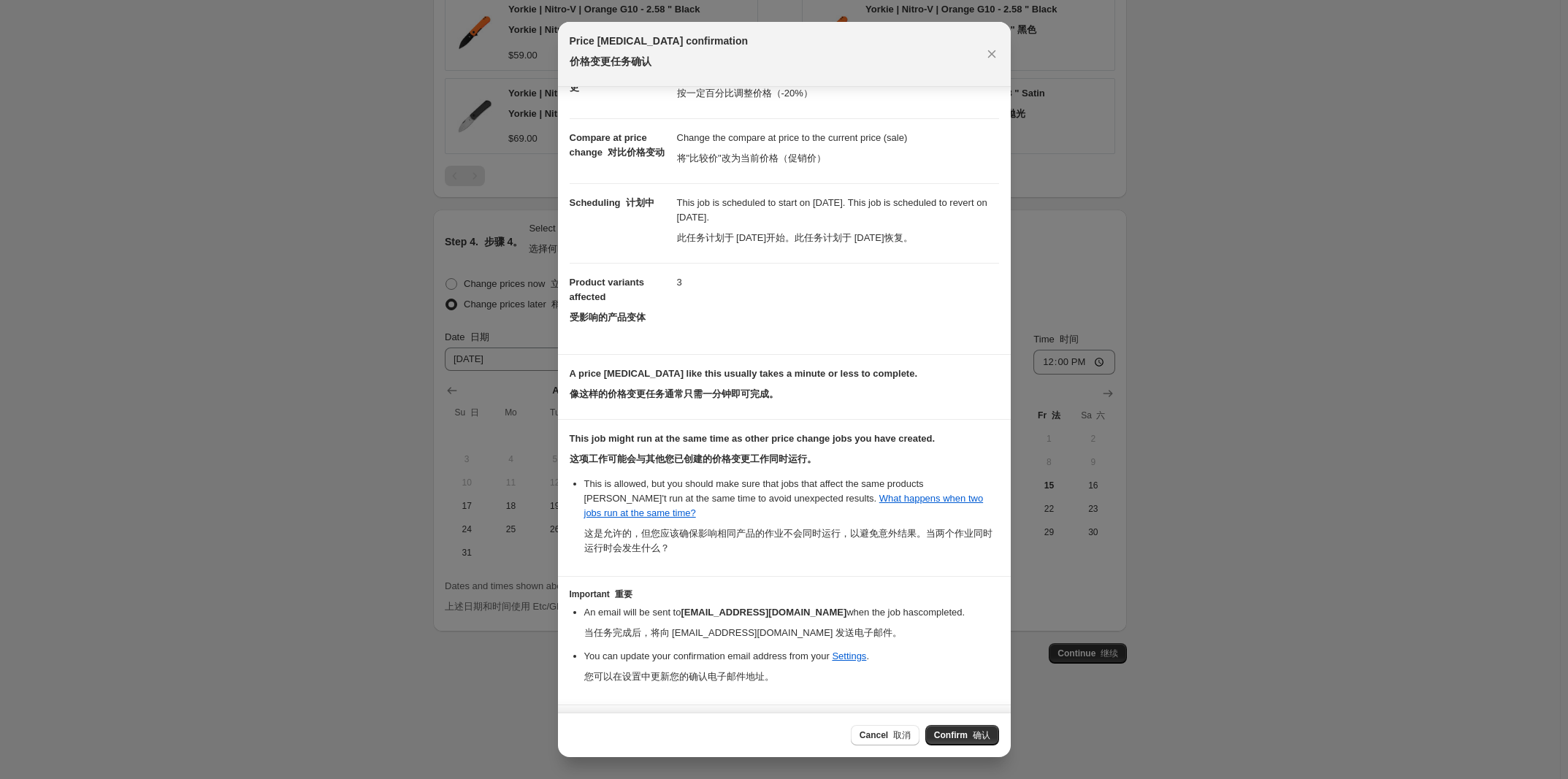
scroll to position [1491, 0]
click at [962, 606] on div "Cancel 取消 Confirm 确认" at bounding box center [784, 734] width 453 height 44
click at [966, 606] on span "Confirm 确认" at bounding box center [961, 735] width 56 height 11
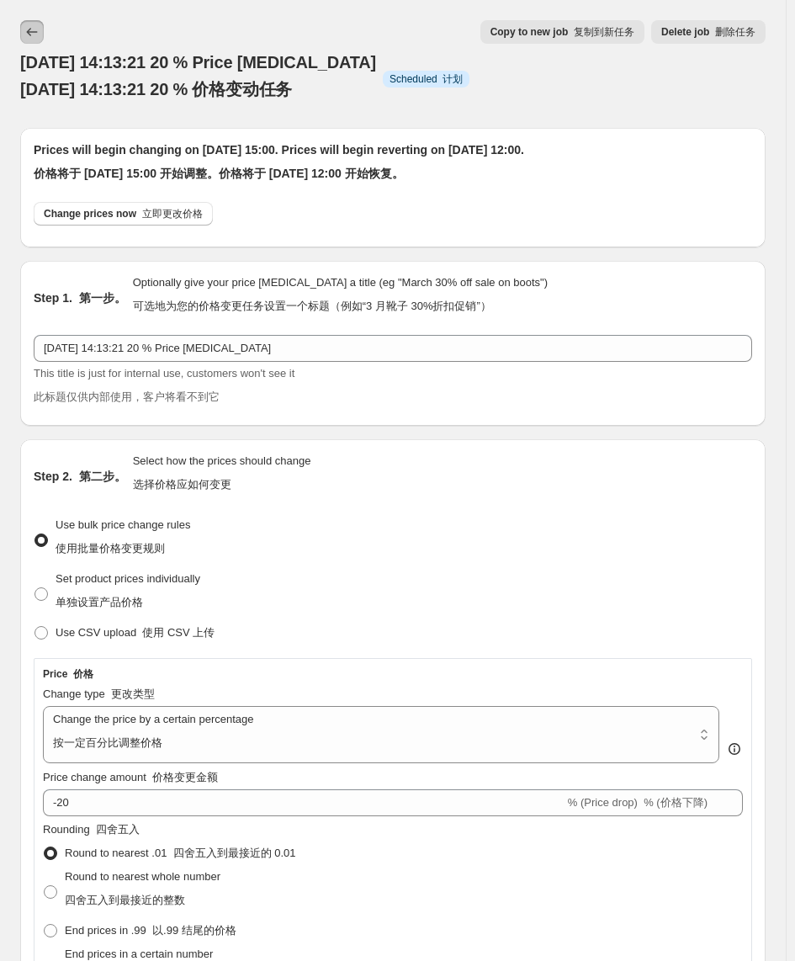
click at [34, 29] on icon "Price change jobs" at bounding box center [32, 32] width 17 height 17
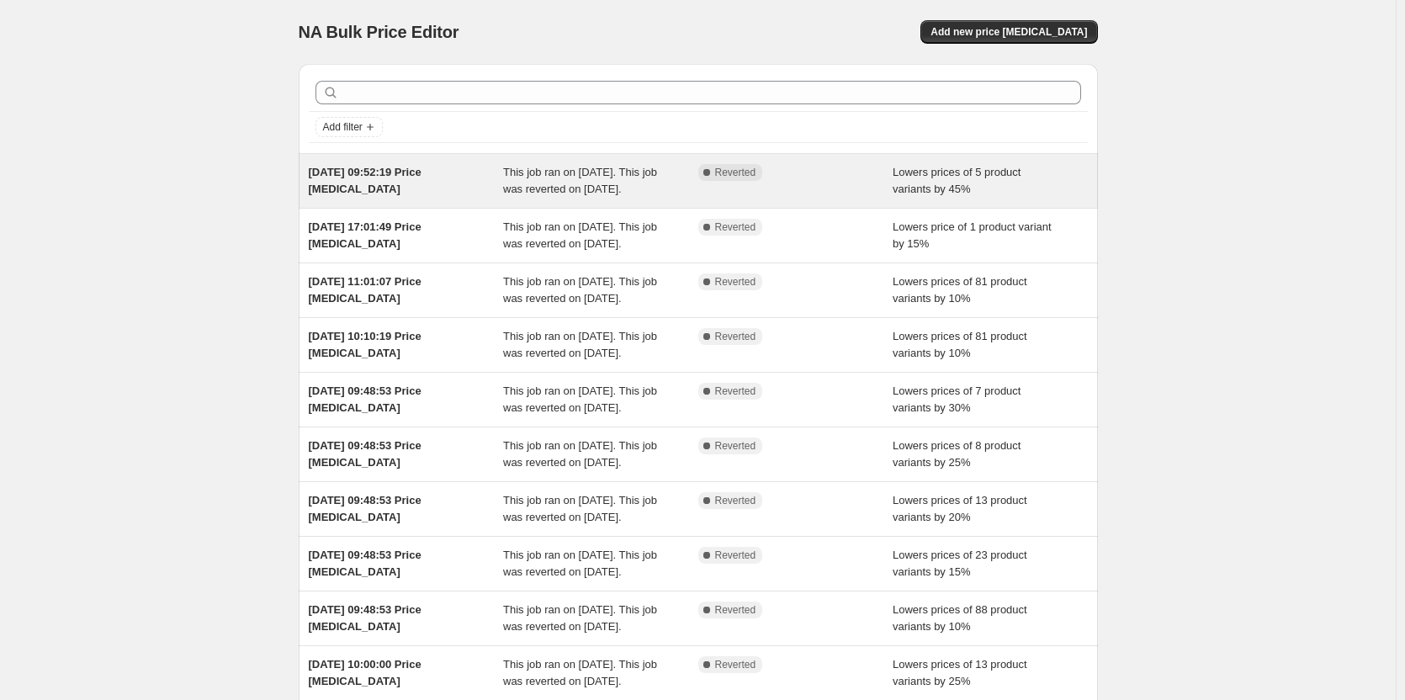
click at [581, 174] on span "This job ran on 2025年6月24日. This job was reverted on 2025年6月30日." at bounding box center [580, 180] width 154 height 29
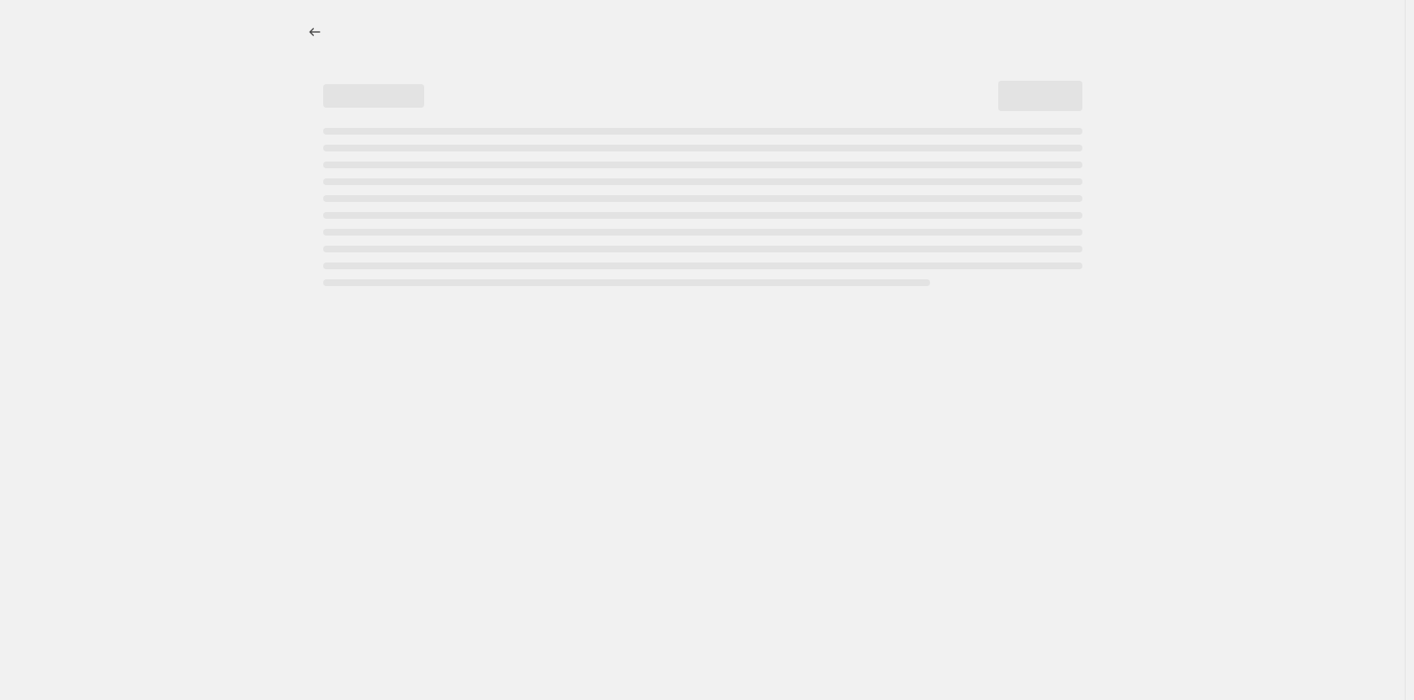
select select "percentage"
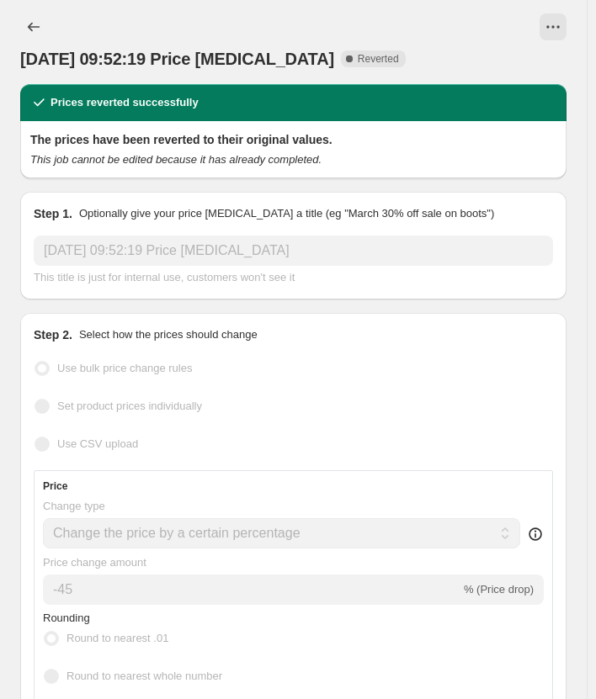
click at [404, 29] on div at bounding box center [321, 26] width 489 height 27
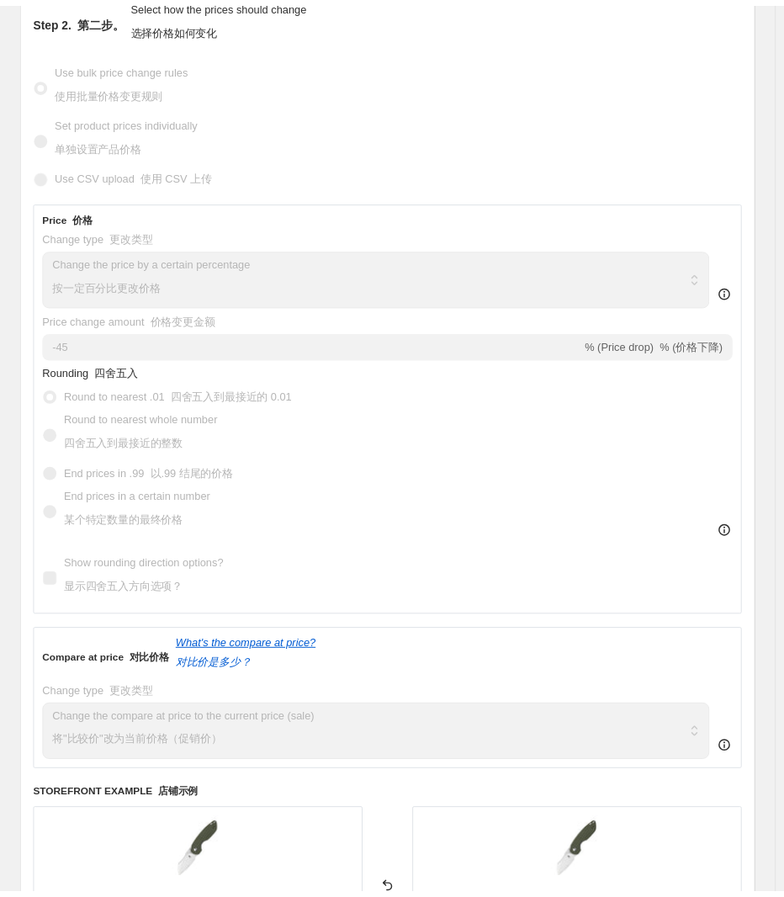
scroll to position [421, 0]
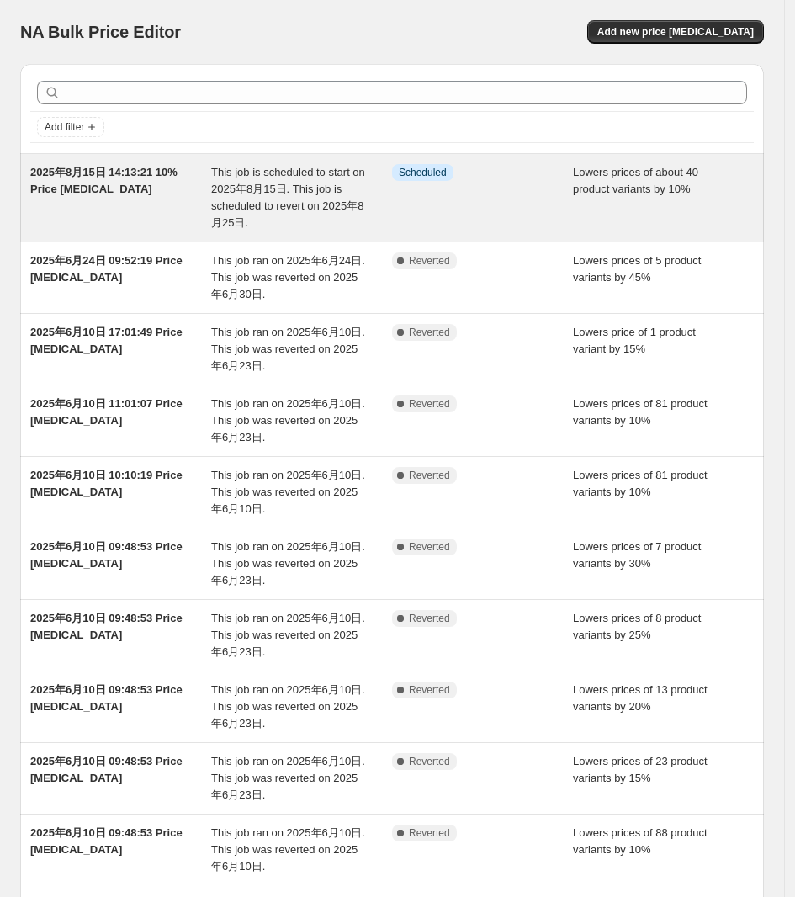
click at [105, 173] on span "[DATE] 14:13:21 10% Price [MEDICAL_DATA]" at bounding box center [103, 180] width 147 height 29
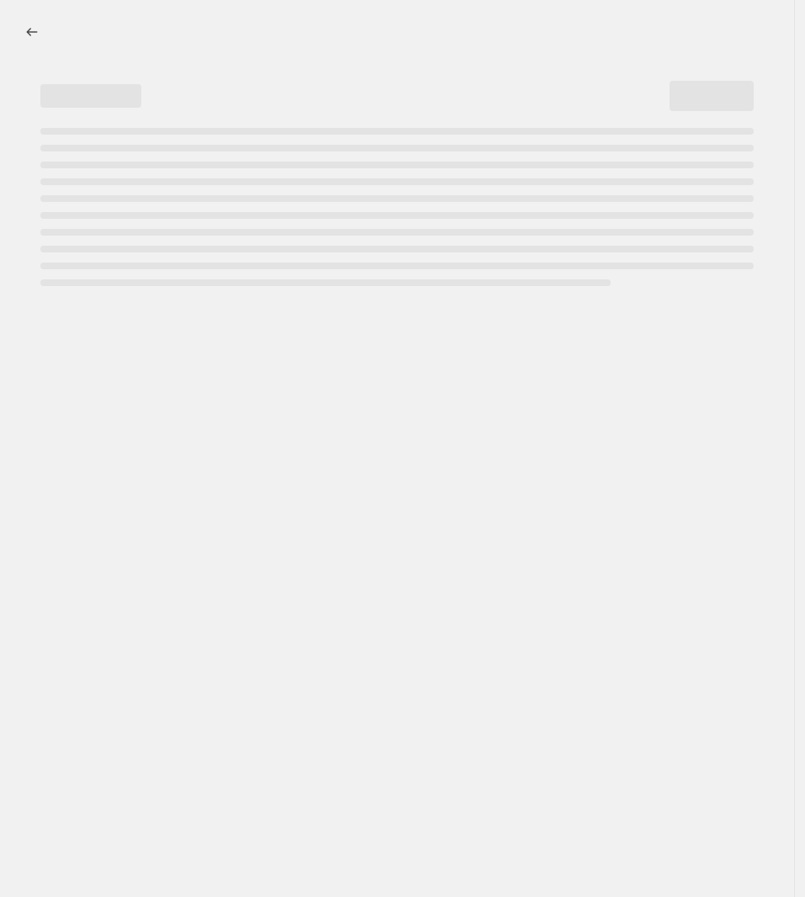
select select "percentage"
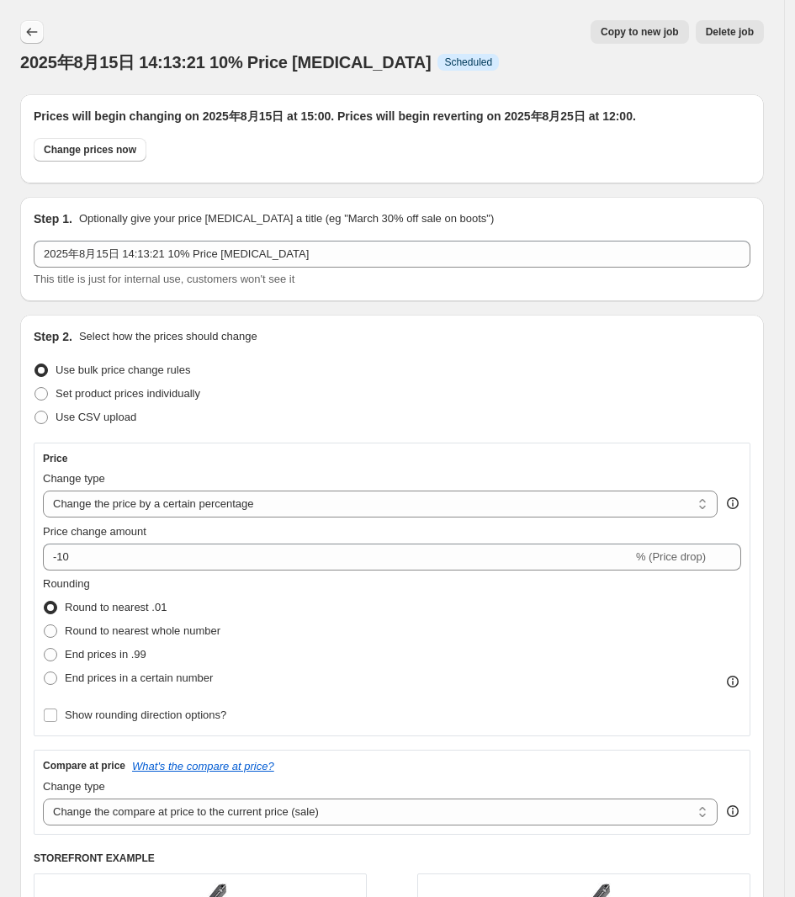
click at [39, 42] on button "Price change jobs" at bounding box center [32, 32] width 24 height 24
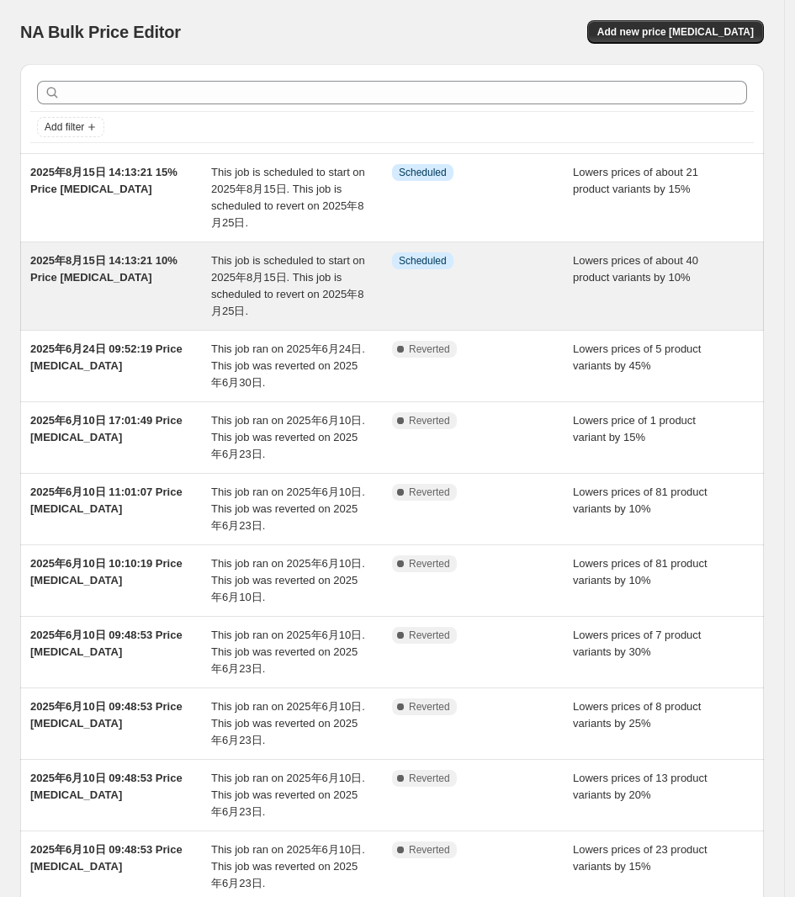
click at [140, 279] on div "2025年8月15日 14:13:21 10% Price [MEDICAL_DATA]" at bounding box center [120, 285] width 181 height 67
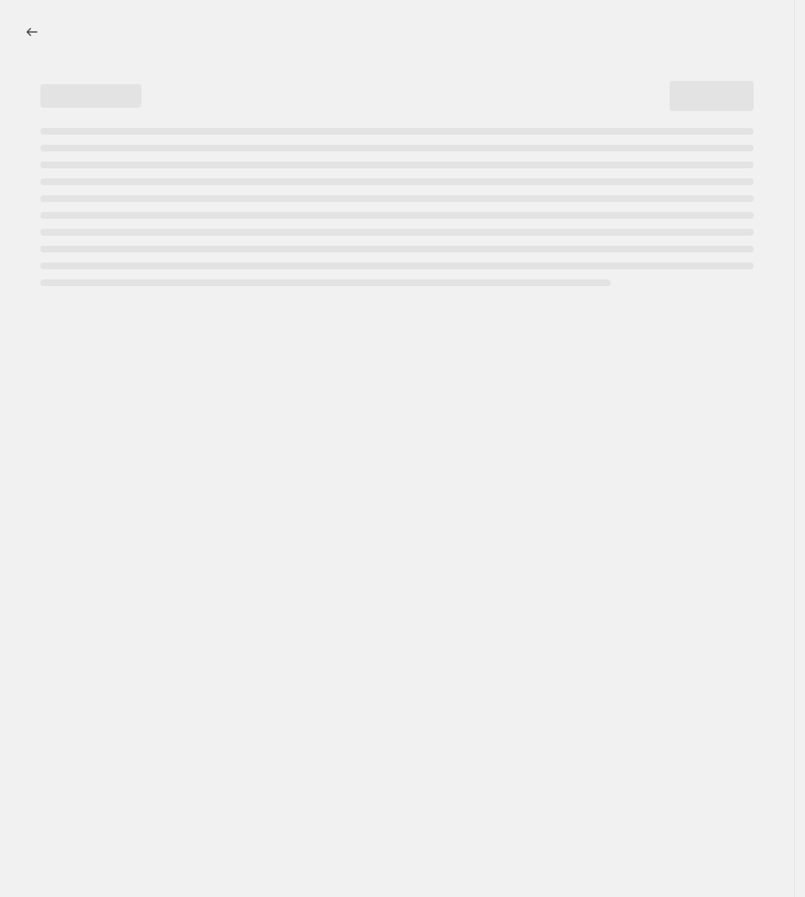
select select "percentage"
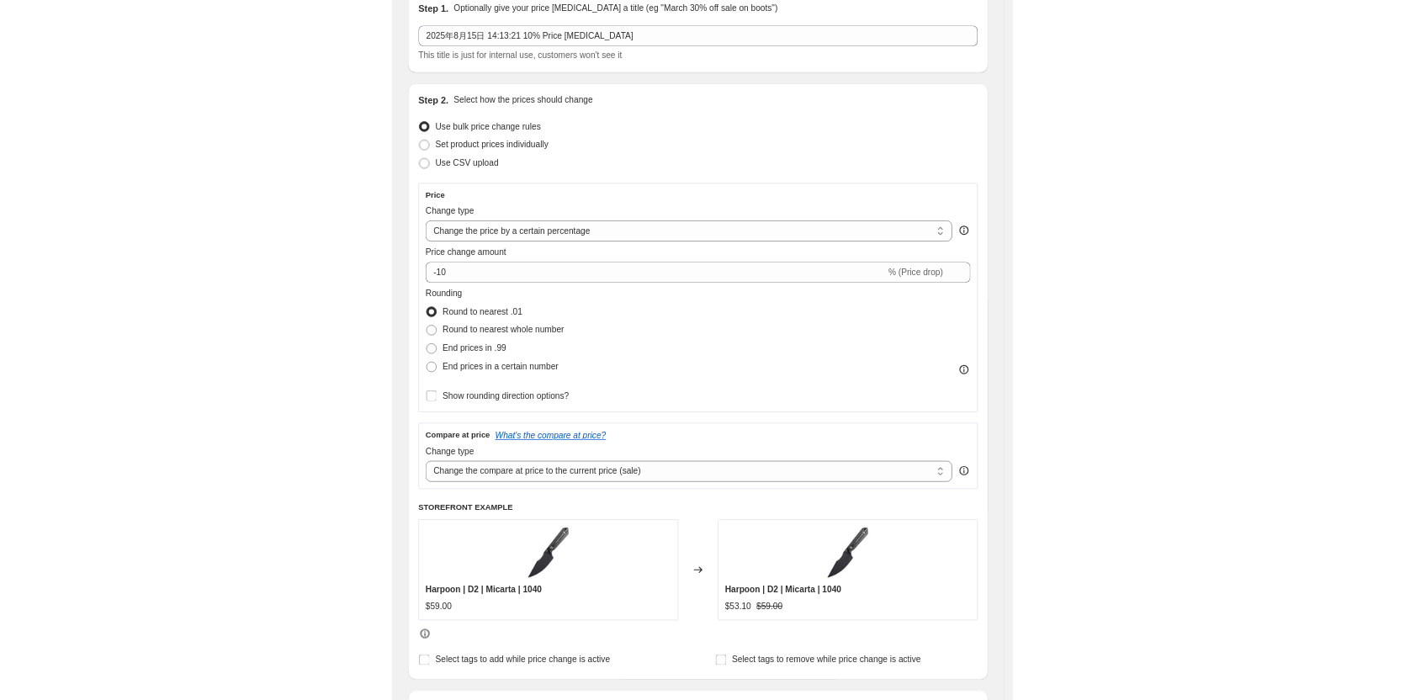
scroll to position [210, 0]
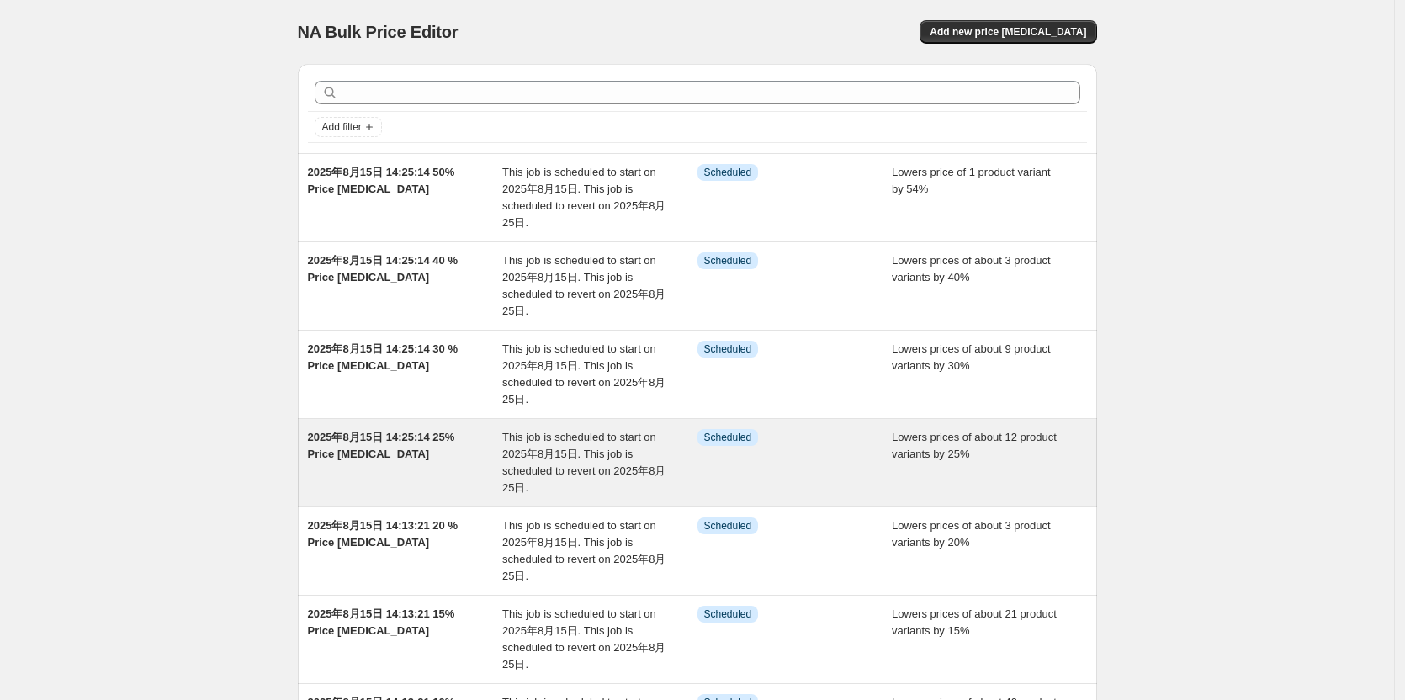
scroll to position [84, 0]
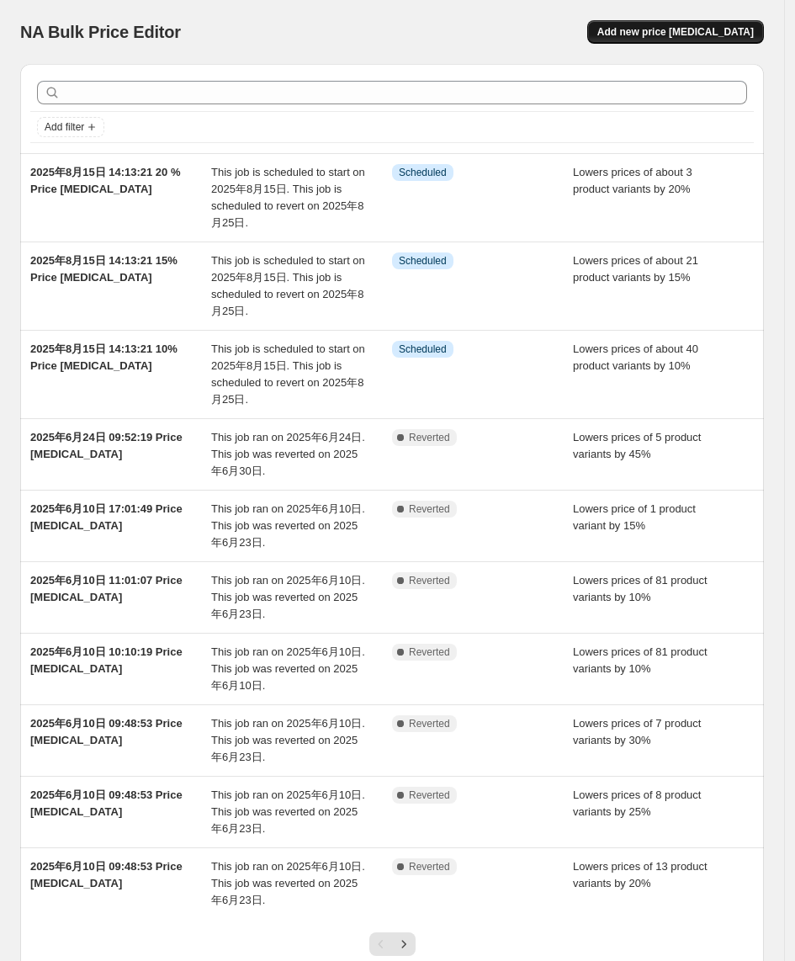
click at [703, 30] on span "Add new price [MEDICAL_DATA]" at bounding box center [675, 31] width 157 height 13
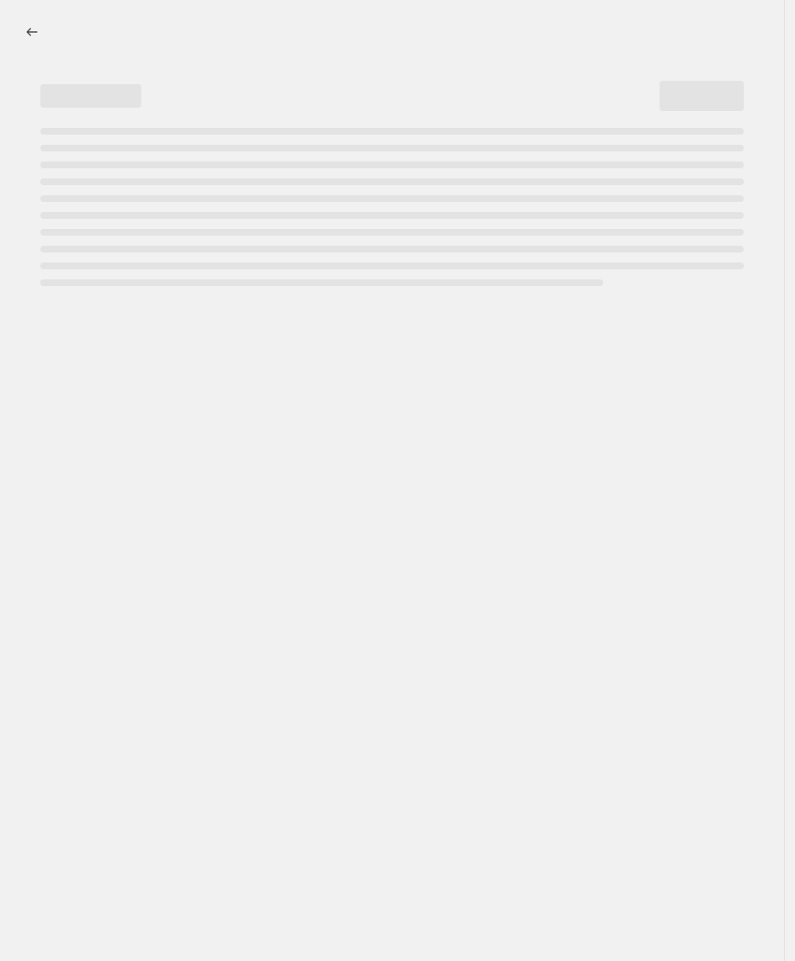
select select "percentage"
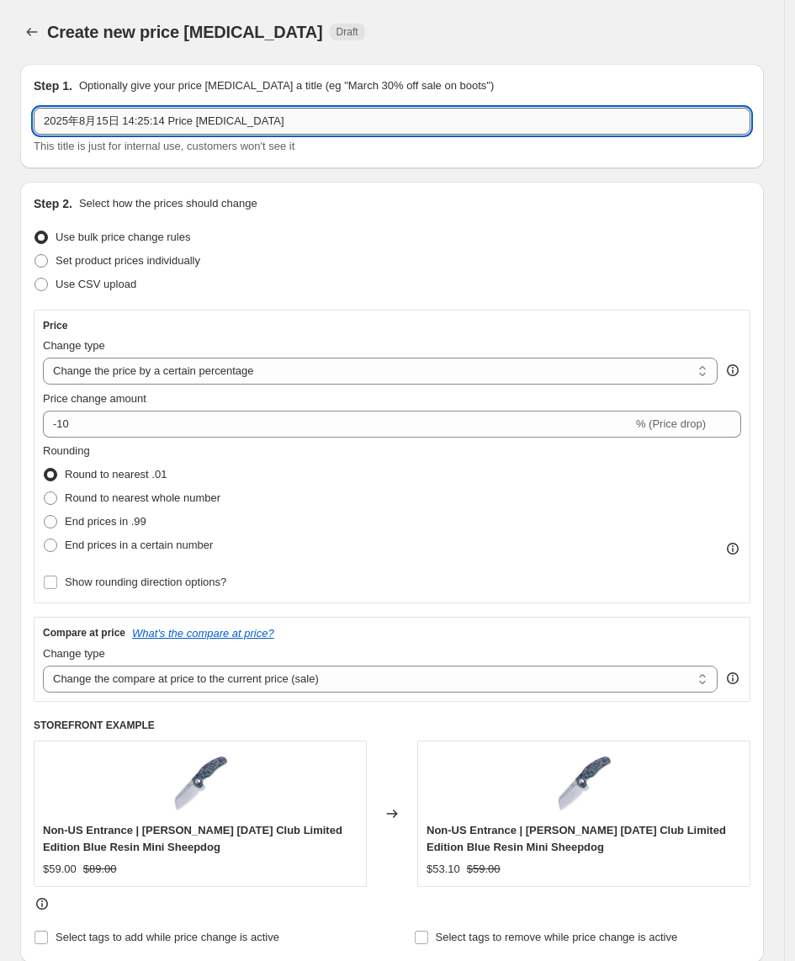
click at [167, 125] on input "2025年8月15日 14:25:14 Price [MEDICAL_DATA]" at bounding box center [392, 121] width 717 height 27
type input "2025年8月15日 14:25:14 25% Price [MEDICAL_DATA]"
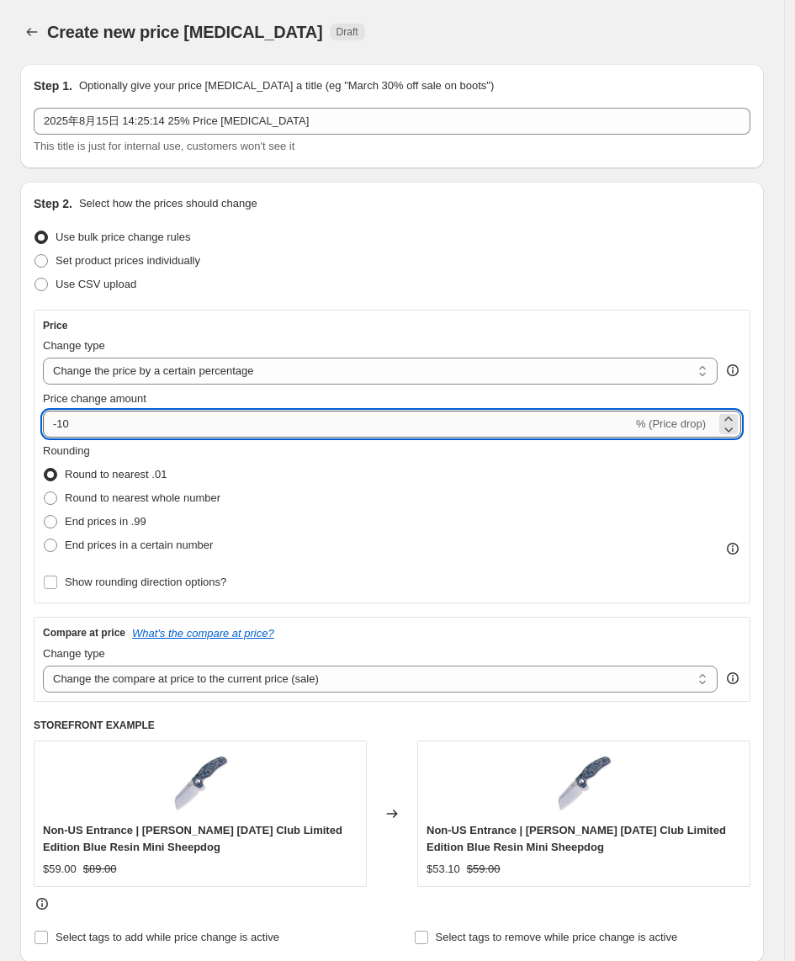
drag, startPoint x: 102, startPoint y: 412, endPoint x: 64, endPoint y: 512, distance: 107.1
click at [44, 429] on input "-10" at bounding box center [338, 424] width 590 height 27
type input "-1"
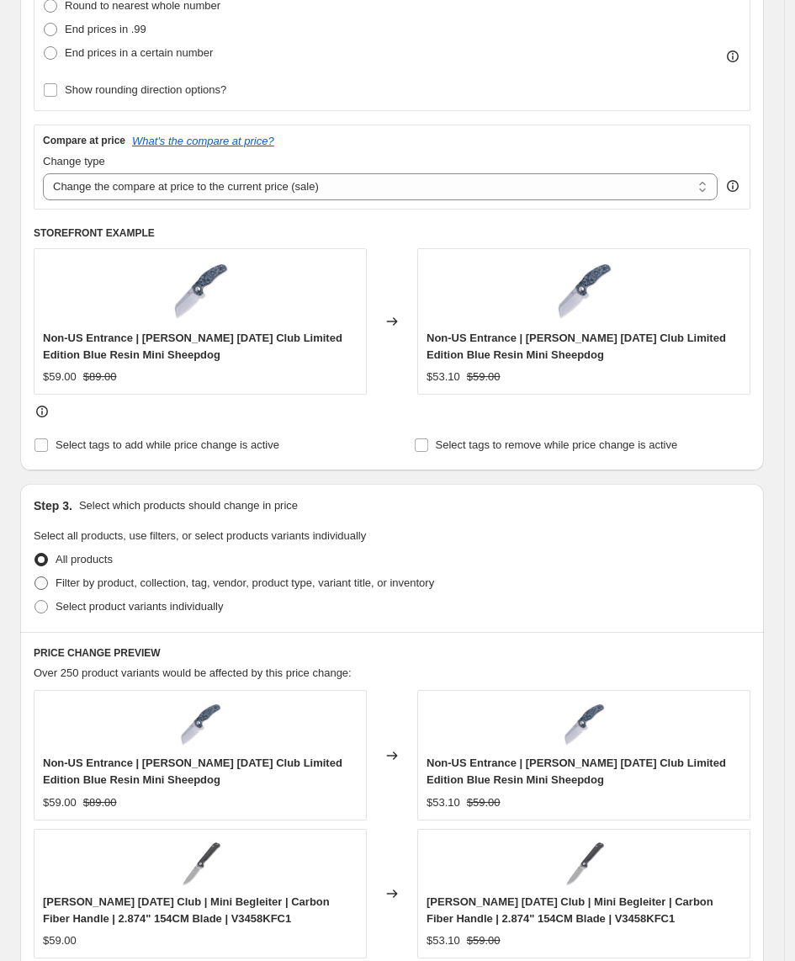
scroll to position [526, 0]
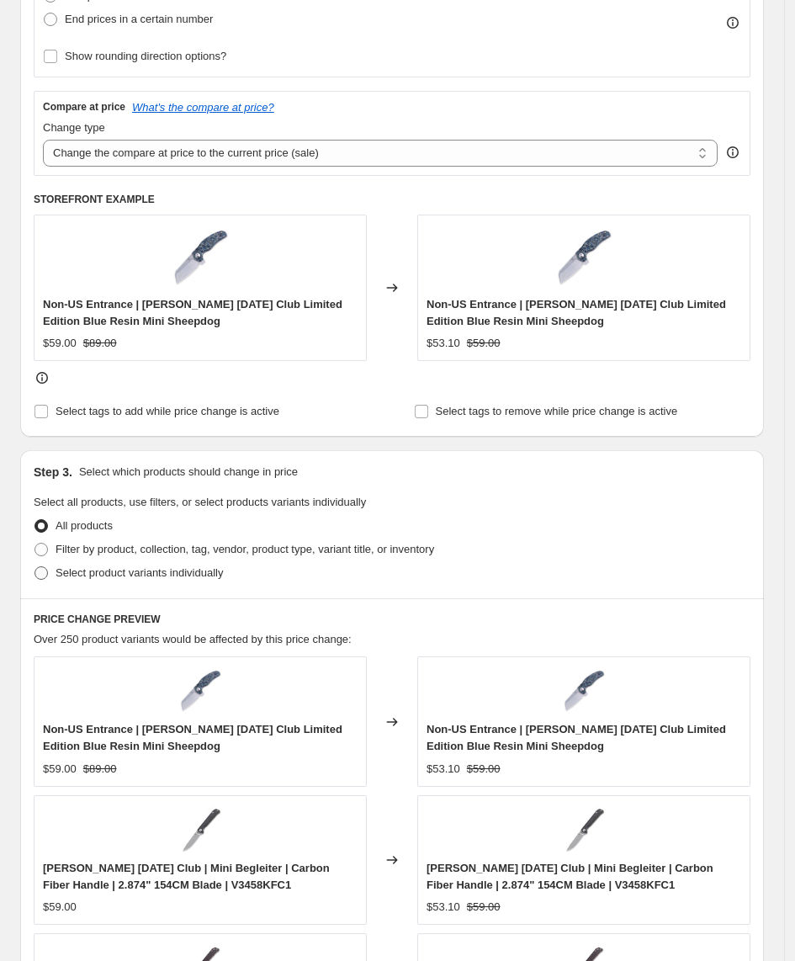
type input "-25"
click at [186, 571] on span "Select product variants individually" at bounding box center [139, 572] width 167 height 13
click at [35, 567] on input "Select product variants individually" at bounding box center [34, 566] width 1 height 1
radio input "true"
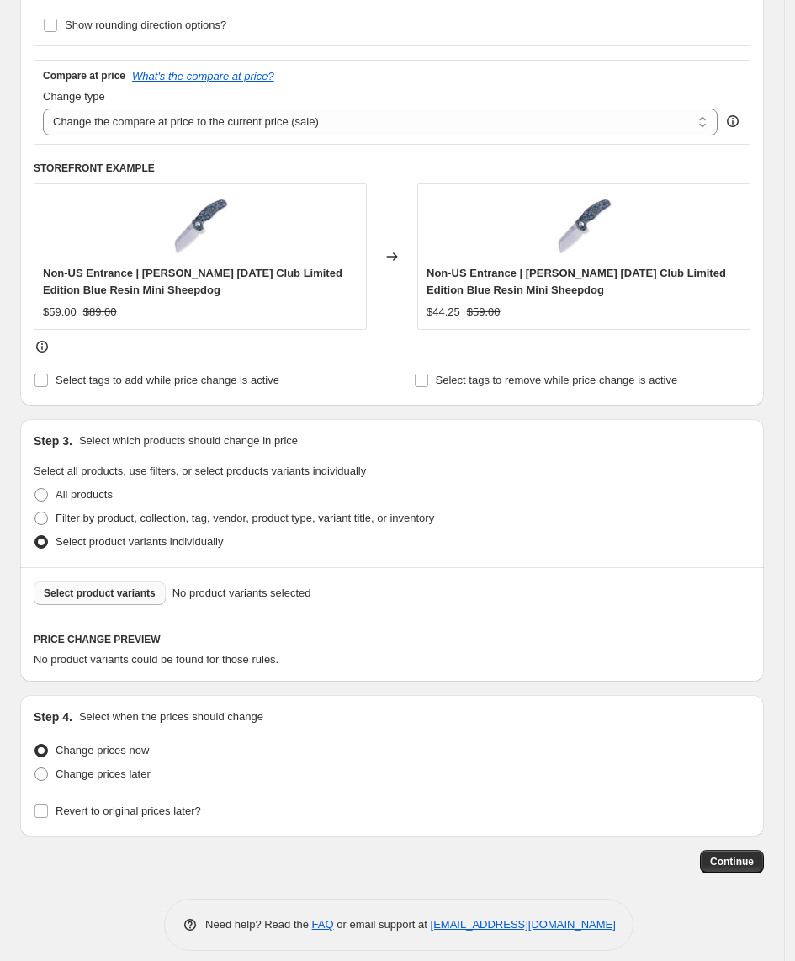
scroll to position [574, 0]
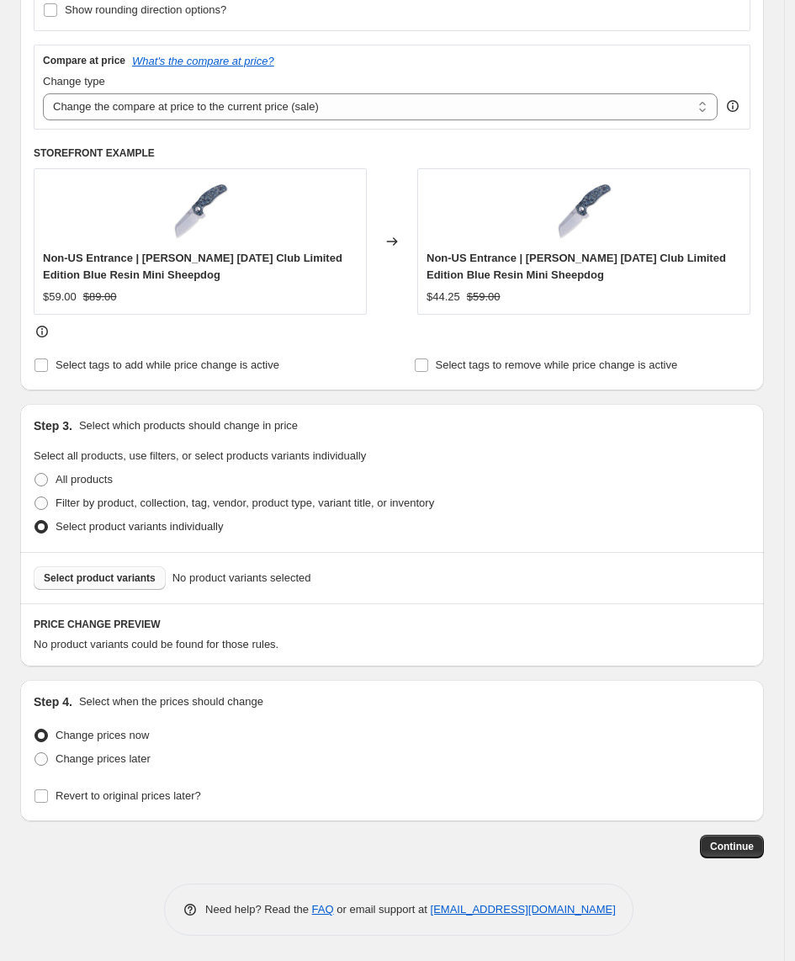
click at [90, 584] on span "Select product variants" at bounding box center [100, 577] width 112 height 13
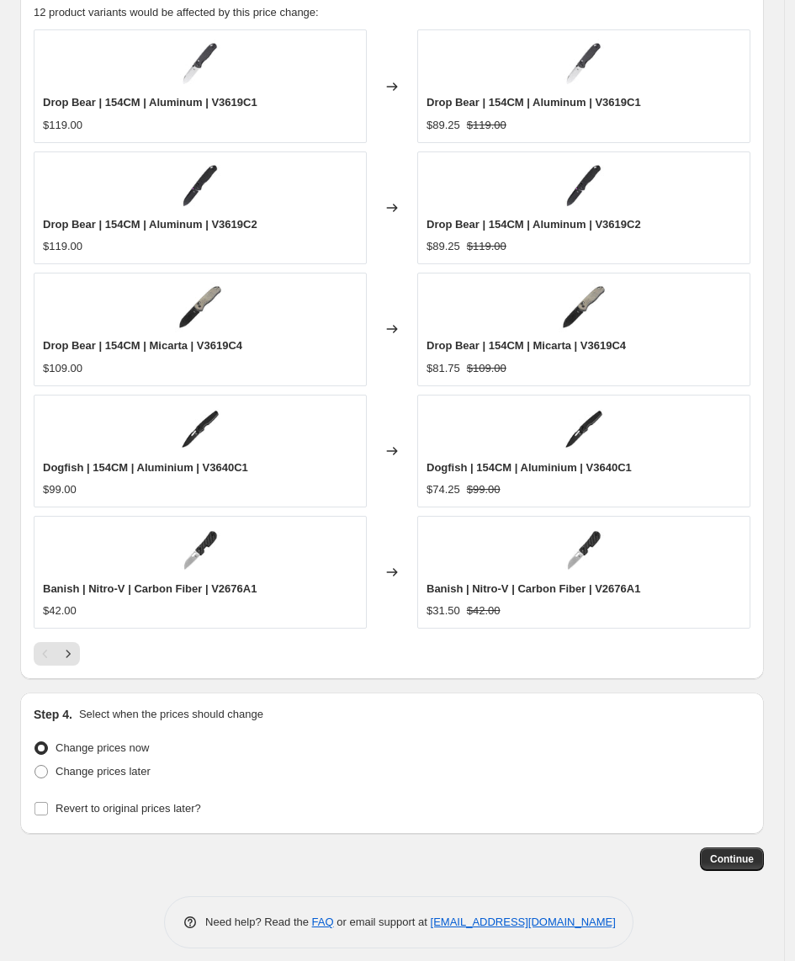
scroll to position [1204, 0]
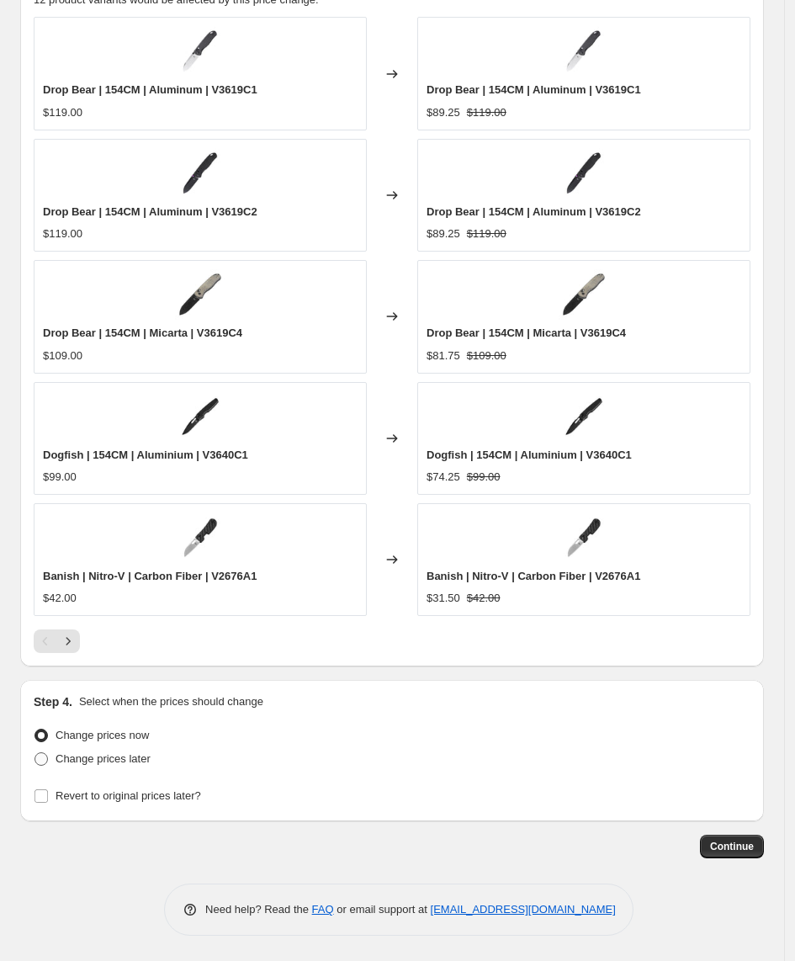
click at [99, 757] on span "Change prices later" at bounding box center [103, 758] width 95 height 13
click at [35, 753] on input "Change prices later" at bounding box center [34, 752] width 1 height 1
radio input "true"
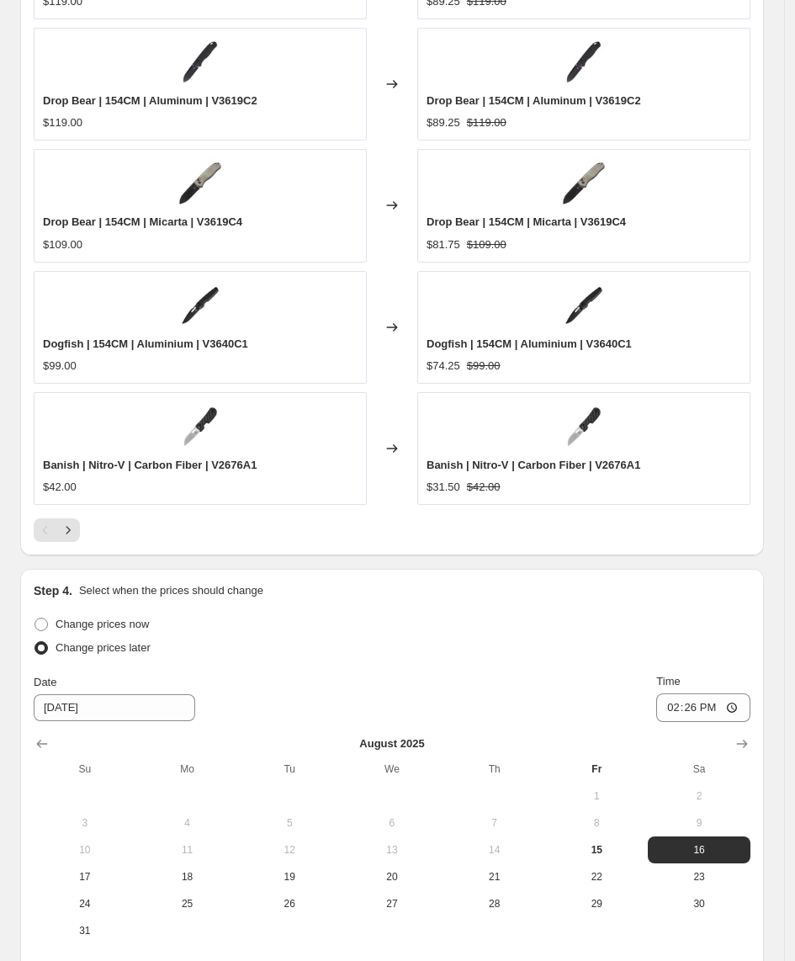
scroll to position [1519, 0]
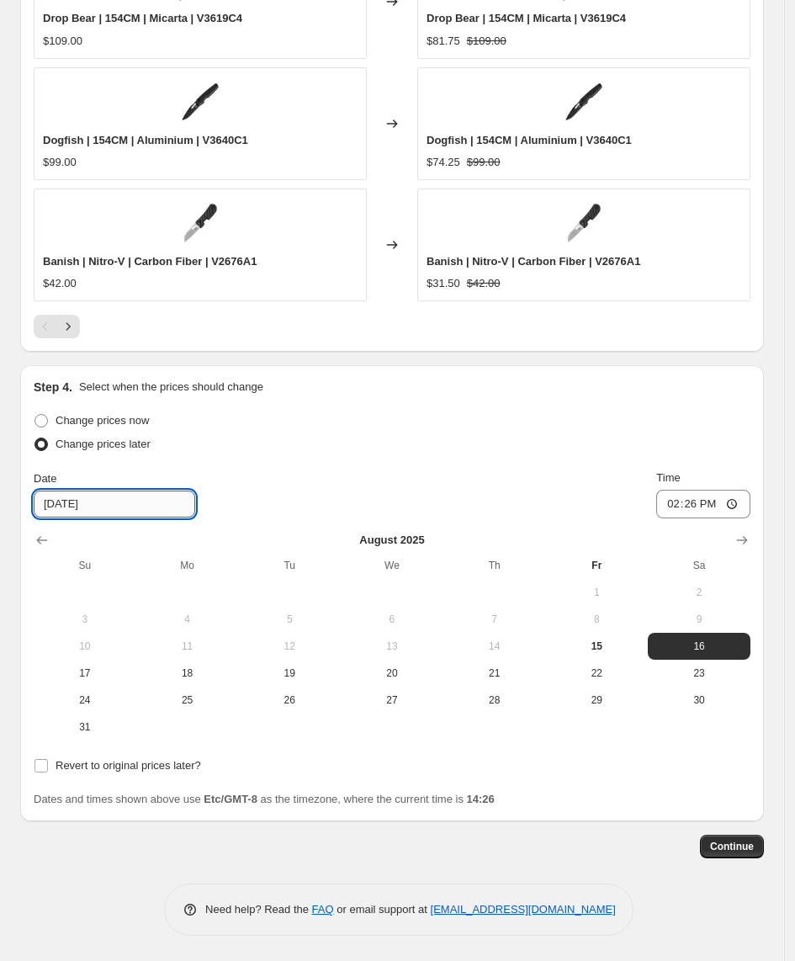
click at [68, 513] on input "[DATE]" at bounding box center [115, 504] width 162 height 27
click at [64, 505] on input "[DATE]" at bounding box center [115, 504] width 162 height 27
type input "[DATE]"
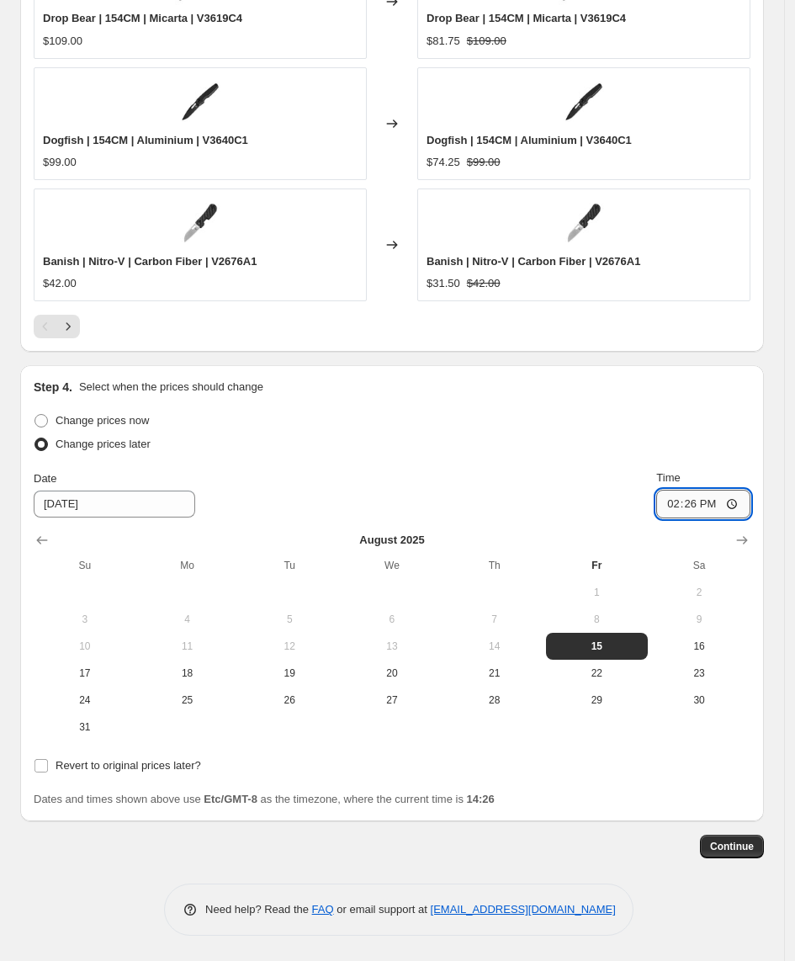
click at [703, 497] on input "14:26" at bounding box center [703, 504] width 94 height 29
type input "15:00"
click at [115, 762] on span "Revert to original prices later?" at bounding box center [129, 765] width 146 height 13
click at [48, 762] on input "Revert to original prices later?" at bounding box center [40, 765] width 13 height 13
checkbox input "true"
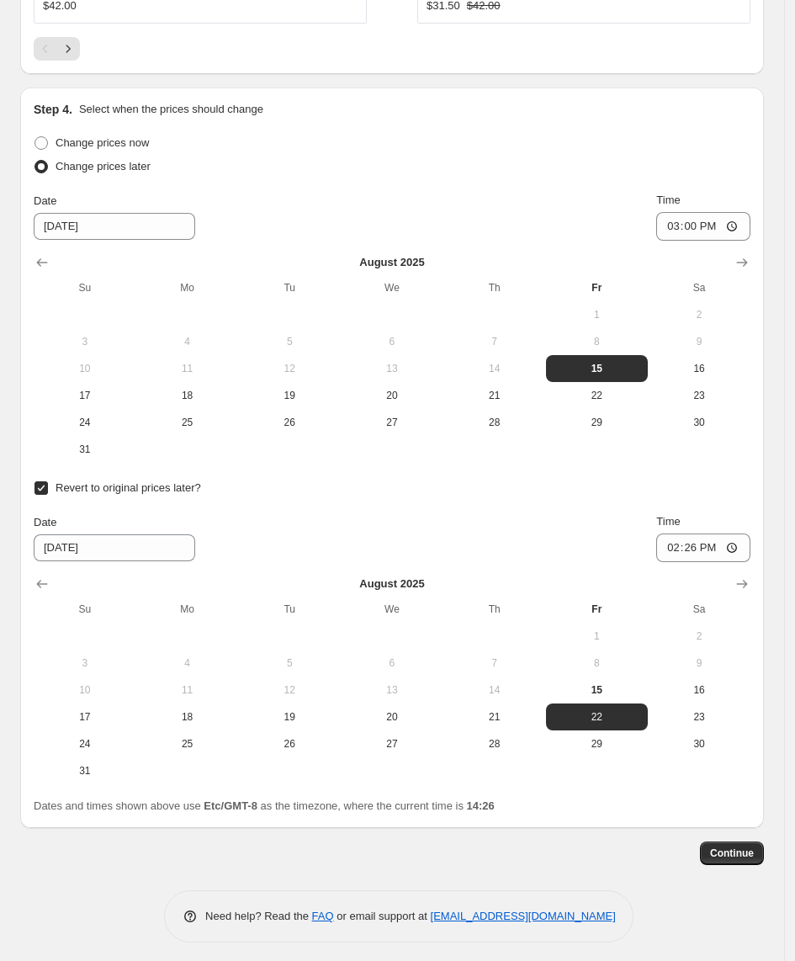
scroll to position [1802, 0]
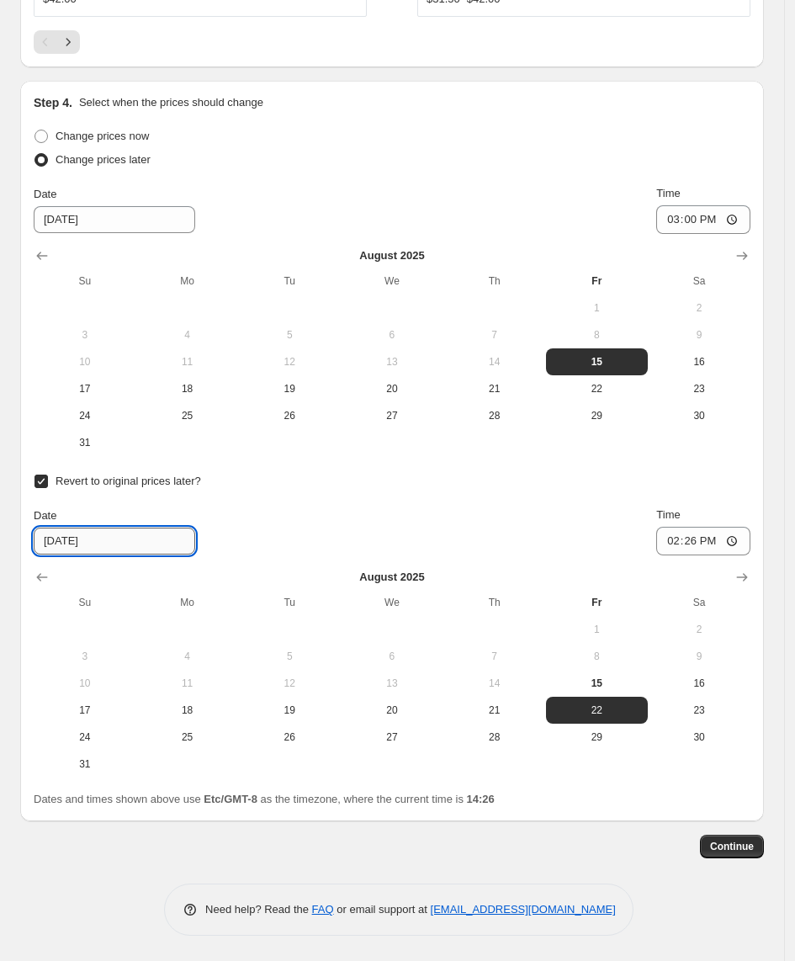
click at [63, 539] on input "[DATE]" at bounding box center [115, 541] width 162 height 27
type input "[DATE]"
click at [708, 543] on input "14:26" at bounding box center [703, 541] width 94 height 29
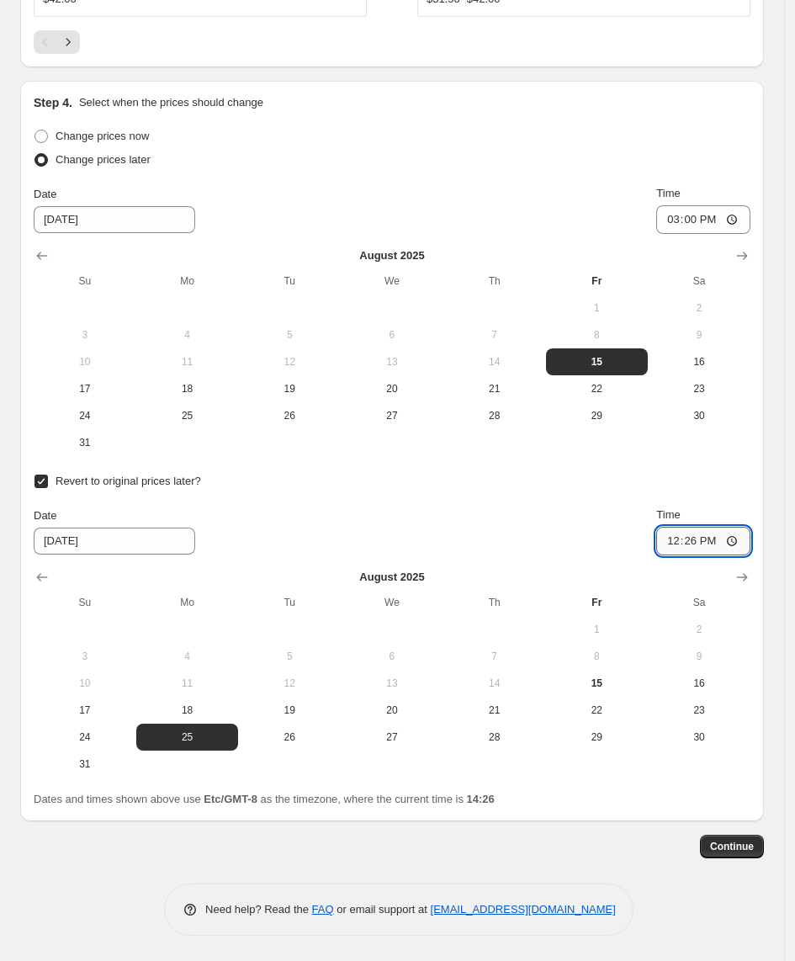
type input "12:00"
click at [751, 845] on span "Continue" at bounding box center [732, 846] width 44 height 13
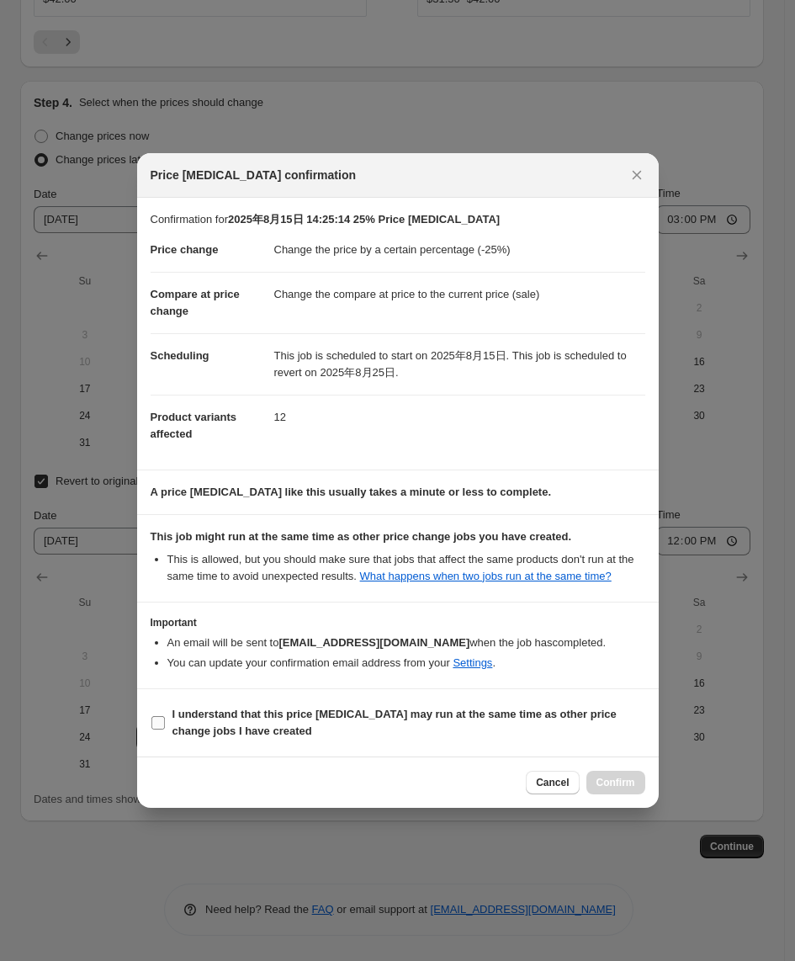
click at [224, 737] on b "I understand that this price [MEDICAL_DATA] may run at the same time as other p…" at bounding box center [394, 722] width 444 height 29
click at [165, 730] on input "I understand that this price [MEDICAL_DATA] may run at the same time as other p…" at bounding box center [157, 722] width 13 height 13
checkbox input "true"
click at [631, 785] on span "Confirm" at bounding box center [616, 782] width 39 height 13
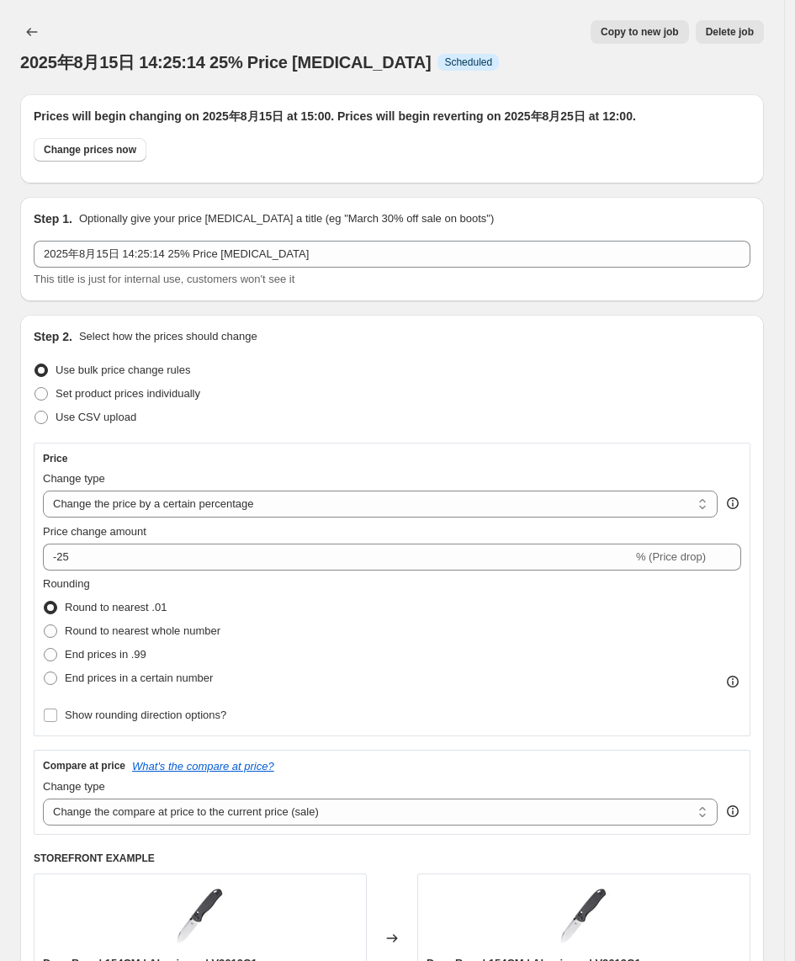
click at [46, 38] on div at bounding box center [33, 32] width 27 height 24
click at [39, 34] on icon "Price change jobs" at bounding box center [32, 32] width 17 height 17
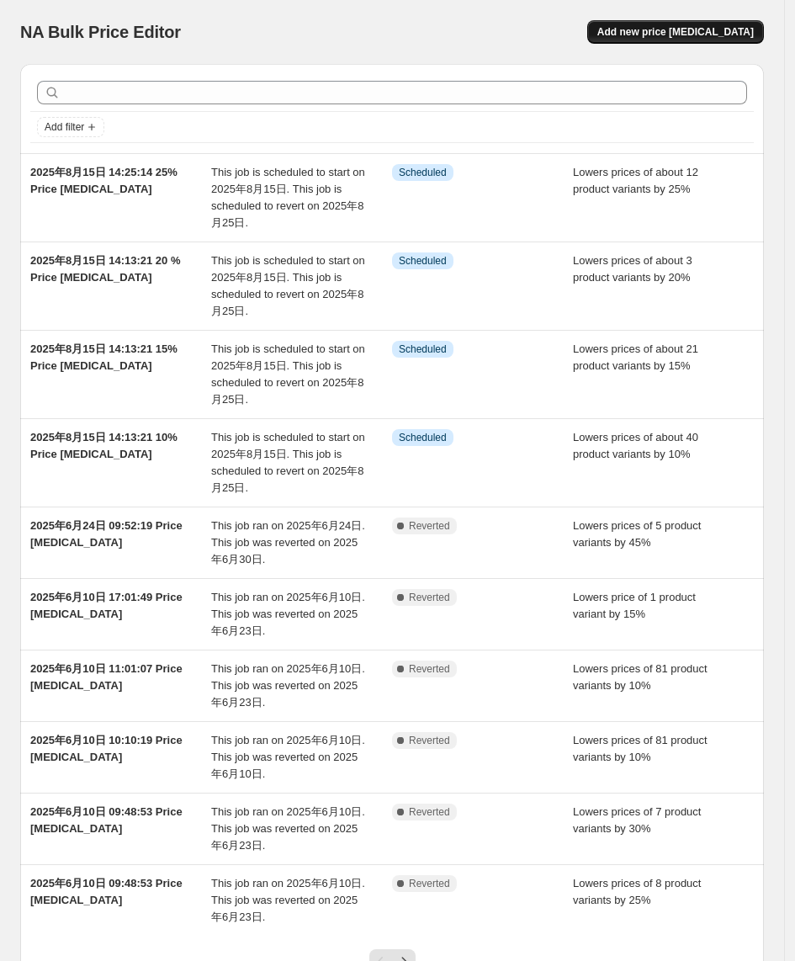
click at [667, 32] on span "Add new price [MEDICAL_DATA]" at bounding box center [675, 31] width 157 height 13
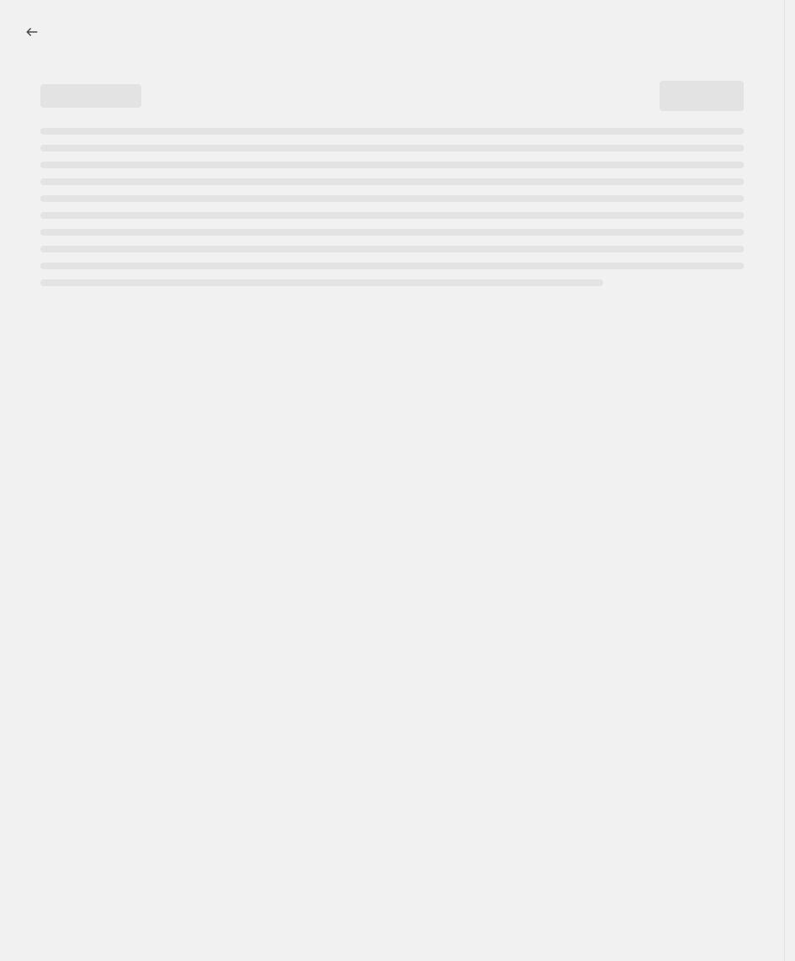
select select "percentage"
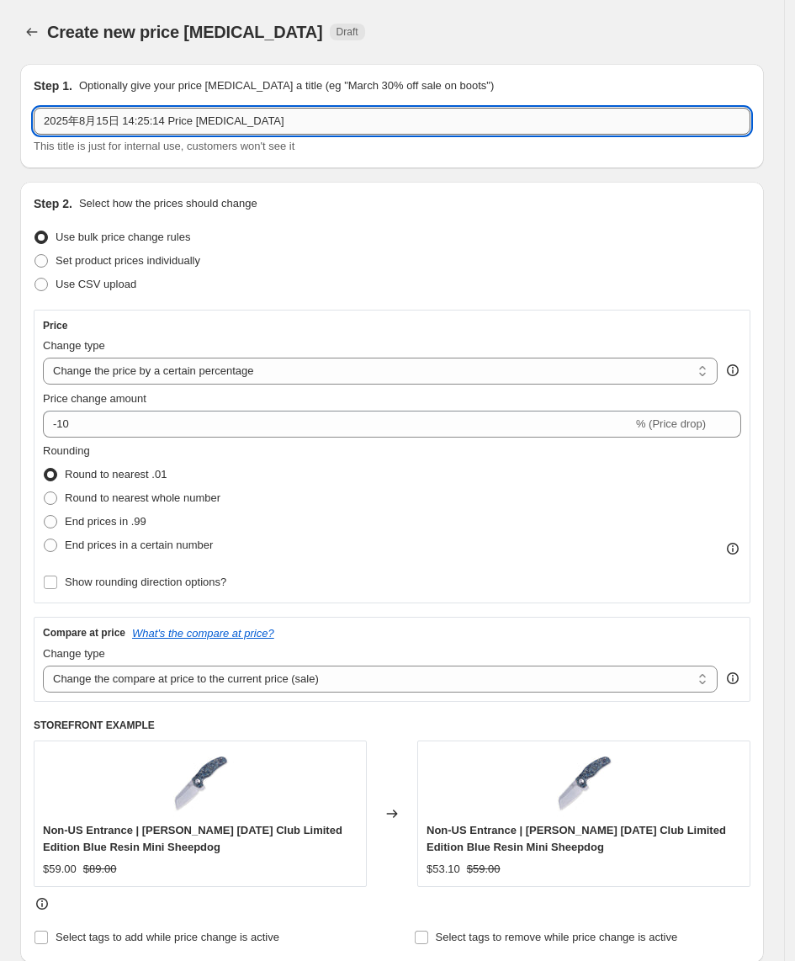
click at [166, 125] on input "2025年8月15日 14:25:14 Price [MEDICAL_DATA]" at bounding box center [392, 121] width 717 height 27
type input "2025年8月15日 14:25:14 30 % Price [MEDICAL_DATA]"
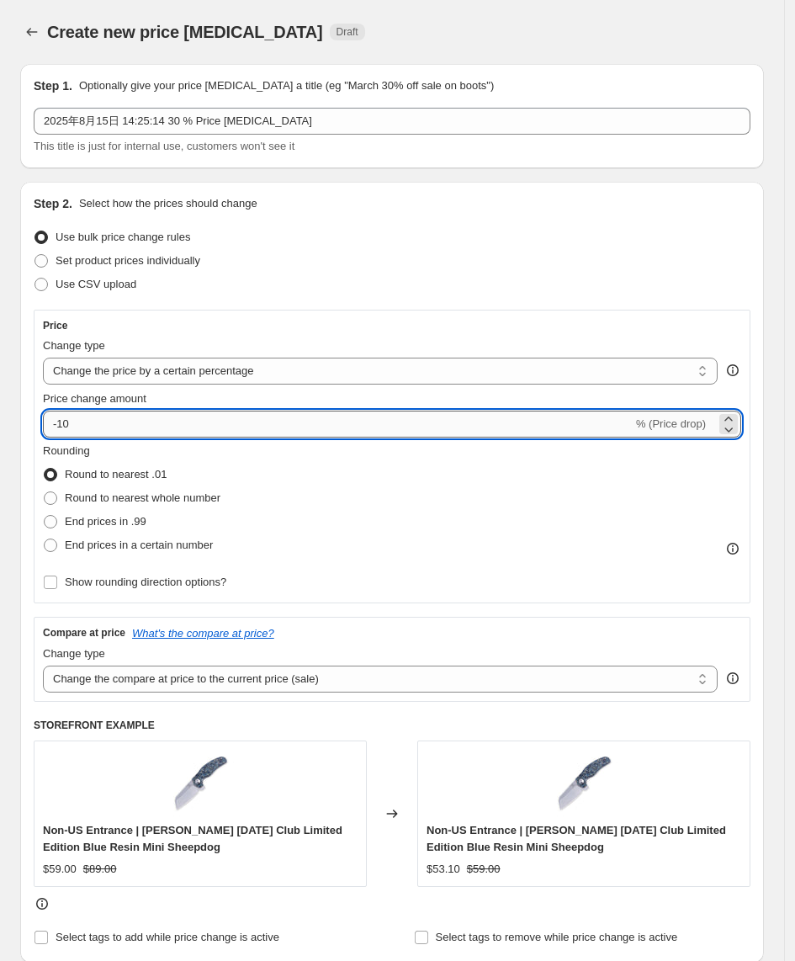
drag, startPoint x: 80, startPoint y: 420, endPoint x: 61, endPoint y: 422, distance: 18.6
click at [61, 422] on input "-10" at bounding box center [338, 424] width 590 height 27
type input "-1"
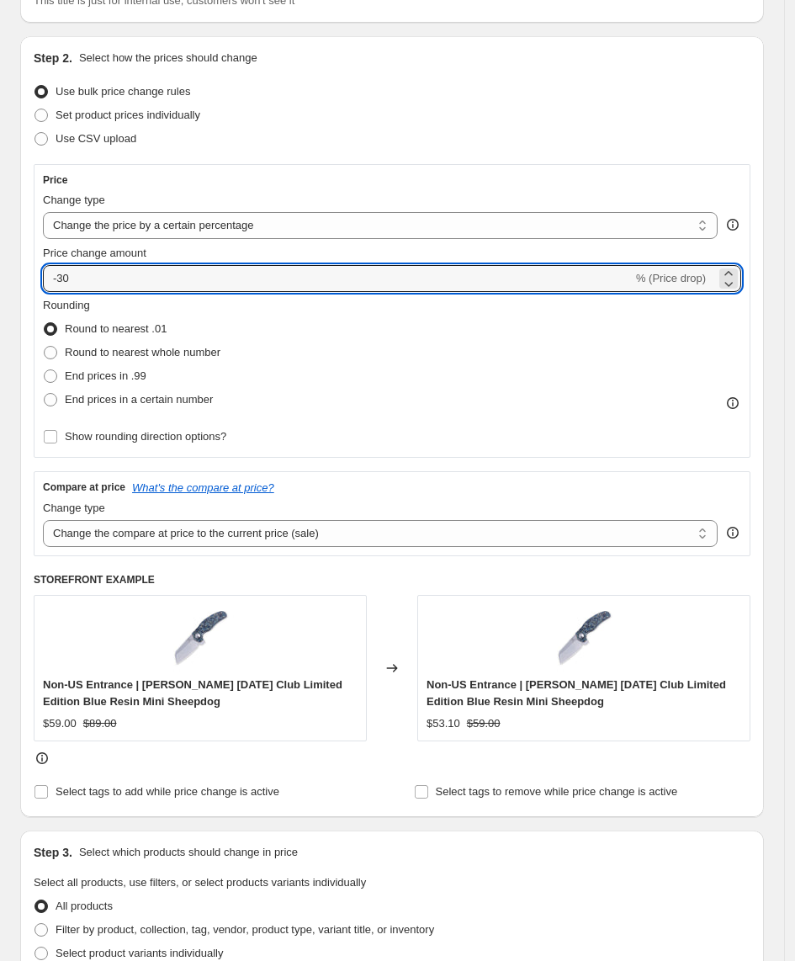
scroll to position [316, 0]
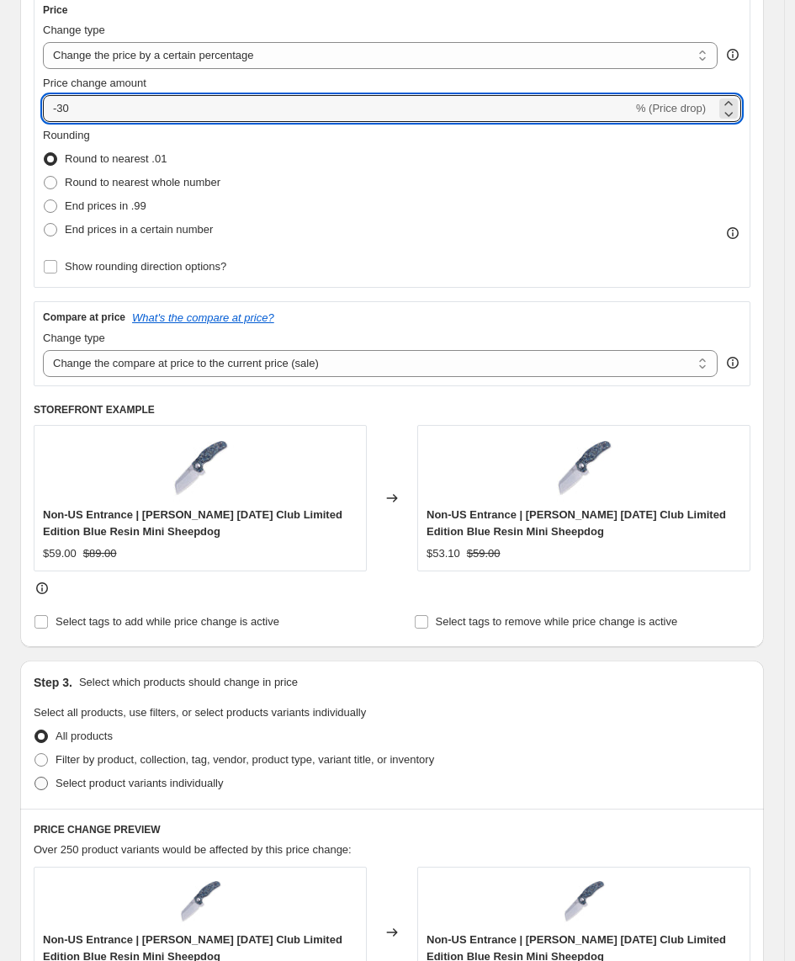
type input "-30"
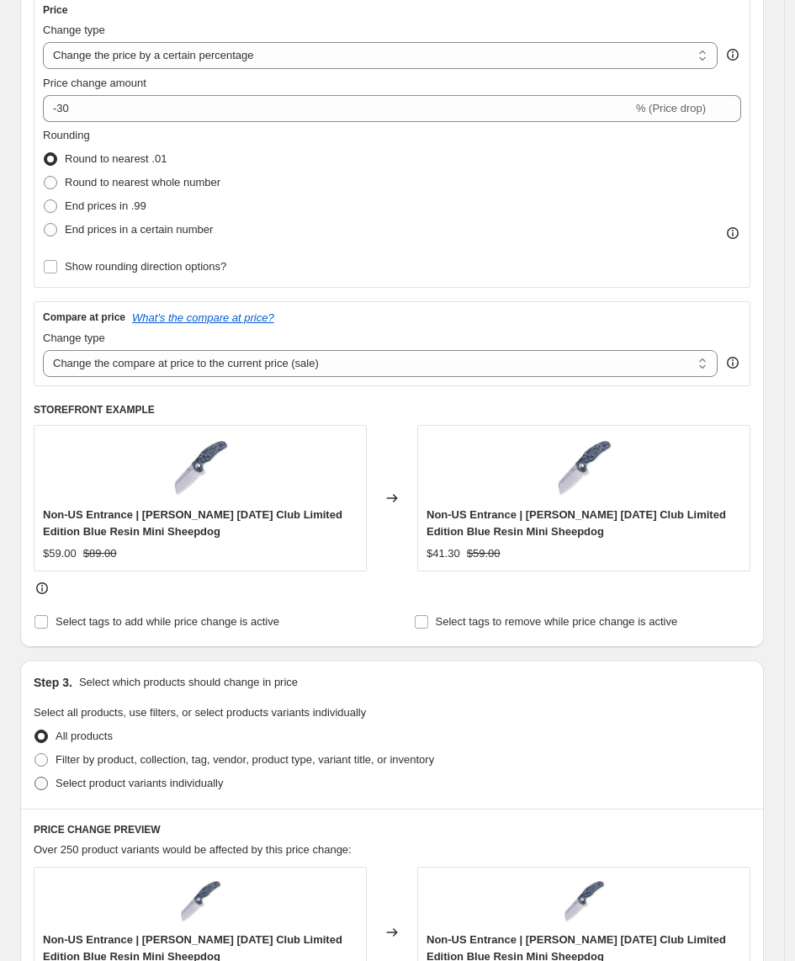
click at [87, 787] on span "Select product variants individually" at bounding box center [139, 783] width 167 height 13
click at [35, 777] on input "Select product variants individually" at bounding box center [34, 777] width 1 height 1
radio input "true"
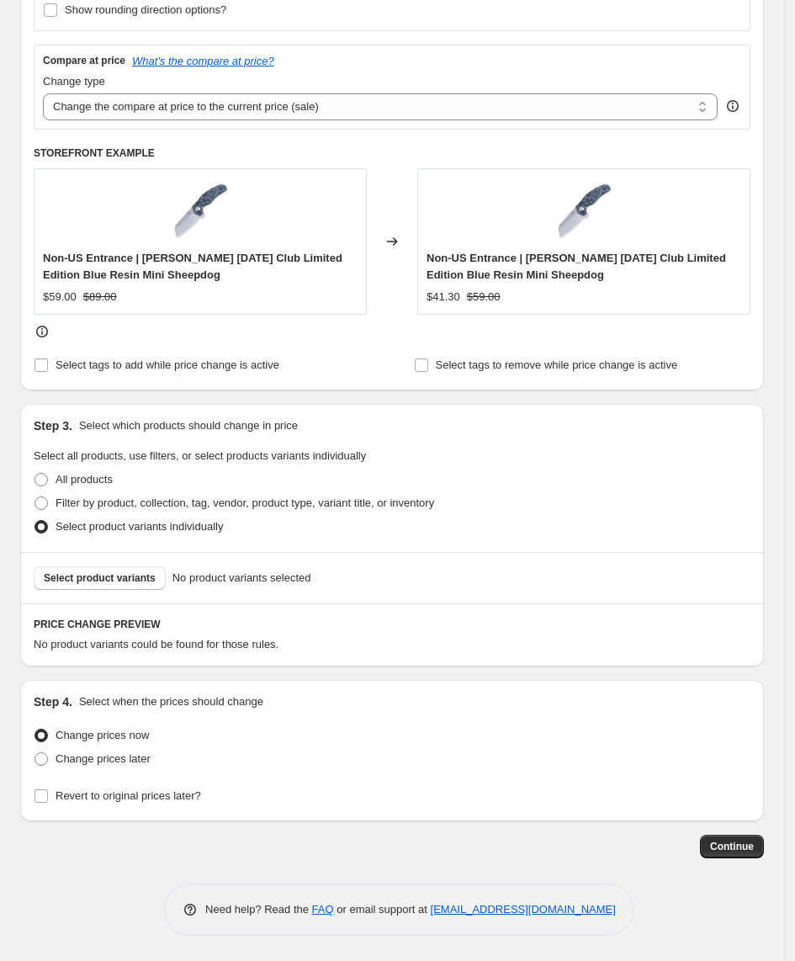
scroll to position [574, 0]
click at [99, 576] on span "Select product variants" at bounding box center [100, 577] width 112 height 13
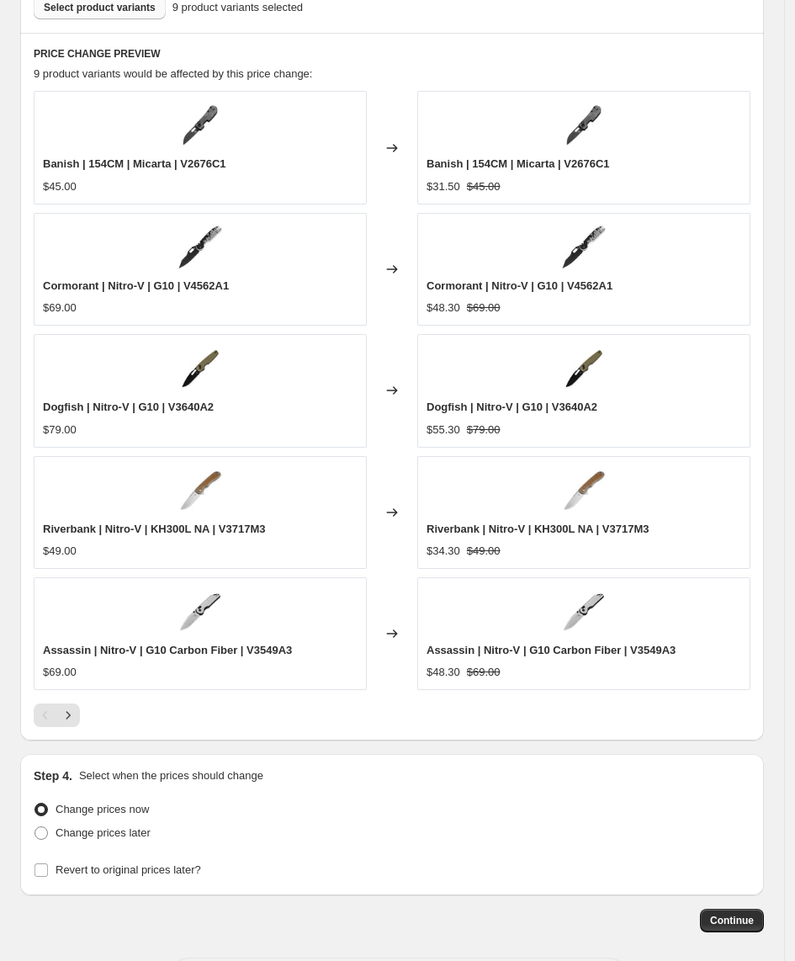
scroll to position [1204, 0]
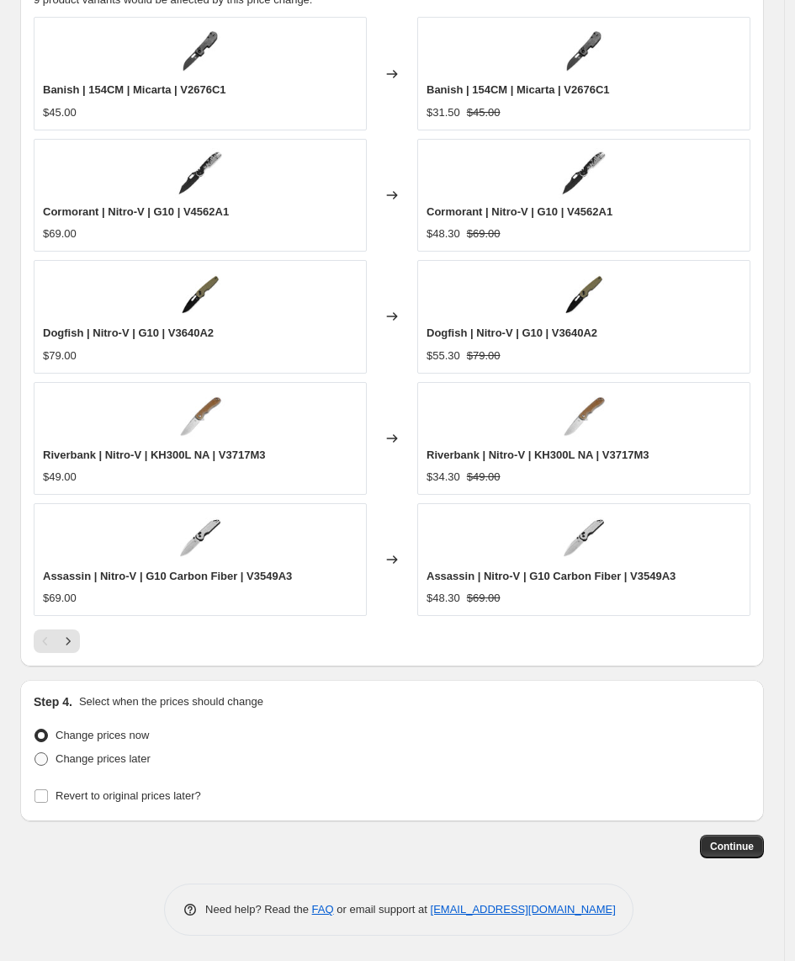
click at [95, 757] on span "Change prices later" at bounding box center [103, 758] width 95 height 13
click at [35, 753] on input "Change prices later" at bounding box center [34, 752] width 1 height 1
radio input "true"
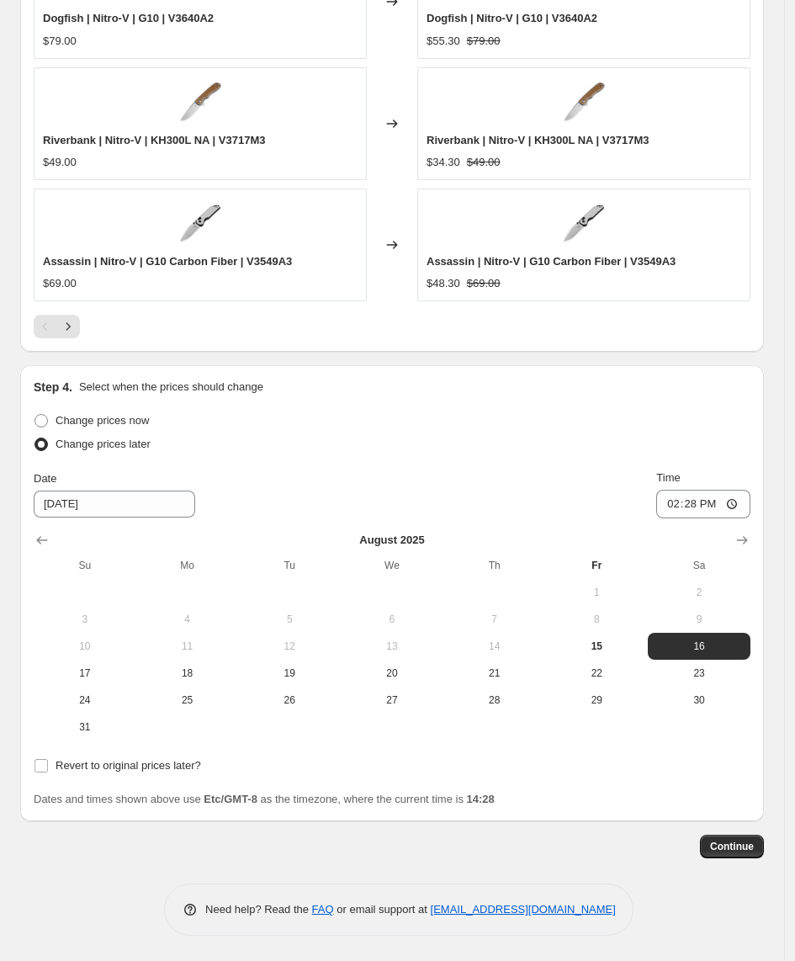
scroll to position [1519, 0]
click at [65, 508] on input "[DATE]" at bounding box center [115, 504] width 162 height 27
type input "[DATE]"
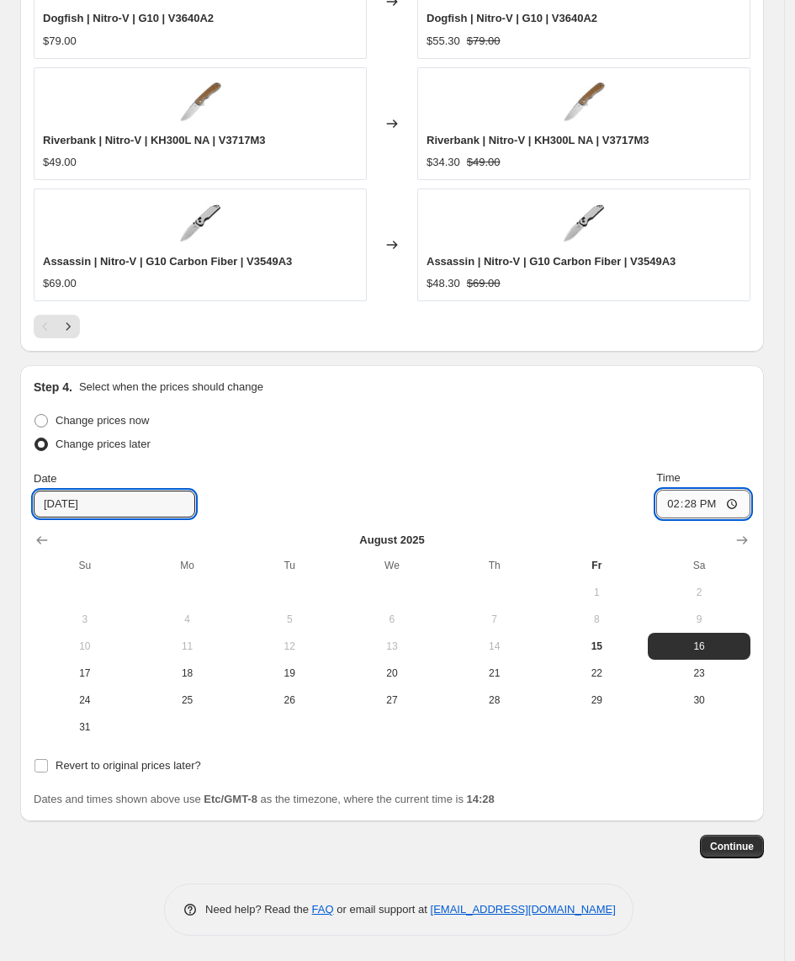
click at [719, 505] on input "14:28" at bounding box center [703, 504] width 94 height 29
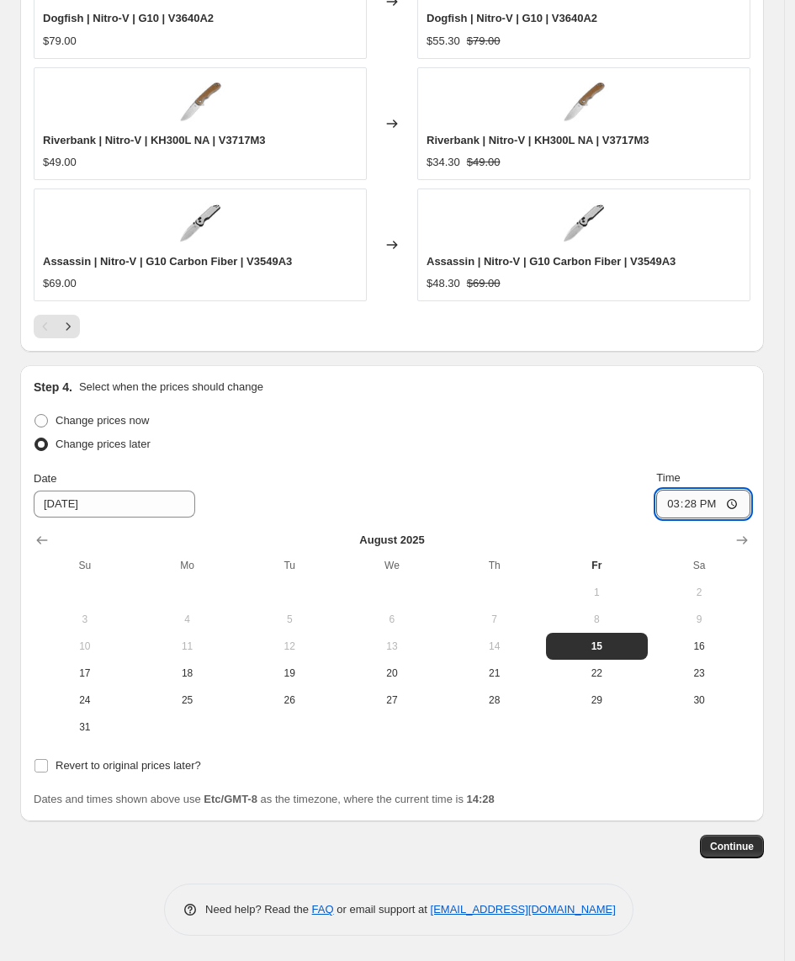
type input "15:00"
click at [109, 761] on span "Revert to original prices later?" at bounding box center [129, 765] width 146 height 13
click at [48, 761] on input "Revert to original prices later?" at bounding box center [40, 765] width 13 height 13
checkbox input "true"
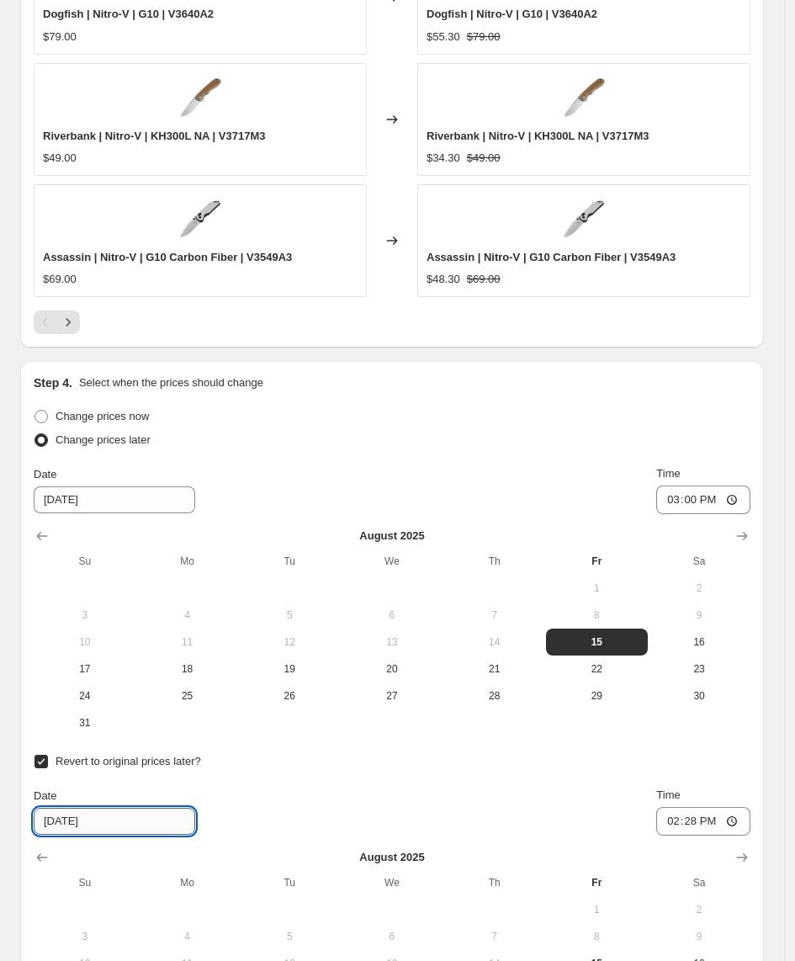
click at [118, 828] on input "[DATE]" at bounding box center [115, 821] width 162 height 27
click at [69, 823] on input "[DATE]" at bounding box center [115, 821] width 162 height 27
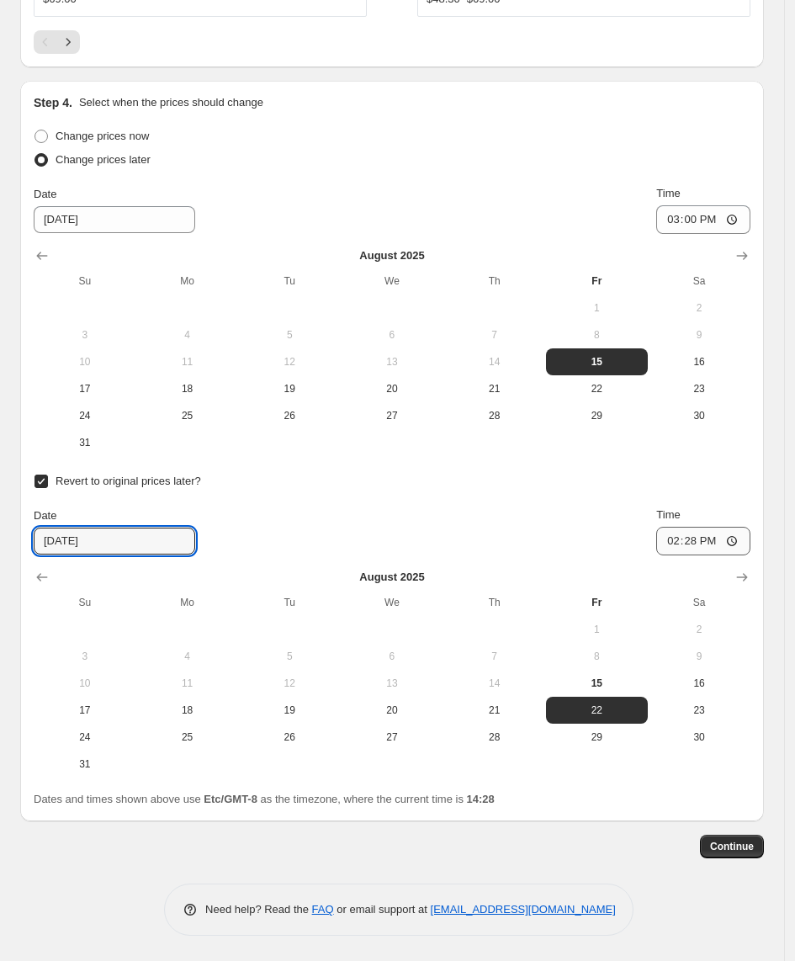
type input "[DATE]"
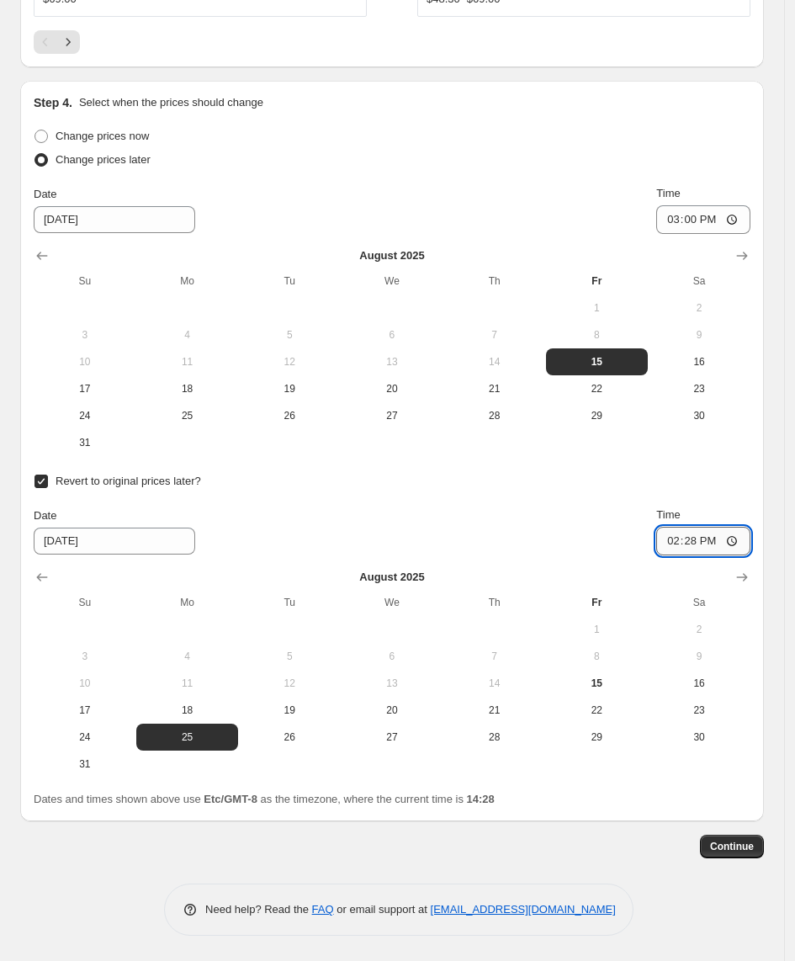
click at [709, 538] on input "14:28" at bounding box center [703, 541] width 94 height 29
type input "12:00"
click at [736, 846] on span "Continue" at bounding box center [732, 846] width 44 height 13
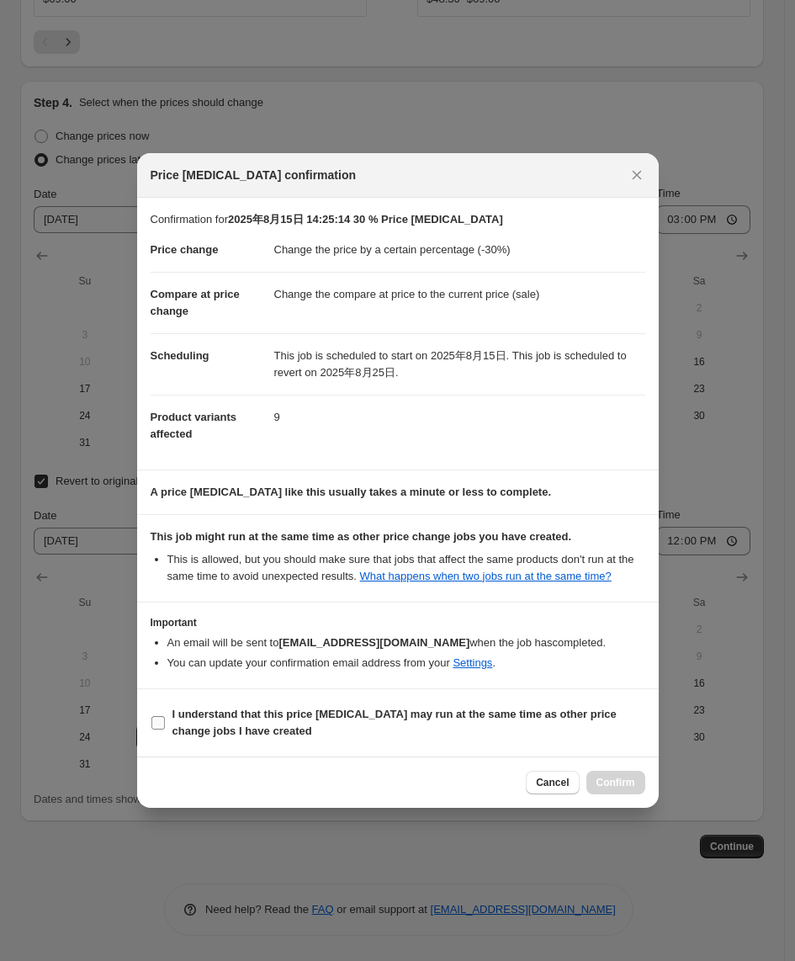
click at [295, 718] on b "I understand that this price [MEDICAL_DATA] may run at the same time as other p…" at bounding box center [394, 722] width 444 height 29
click at [165, 718] on input "I understand that this price [MEDICAL_DATA] may run at the same time as other p…" at bounding box center [157, 722] width 13 height 13
checkbox input "true"
click at [618, 778] on span "Confirm" at bounding box center [616, 782] width 39 height 13
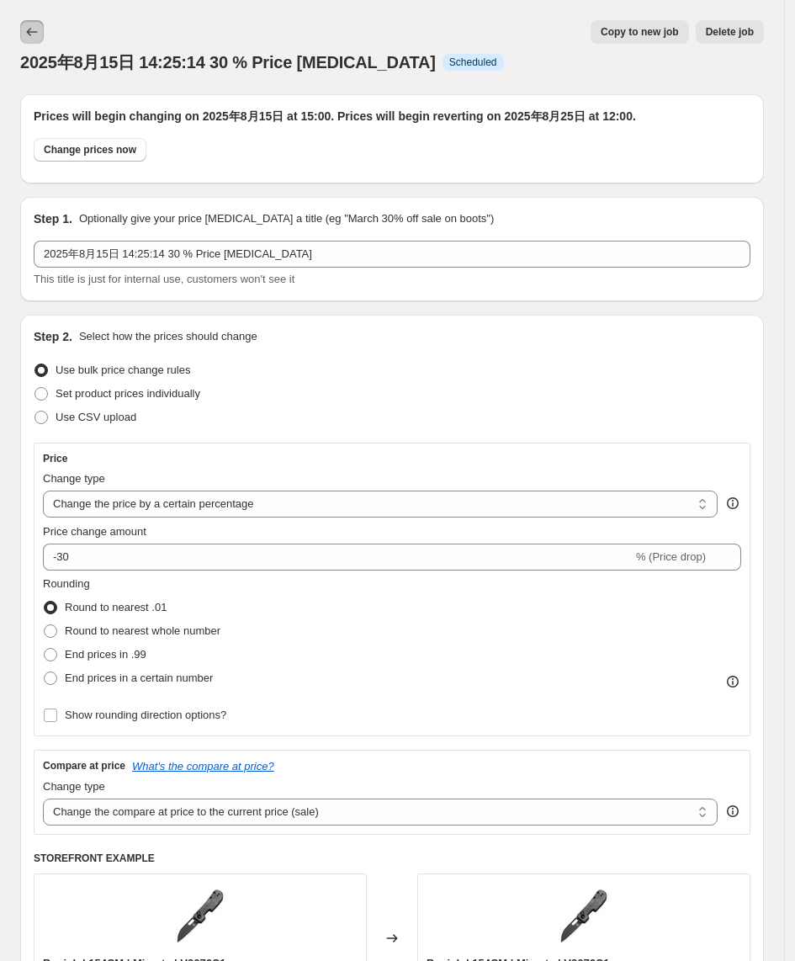
click at [38, 34] on icon "Price change jobs" at bounding box center [32, 32] width 17 height 17
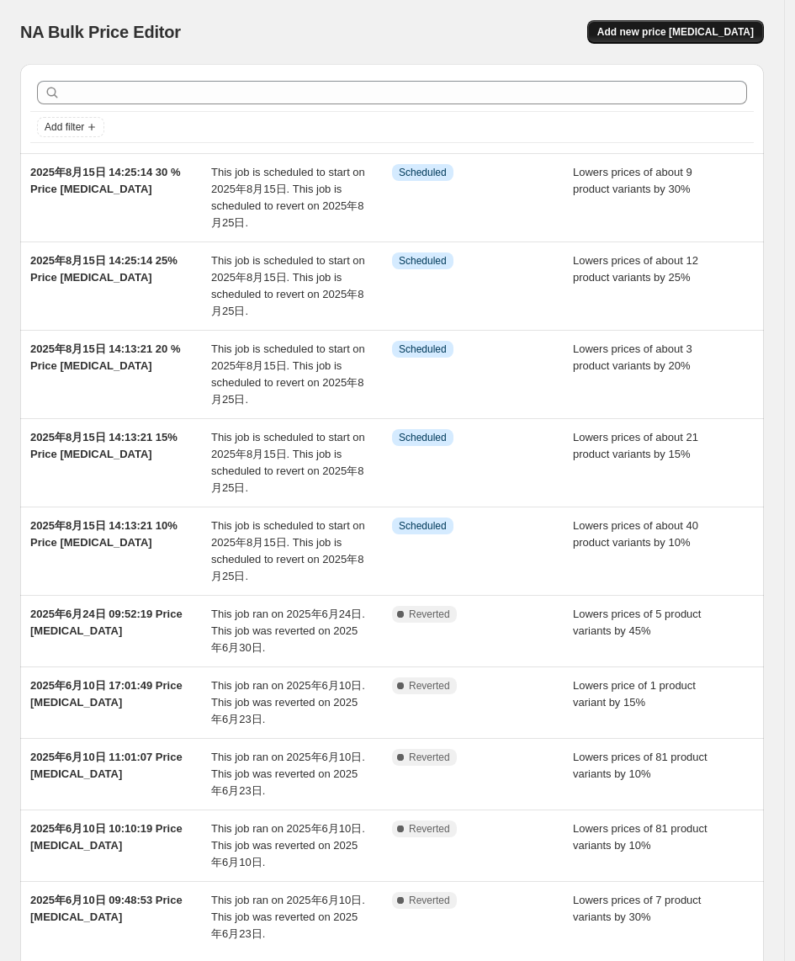
click at [652, 21] on button "Add new price [MEDICAL_DATA]" at bounding box center [675, 32] width 177 height 24
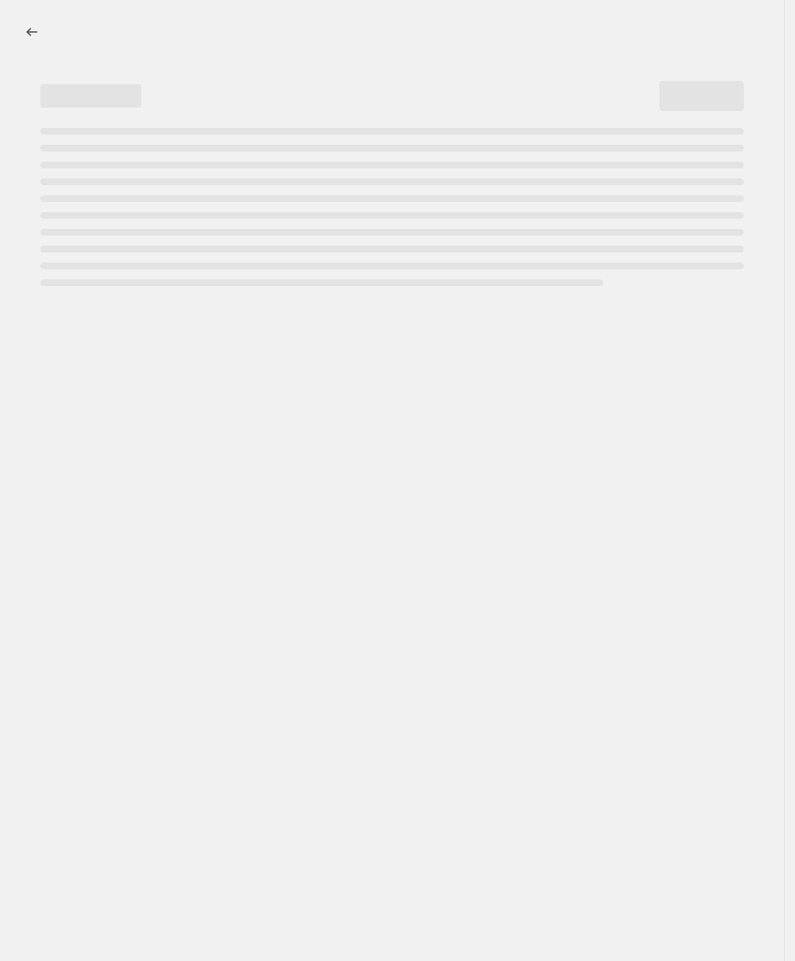
select select "percentage"
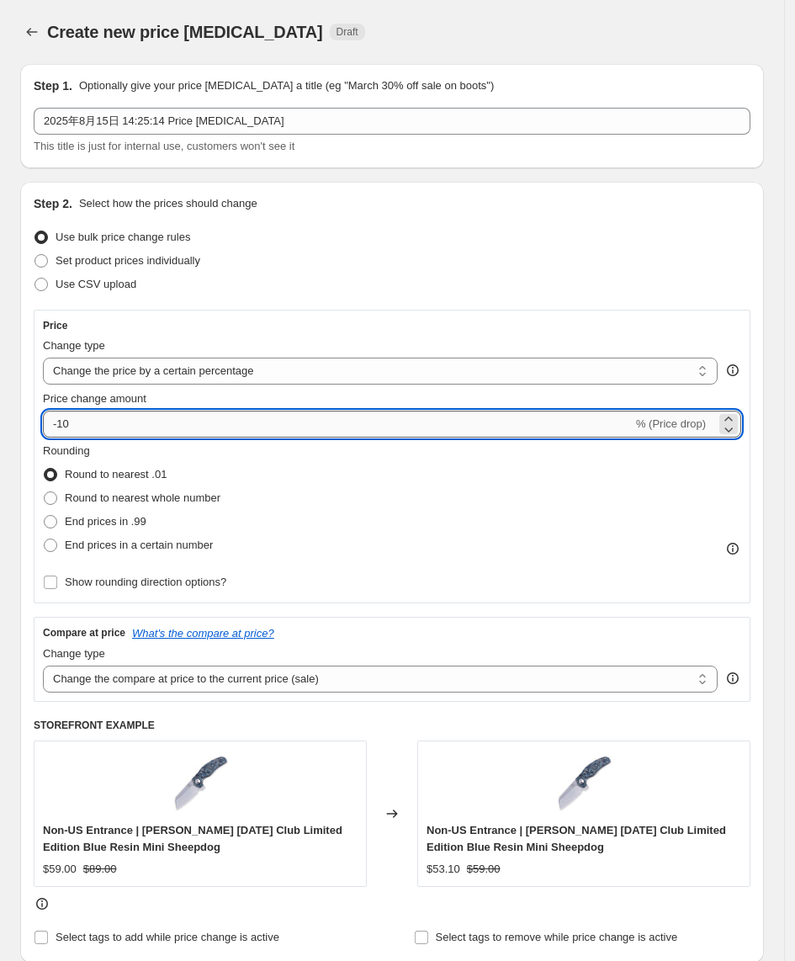
click at [85, 428] on input "-10" at bounding box center [338, 424] width 590 height 27
type input "-1"
type input "-3"
type input "-40"
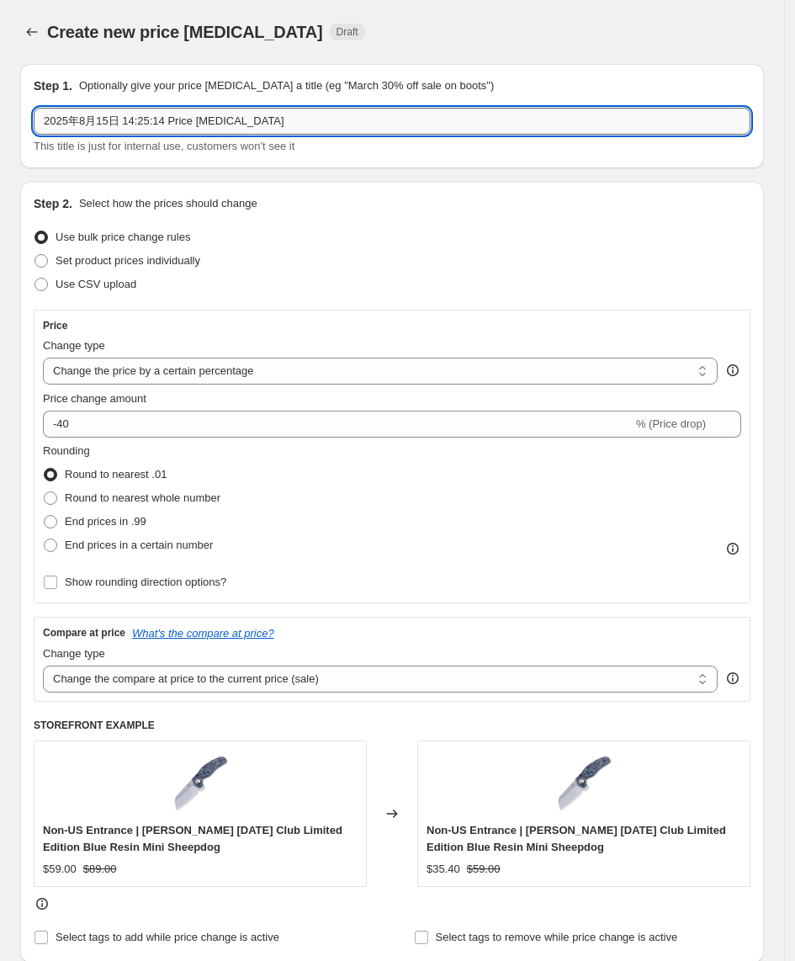
click at [162, 130] on input "2025年8月15日 14:25:14 Price [MEDICAL_DATA]" at bounding box center [392, 121] width 717 height 27
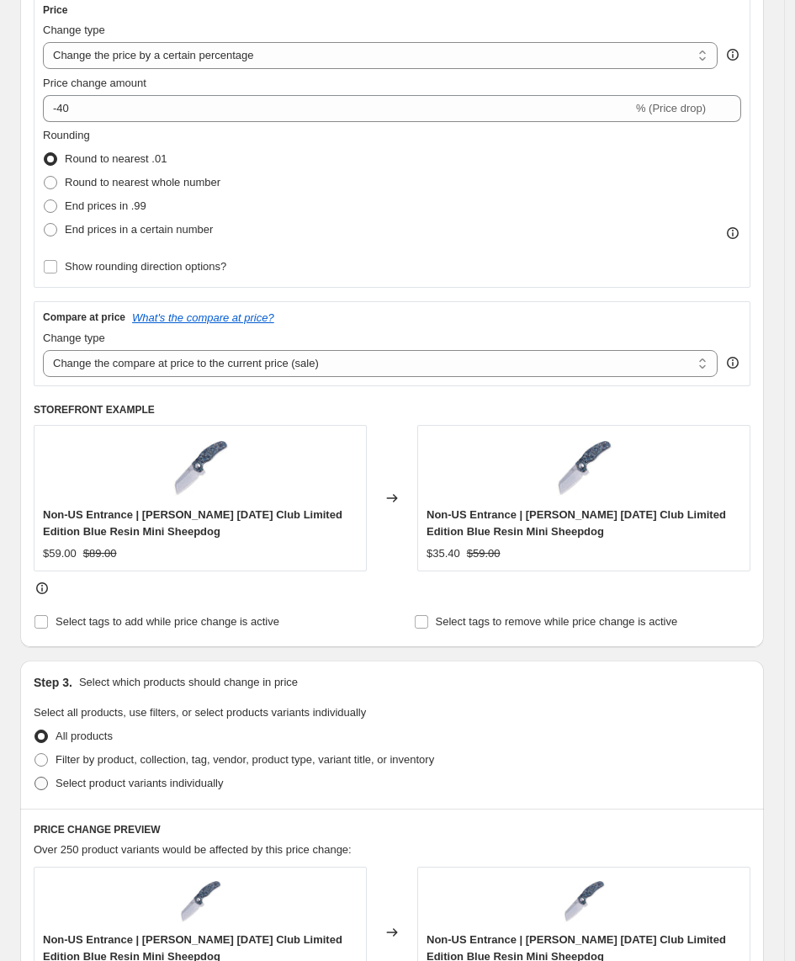
type input "2025年8月15日 14:25:14 40 % Price [MEDICAL_DATA]"
click at [158, 793] on label "Select product variants individually" at bounding box center [128, 784] width 189 height 24
click at [35, 777] on input "Select product variants individually" at bounding box center [34, 777] width 1 height 1
radio input "true"
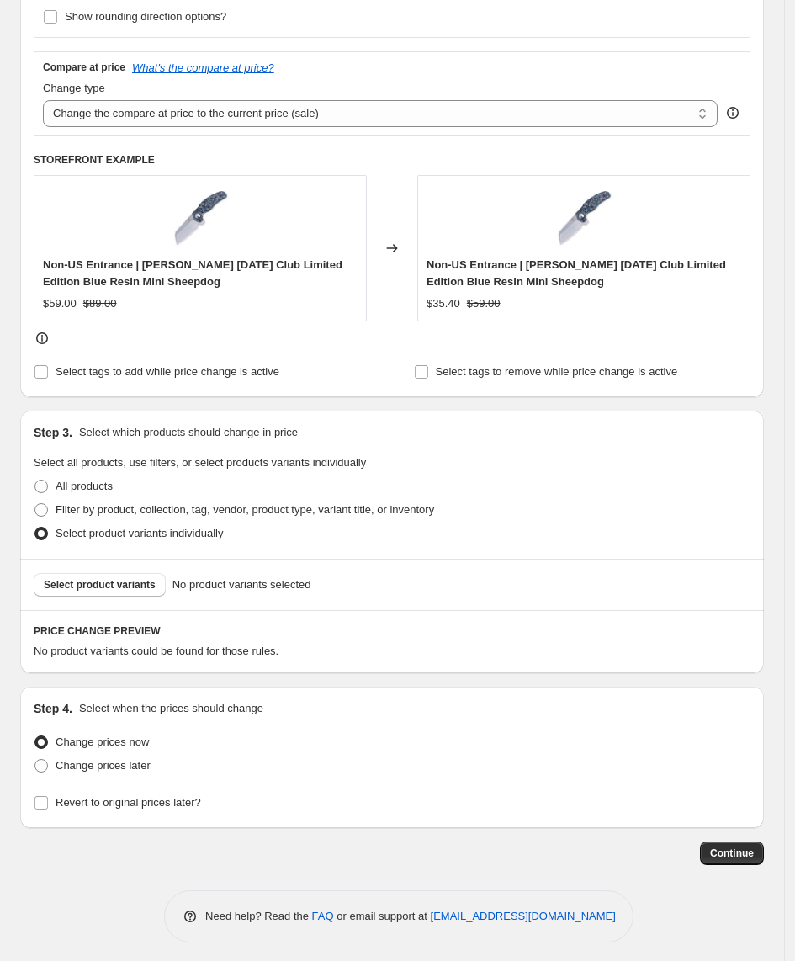
scroll to position [574, 0]
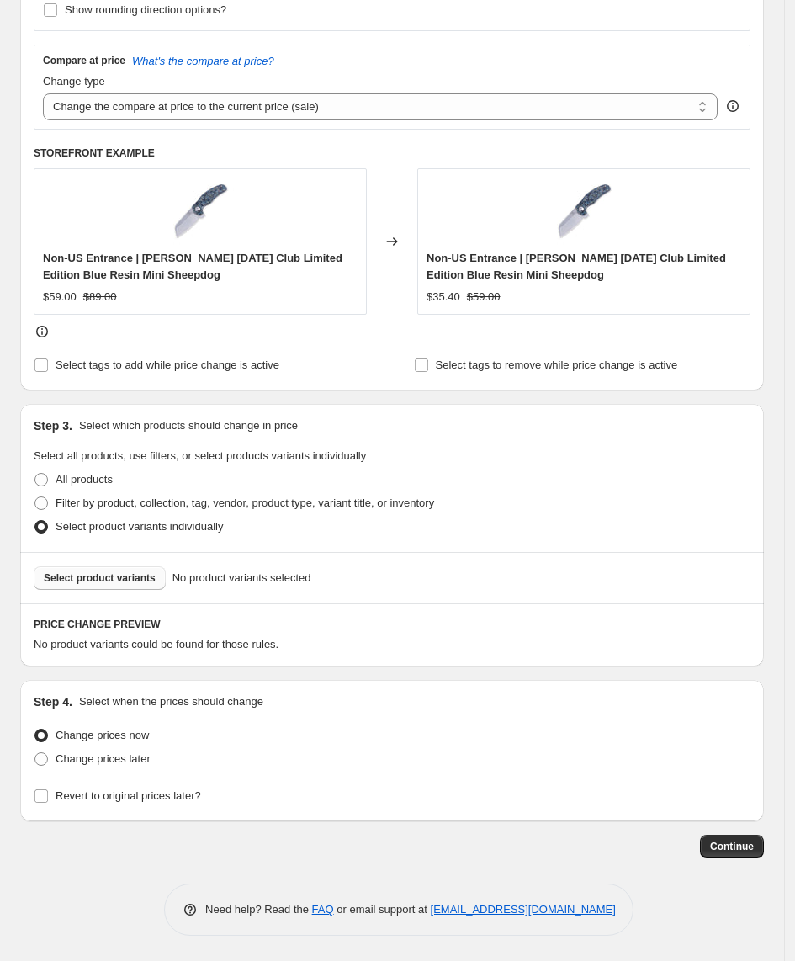
click at [124, 581] on span "Select product variants" at bounding box center [100, 577] width 112 height 13
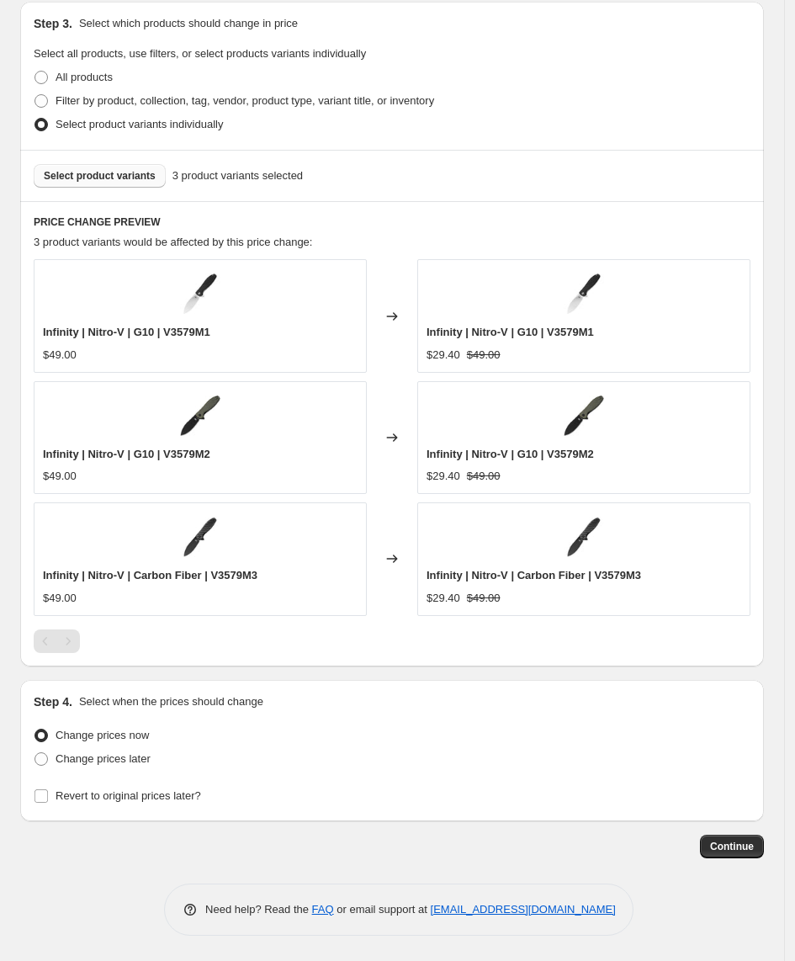
scroll to position [960, 0]
drag, startPoint x: 124, startPoint y: 757, endPoint x: 118, endPoint y: 764, distance: 8.9
click at [119, 762] on span "Change prices later" at bounding box center [103, 758] width 95 height 13
click at [125, 760] on span "Change prices later" at bounding box center [103, 758] width 95 height 13
click at [35, 753] on input "Change prices later" at bounding box center [34, 752] width 1 height 1
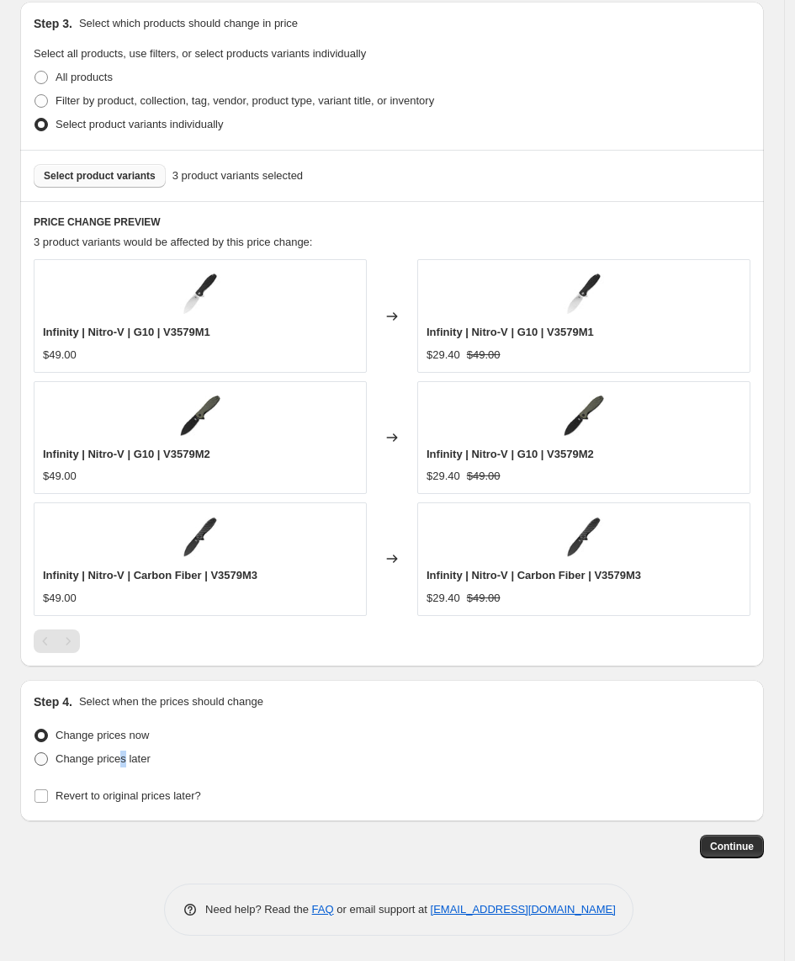
radio input "true"
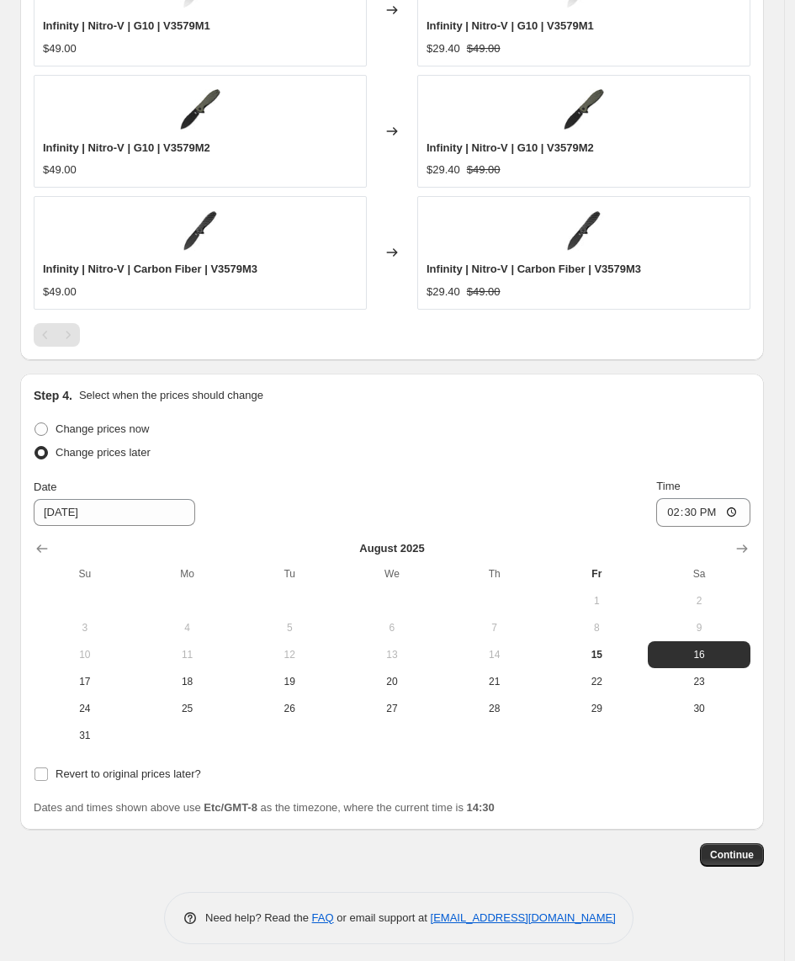
scroll to position [1275, 0]
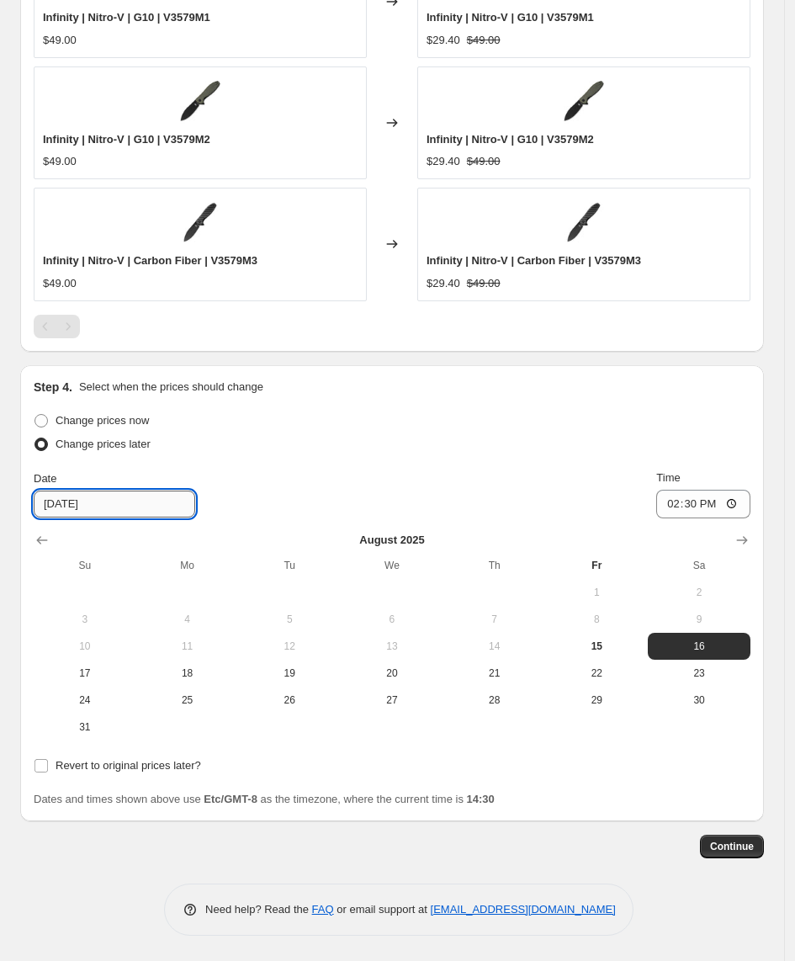
click at [57, 512] on input "[DATE]" at bounding box center [115, 504] width 162 height 27
click at [64, 509] on input "[DATE]" at bounding box center [115, 504] width 162 height 27
type input "[DATE]"
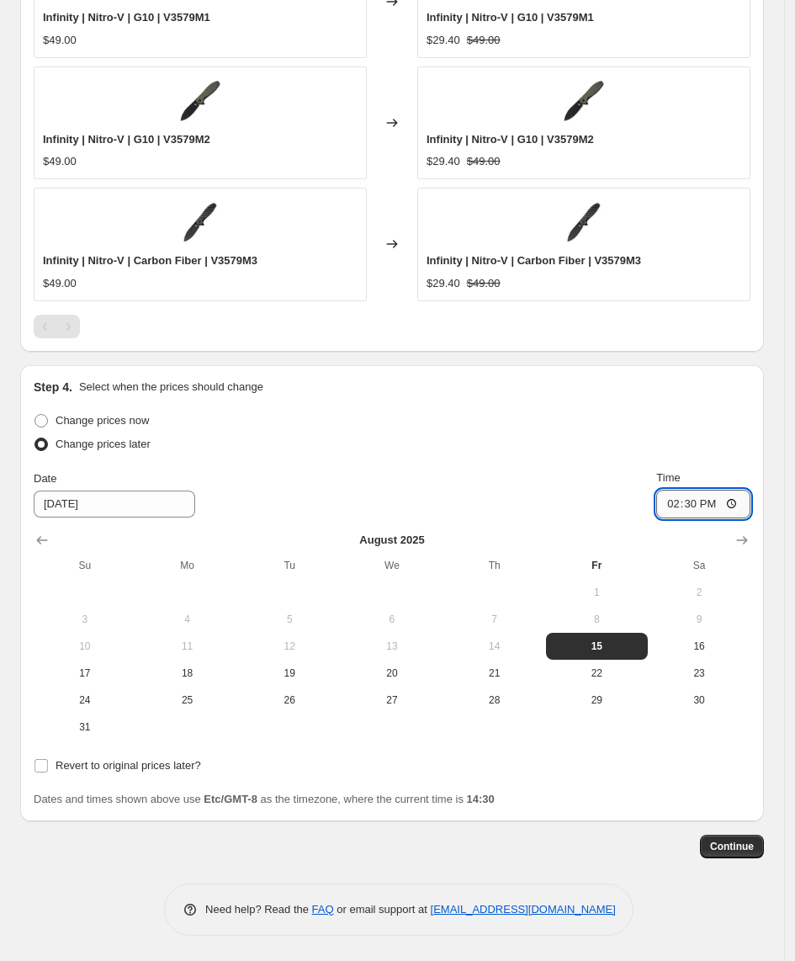
click at [705, 510] on input "14:30" at bounding box center [703, 504] width 94 height 29
type input "15:00"
click at [84, 761] on span "Revert to original prices later?" at bounding box center [129, 765] width 146 height 13
click at [48, 761] on input "Revert to original prices later?" at bounding box center [40, 765] width 13 height 13
checkbox input "true"
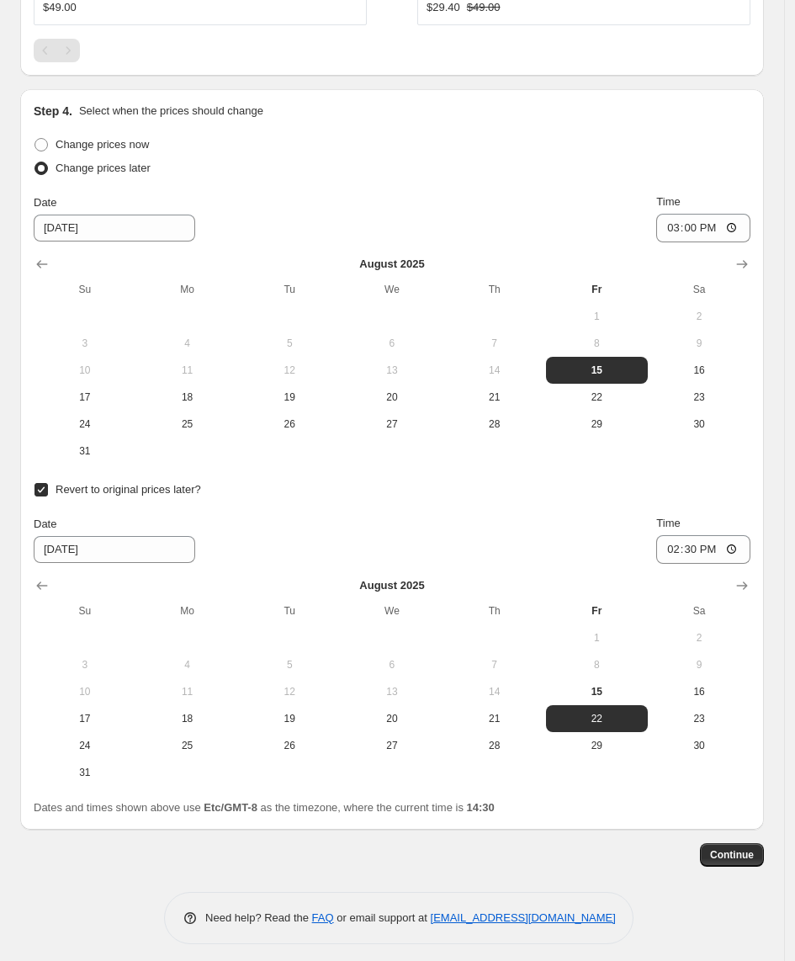
scroll to position [1559, 0]
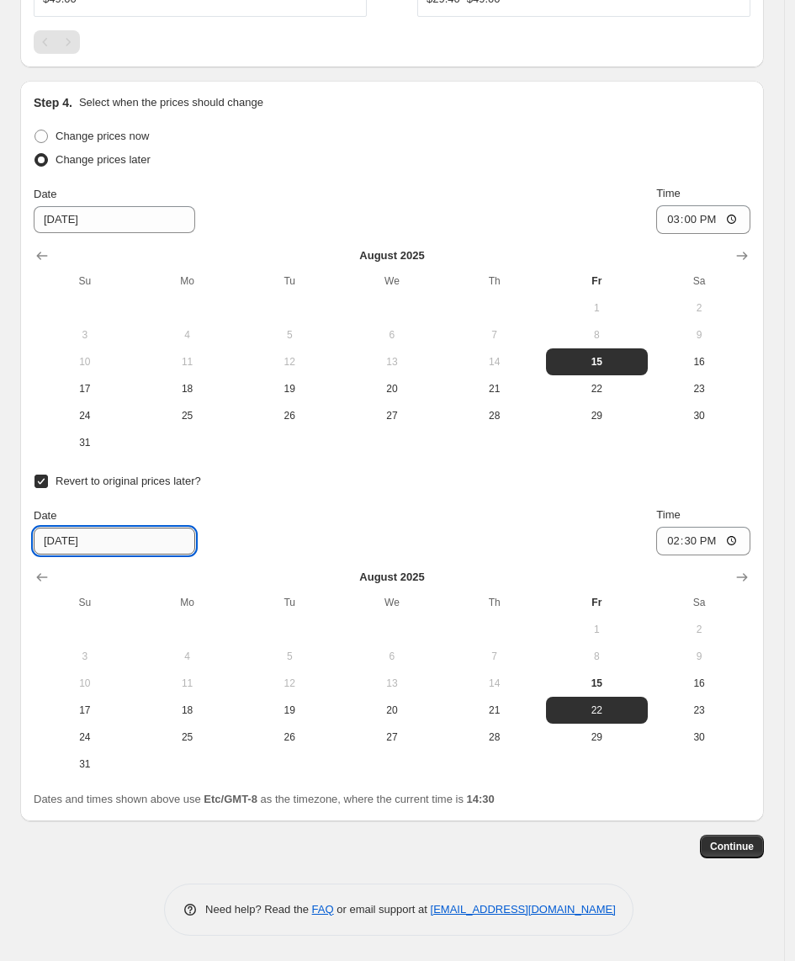
click at [65, 541] on input "[DATE]" at bounding box center [115, 541] width 162 height 27
type input "[DATE]"
click at [711, 544] on input "14:30" at bounding box center [703, 541] width 94 height 29
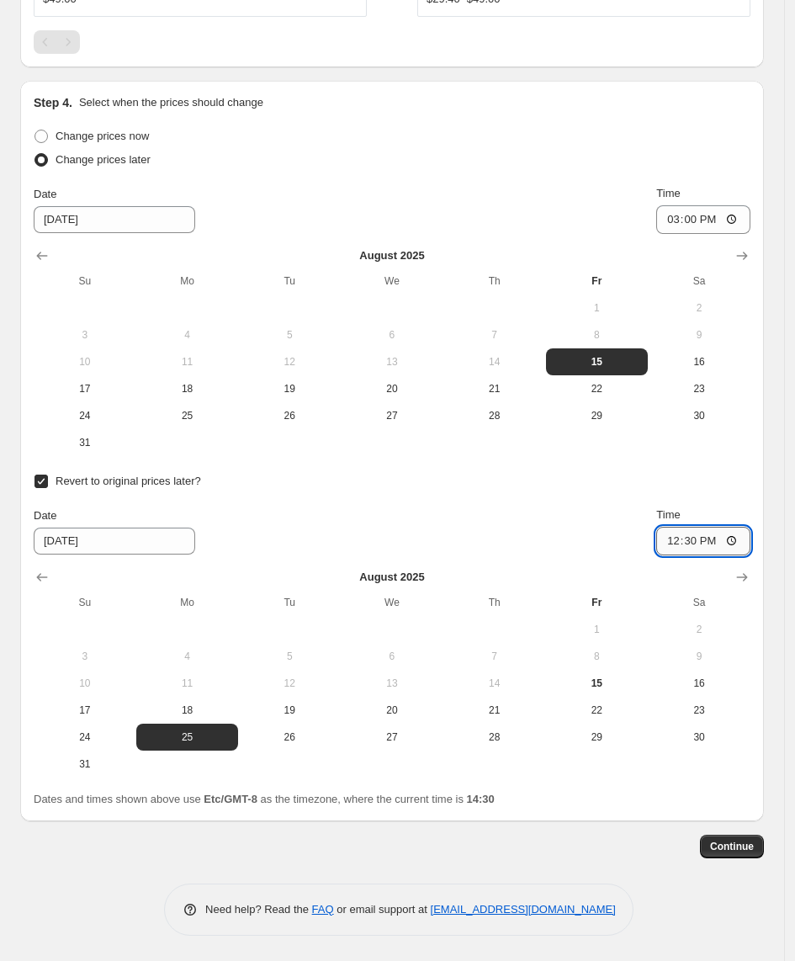
type input "12:00"
click at [740, 848] on span "Continue" at bounding box center [732, 846] width 44 height 13
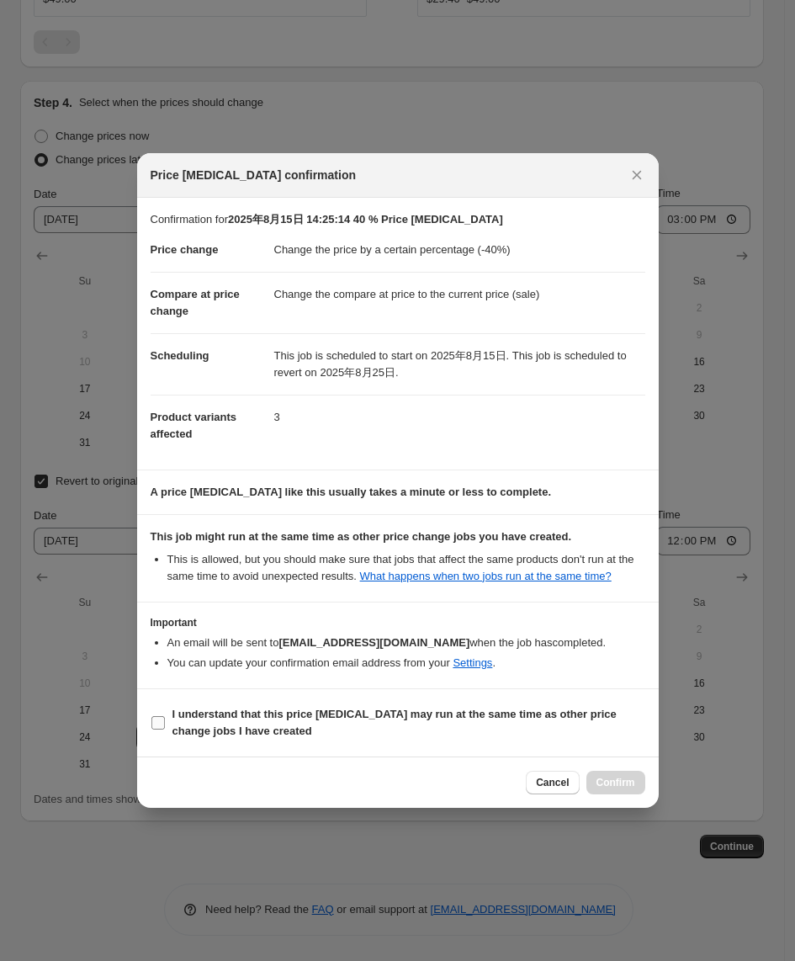
click at [269, 722] on b "I understand that this price [MEDICAL_DATA] may run at the same time as other p…" at bounding box center [394, 722] width 444 height 29
click at [165, 722] on input "I understand that this price [MEDICAL_DATA] may run at the same time as other p…" at bounding box center [157, 722] width 13 height 13
checkbox input "true"
click at [606, 773] on button "Confirm" at bounding box center [615, 783] width 59 height 24
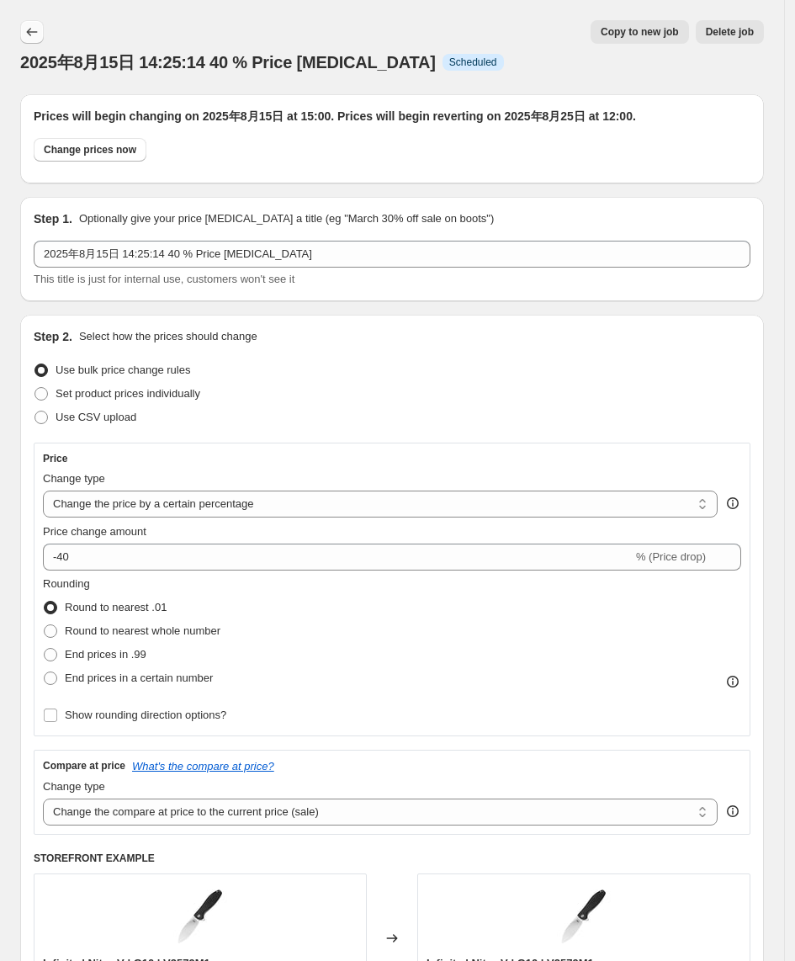
click at [38, 32] on icon "Price change jobs" at bounding box center [32, 32] width 17 height 17
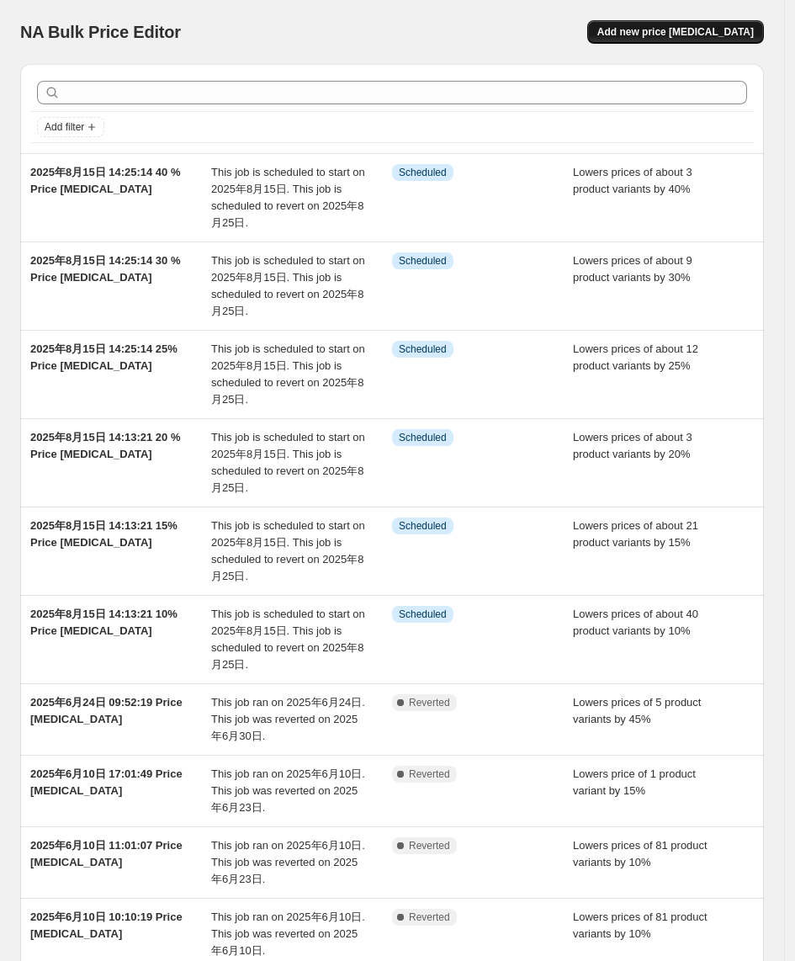
click at [682, 36] on span "Add new price [MEDICAL_DATA]" at bounding box center [675, 31] width 157 height 13
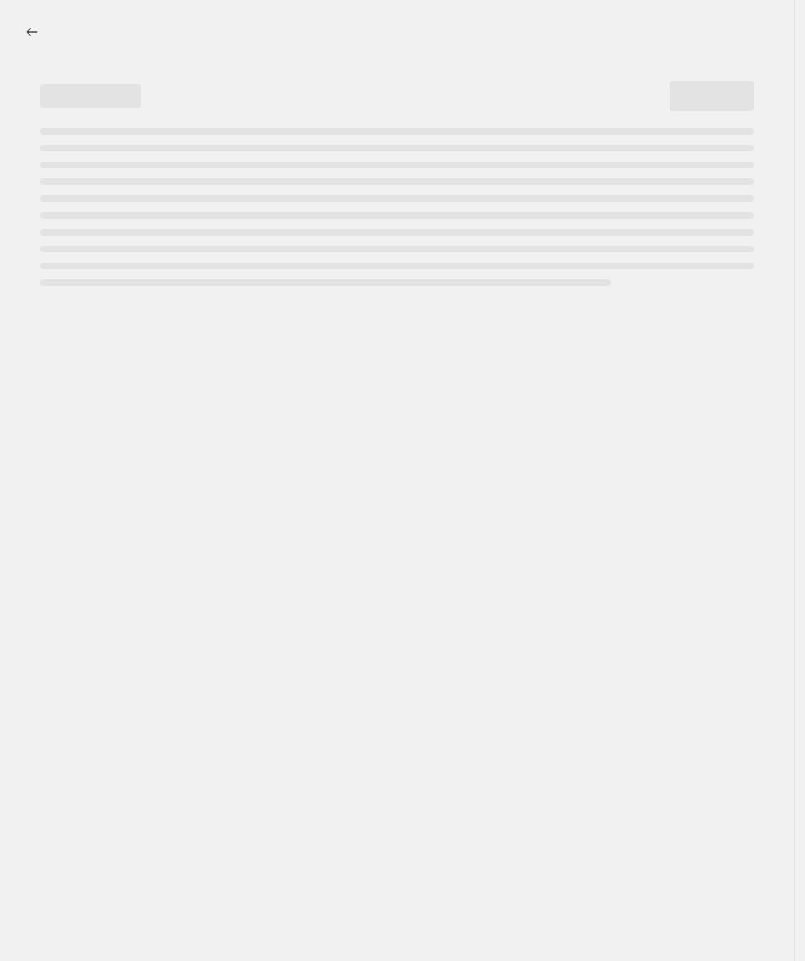
select select "percentage"
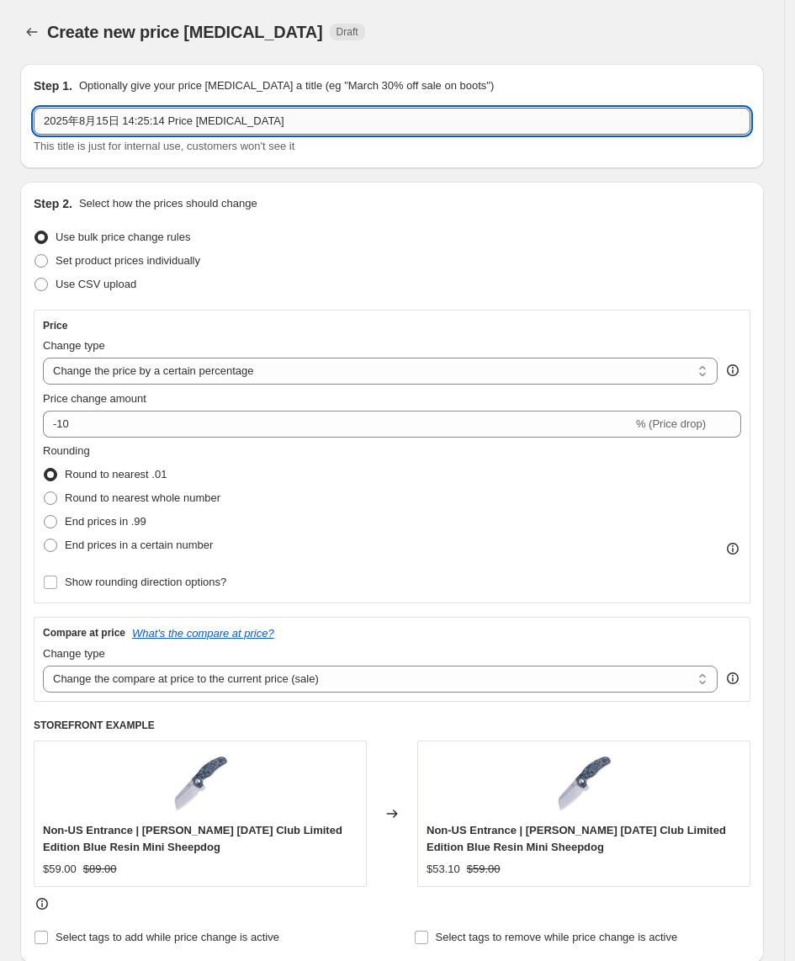
click at [166, 119] on input "2025年8月15日 14:25:14 Price [MEDICAL_DATA]" at bounding box center [392, 121] width 717 height 27
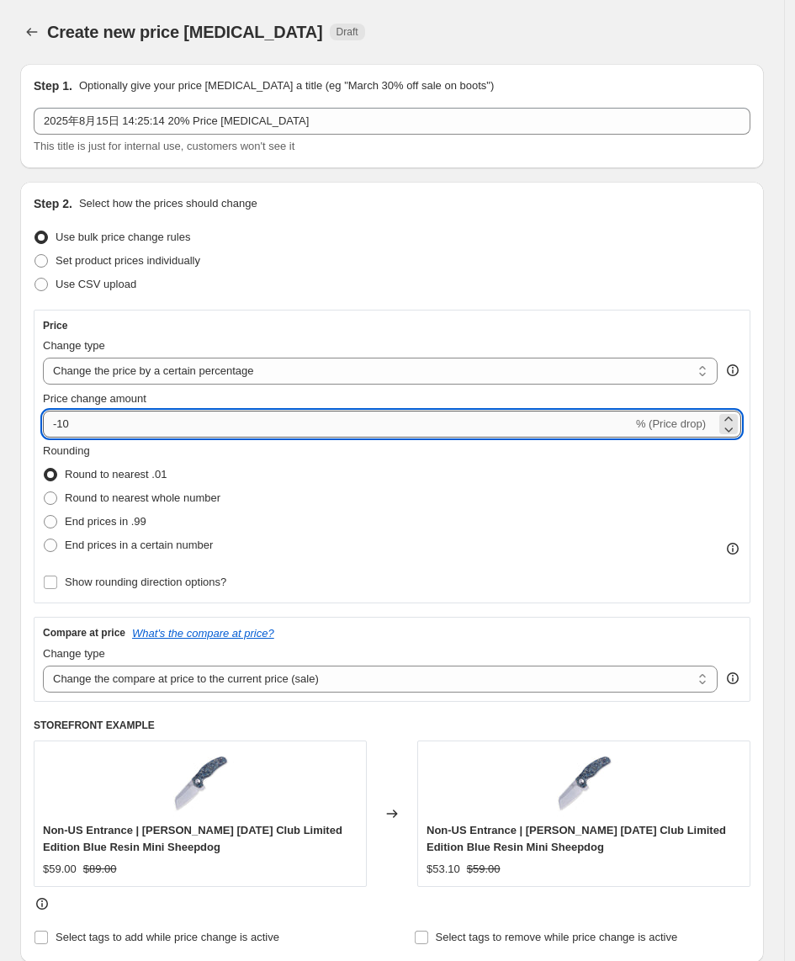
click at [102, 421] on input "-10" at bounding box center [338, 424] width 590 height 27
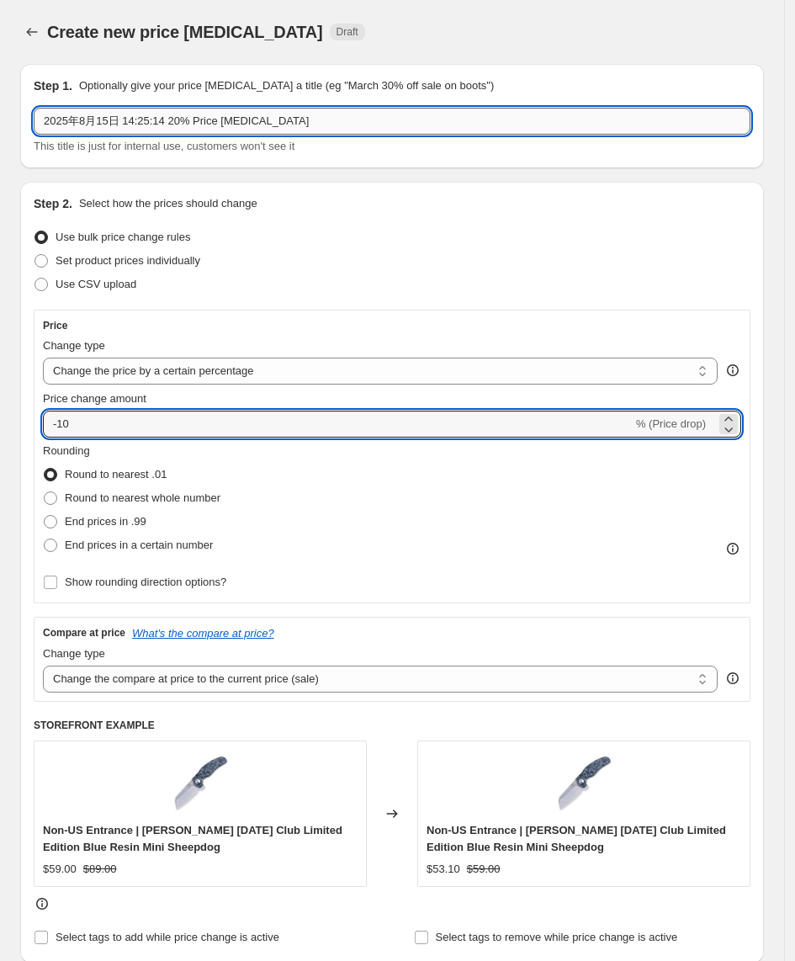
click at [174, 126] on input "2025年8月15日 14:25:14 20% Price [MEDICAL_DATA]" at bounding box center [392, 121] width 717 height 27
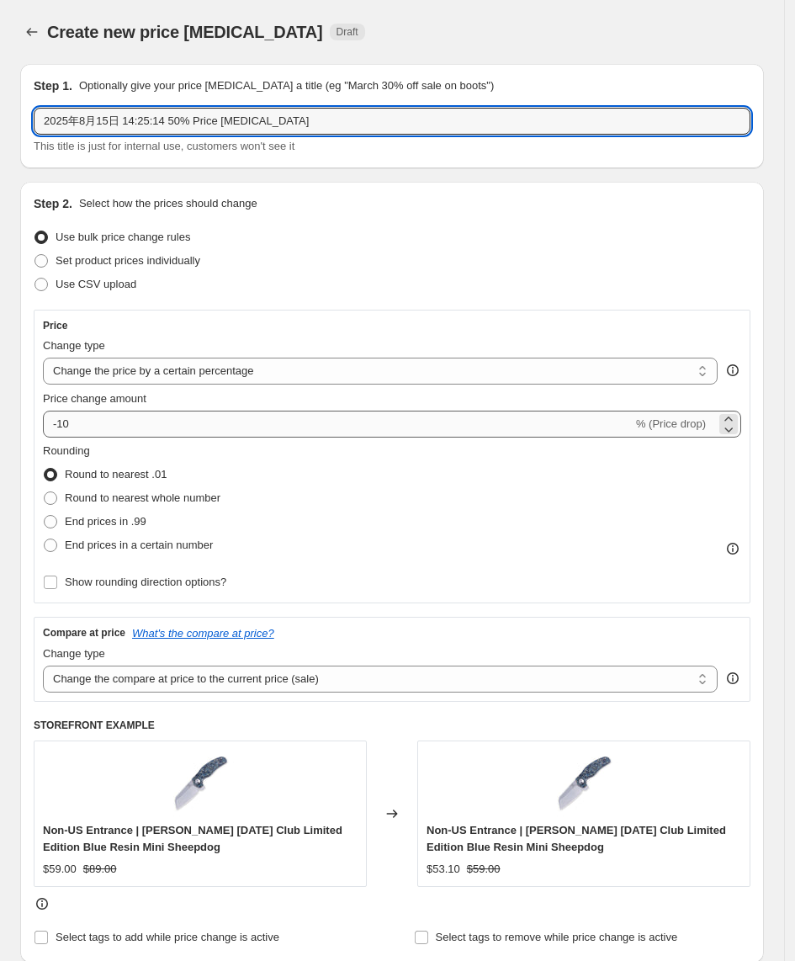
type input "2025年8月15日 14:25:14 50% Price [MEDICAL_DATA]"
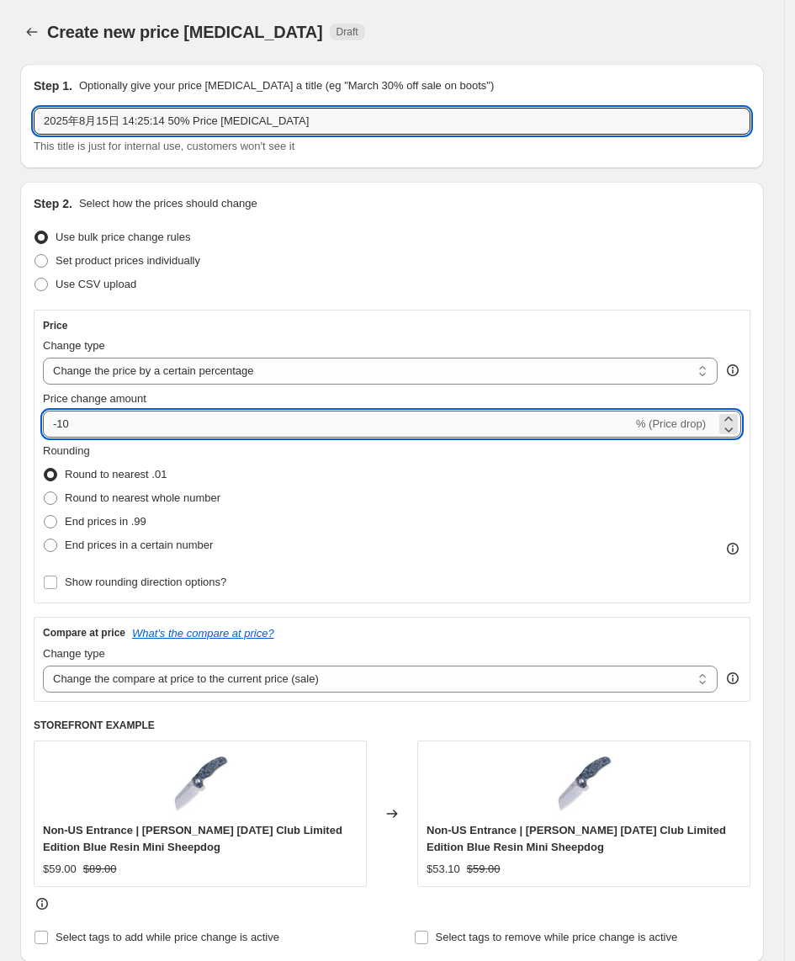
click at [97, 424] on input "-10" at bounding box center [338, 424] width 590 height 27
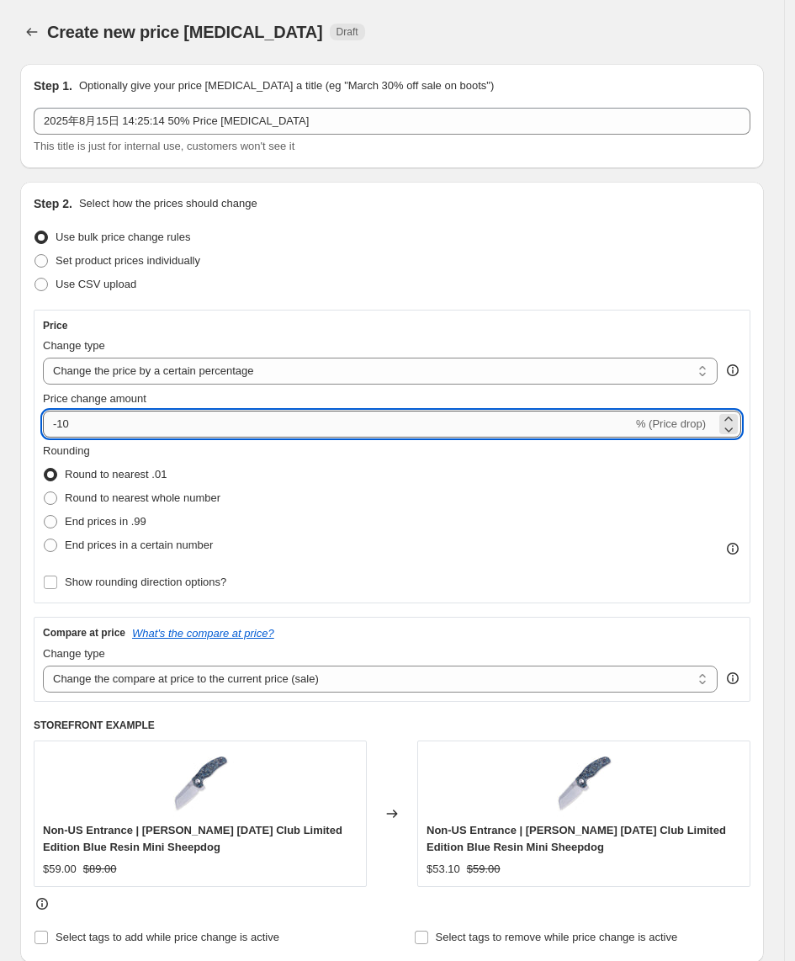
type input "-1"
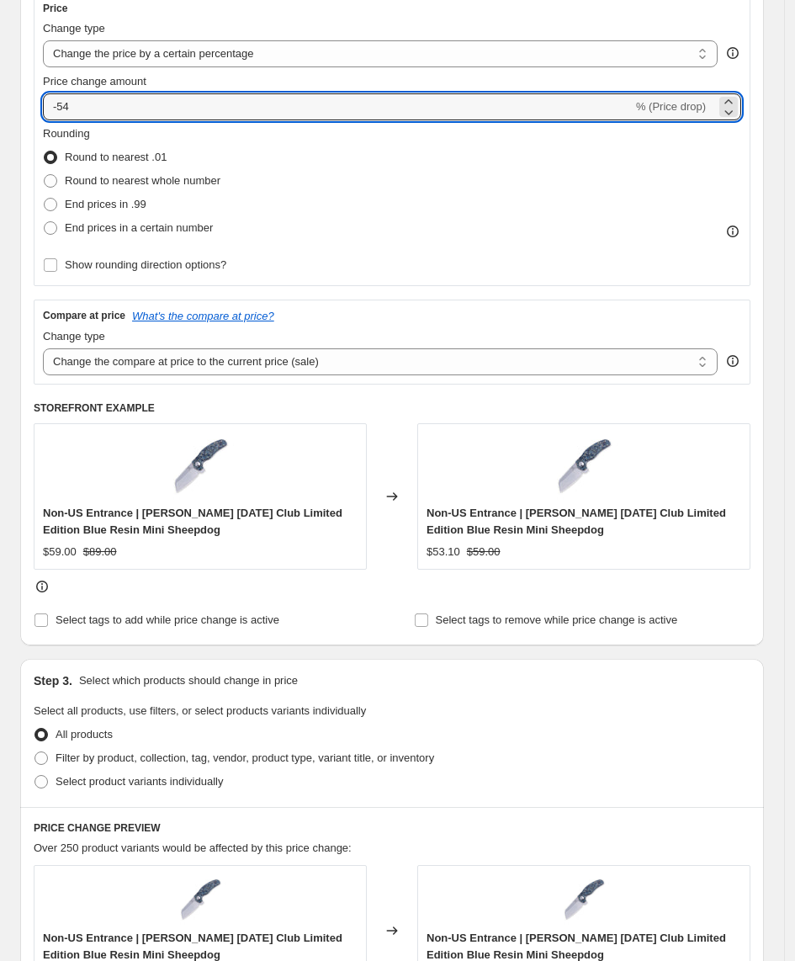
scroll to position [421, 0]
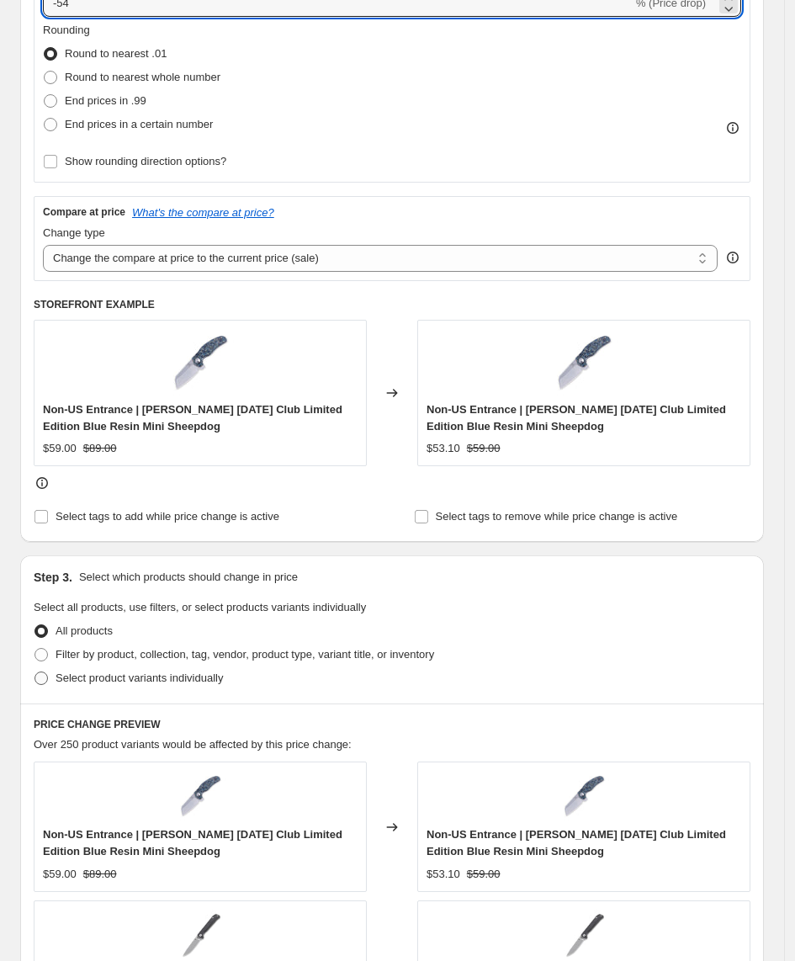
type input "-54"
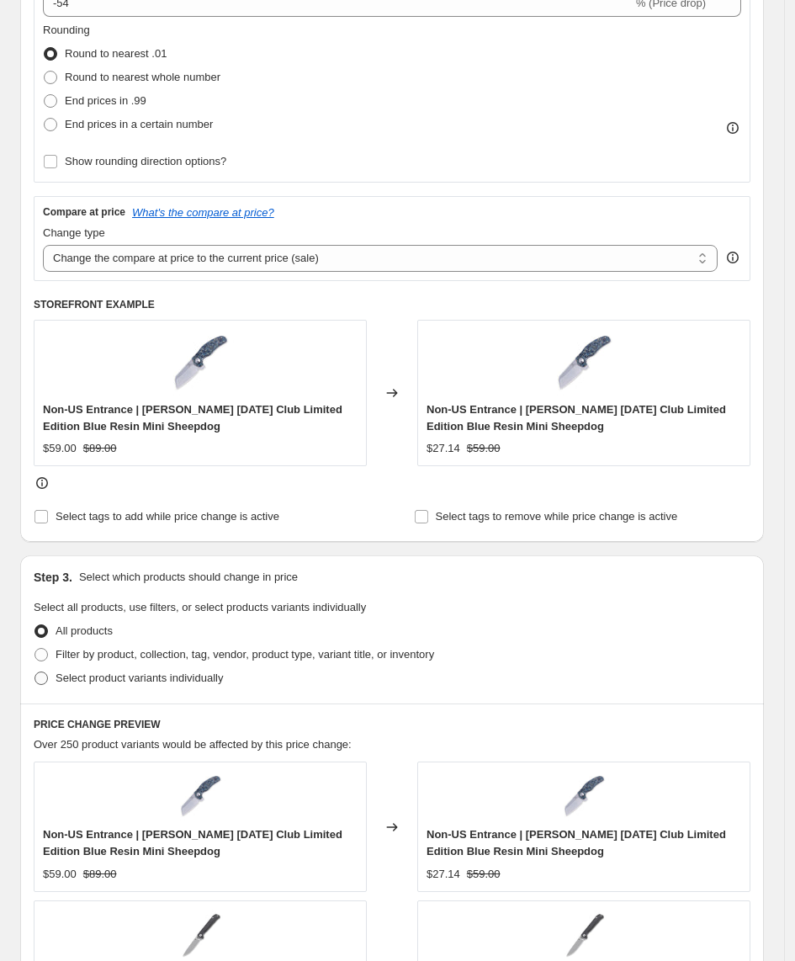
click at [107, 677] on span "Select product variants individually" at bounding box center [139, 677] width 167 height 13
click at [35, 672] on input "Select product variants individually" at bounding box center [34, 671] width 1 height 1
radio input "true"
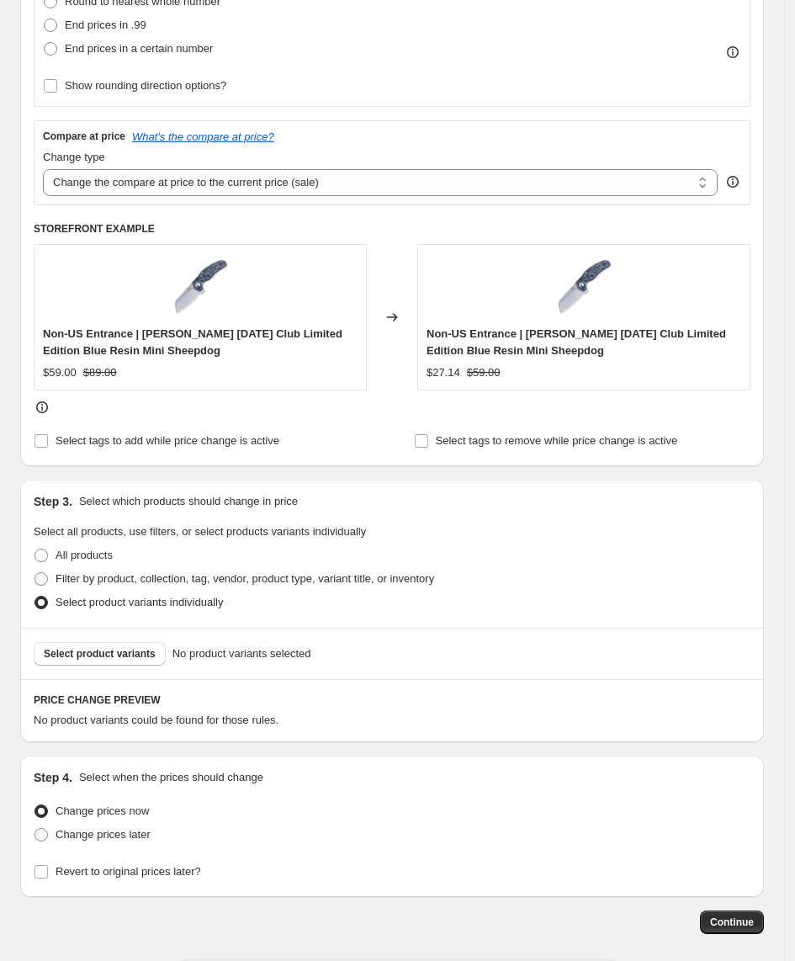
scroll to position [574, 0]
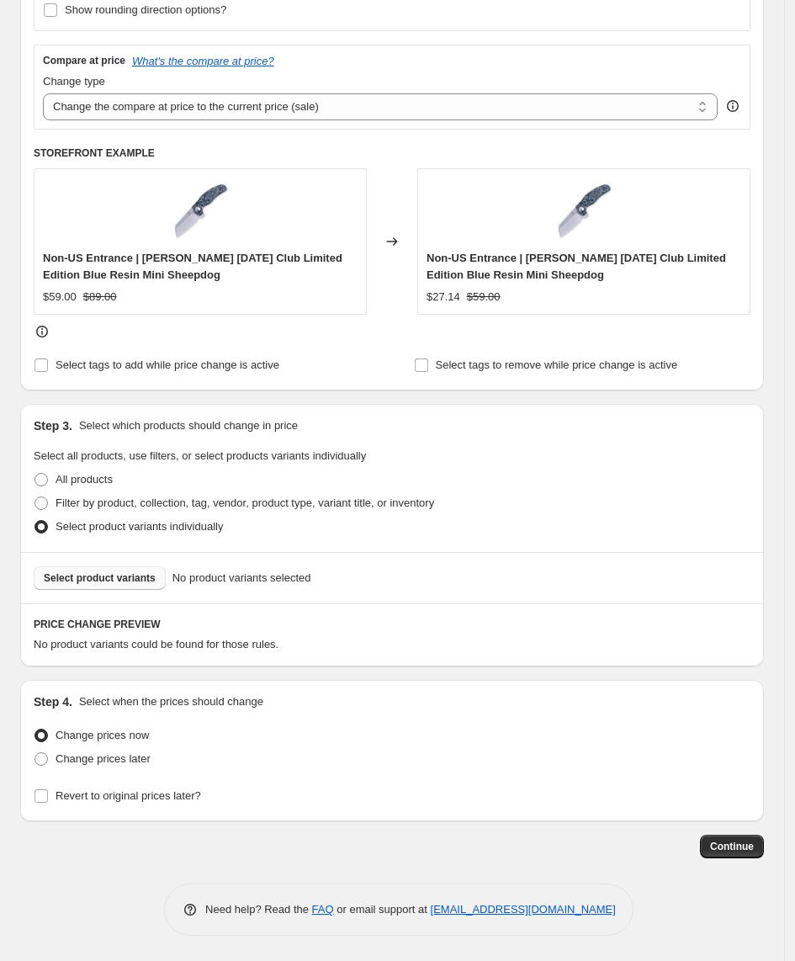
click at [114, 571] on span "Select product variants" at bounding box center [100, 577] width 112 height 13
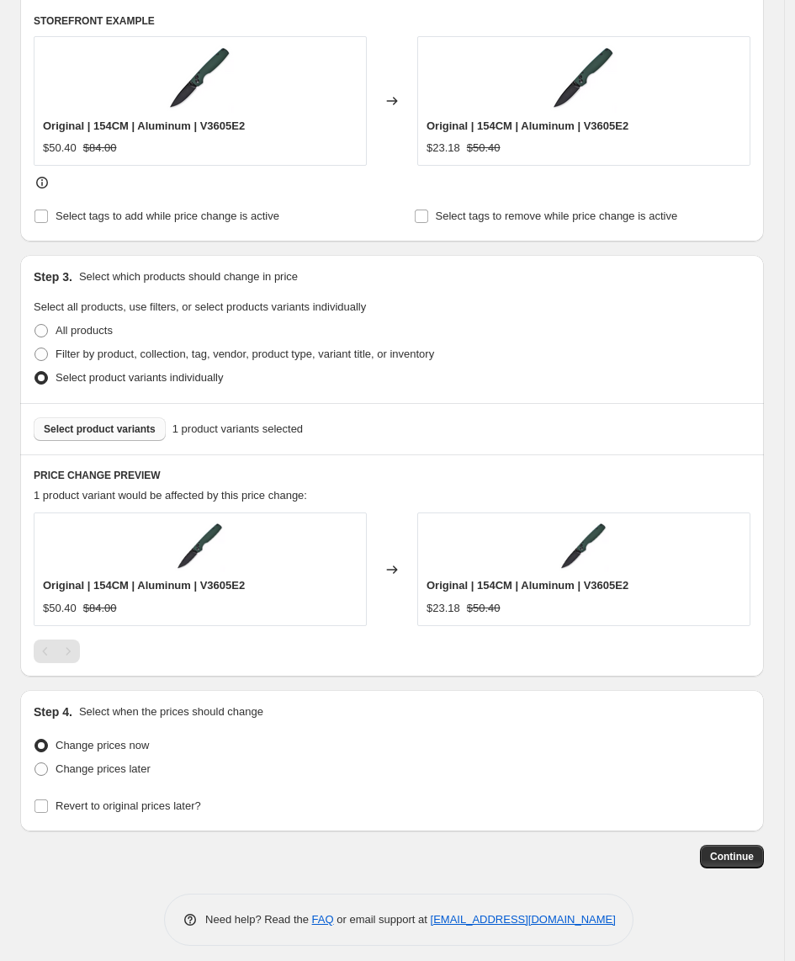
scroll to position [717, 0]
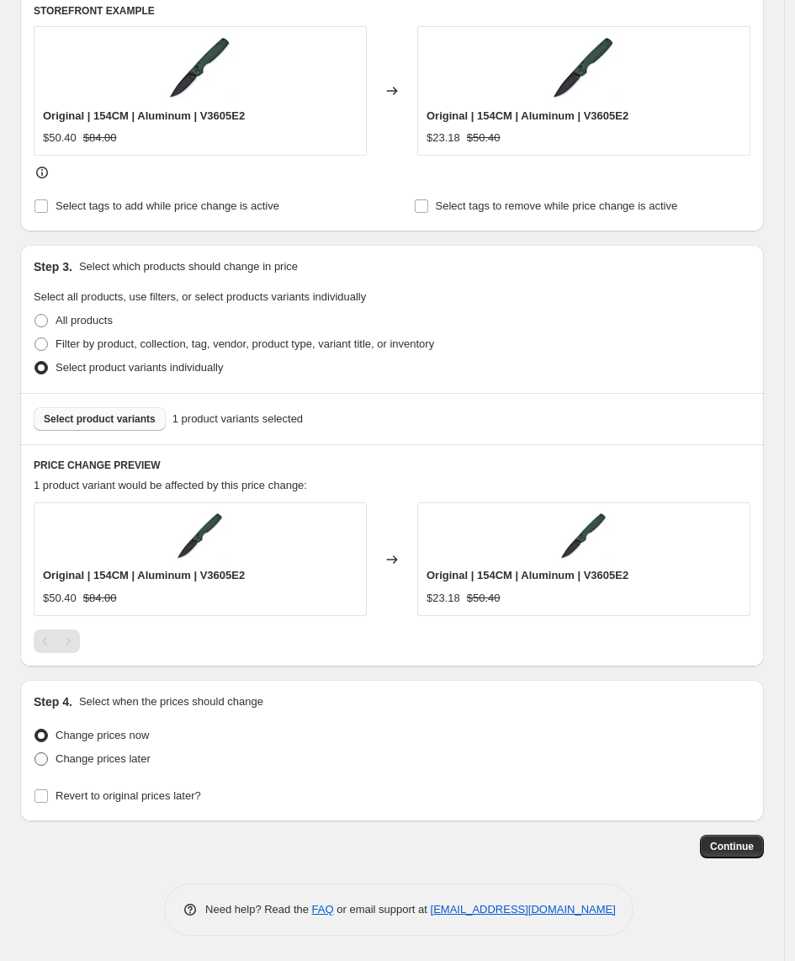
click at [90, 754] on span "Change prices later" at bounding box center [103, 758] width 95 height 13
click at [35, 753] on input "Change prices later" at bounding box center [34, 752] width 1 height 1
radio input "true"
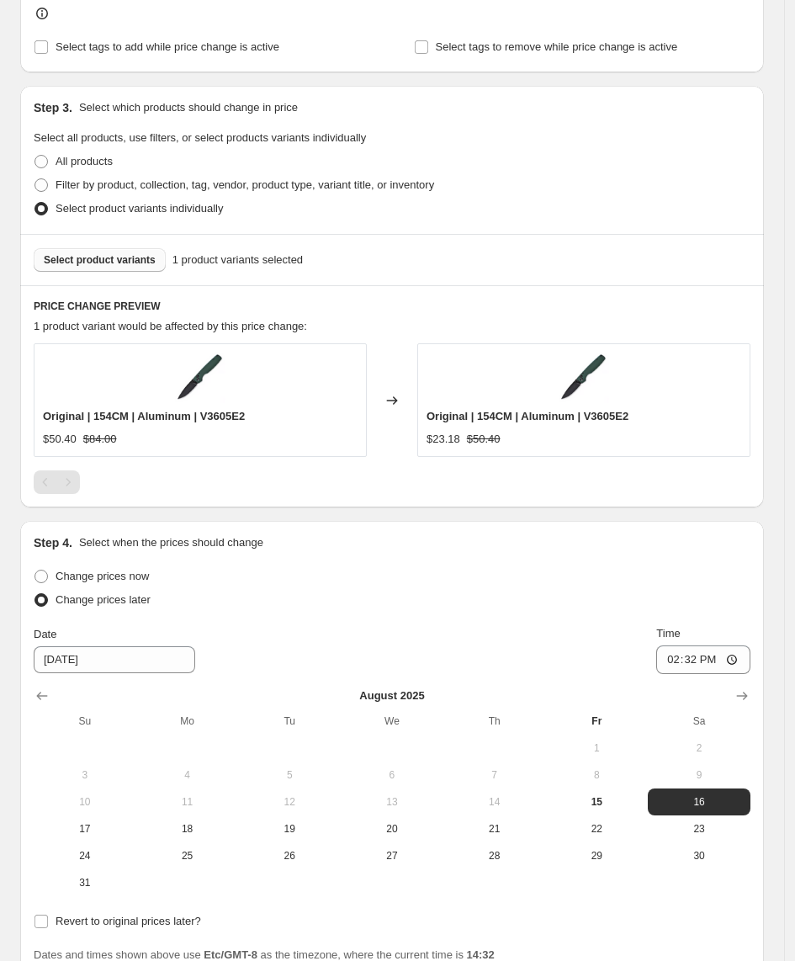
scroll to position [1032, 0]
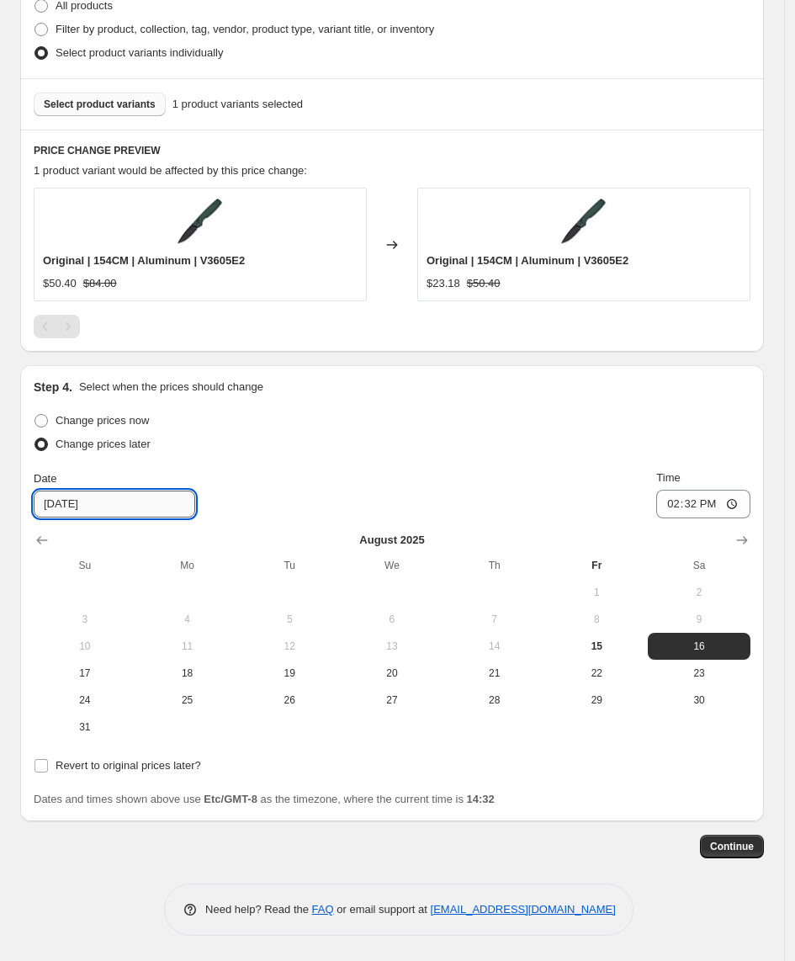
click at [67, 505] on input "[DATE]" at bounding box center [115, 504] width 162 height 27
click at [119, 506] on input "[DATE]" at bounding box center [115, 504] width 162 height 27
type input "[DATE]"
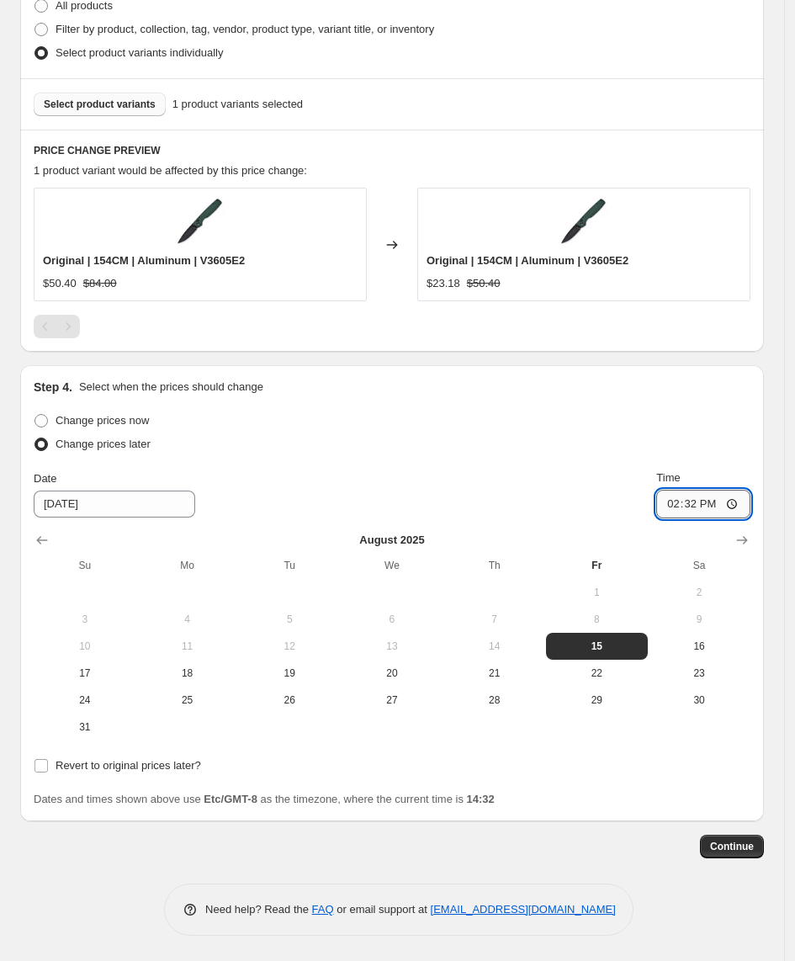
click at [701, 503] on input "14:32" at bounding box center [703, 504] width 94 height 29
type input "15:00"
click at [46, 764] on input "Revert to original prices later?" at bounding box center [40, 765] width 13 height 13
checkbox input "true"
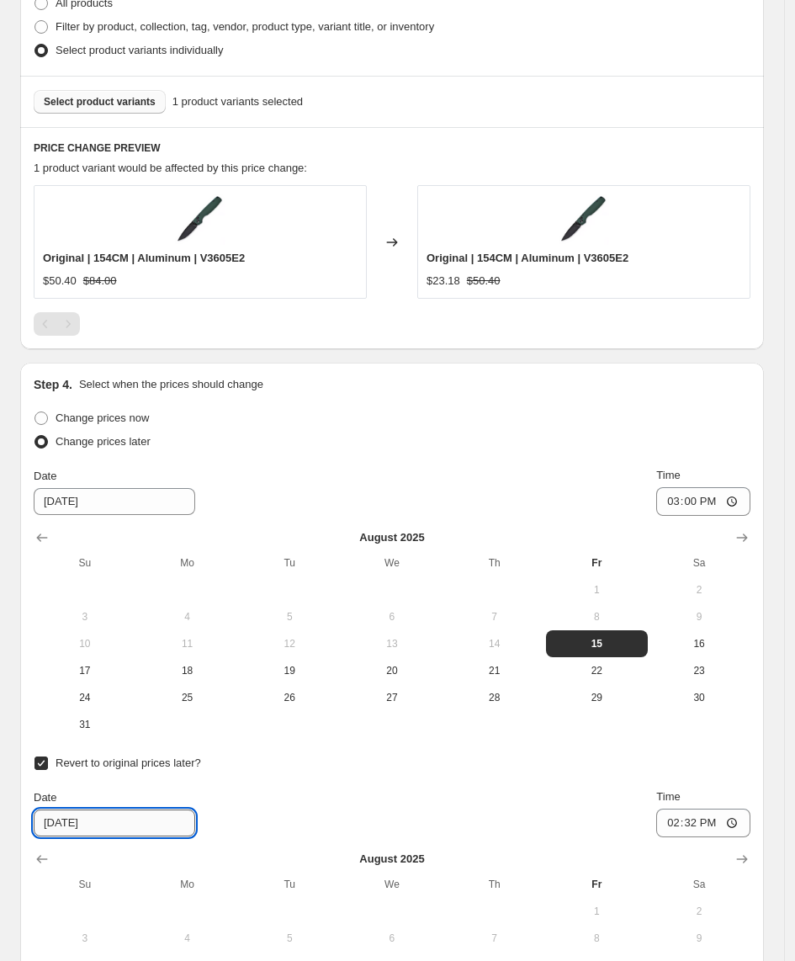
click at [59, 824] on input "[DATE]" at bounding box center [115, 822] width 162 height 27
click at [65, 825] on input "[DATE]" at bounding box center [115, 822] width 162 height 27
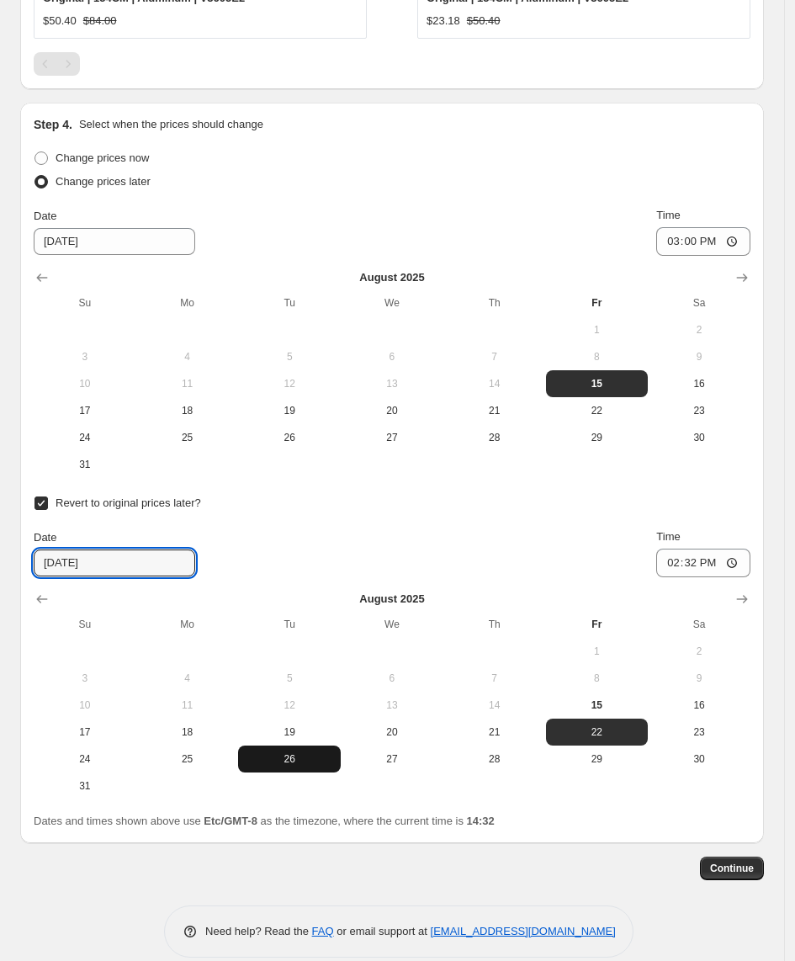
scroll to position [1315, 0]
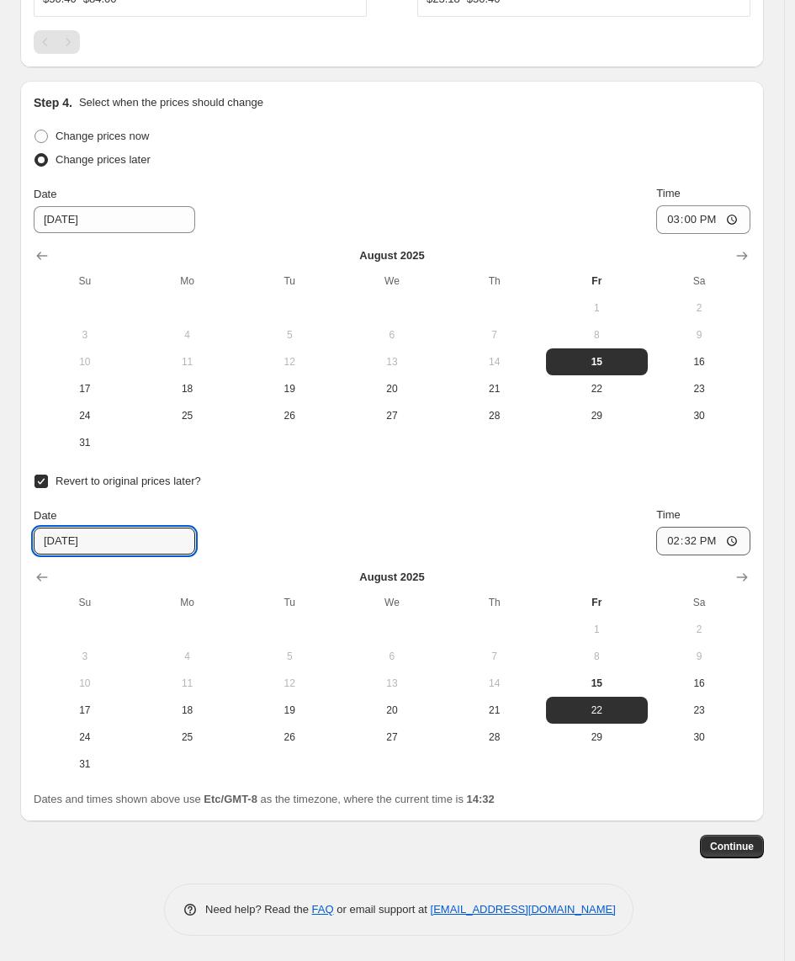
type input "[DATE]"
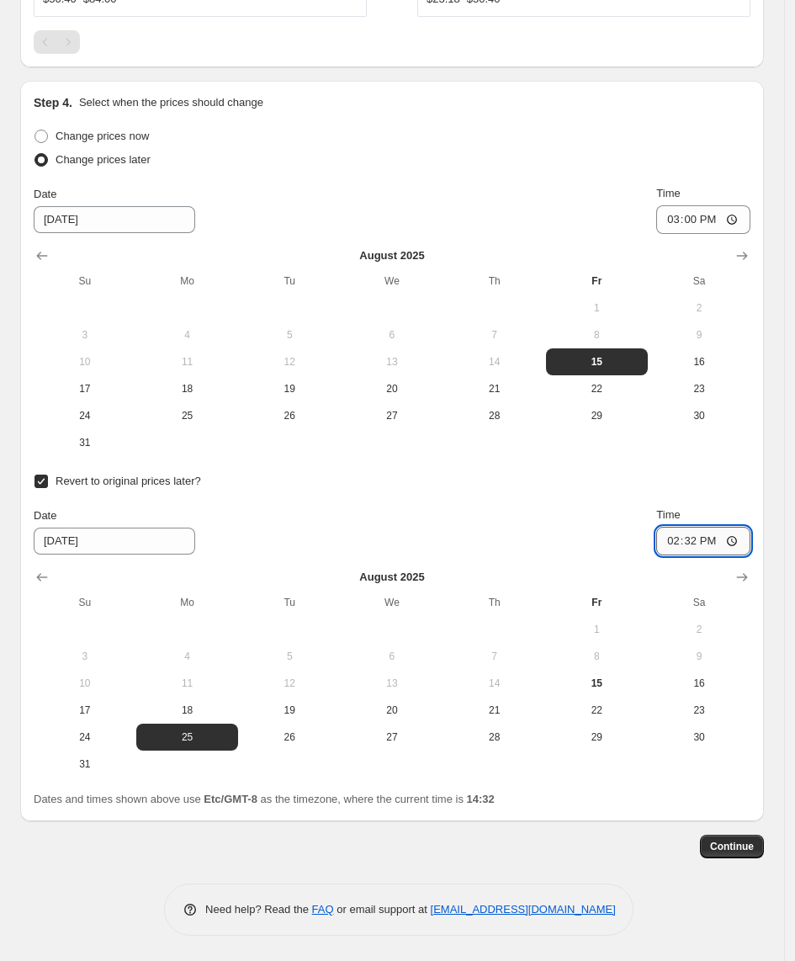
click at [715, 545] on input "14:32" at bounding box center [703, 541] width 94 height 29
click at [709, 541] on input "14:32" at bounding box center [703, 541] width 94 height 29
type input "12:00"
click at [746, 842] on span "Continue" at bounding box center [732, 846] width 44 height 13
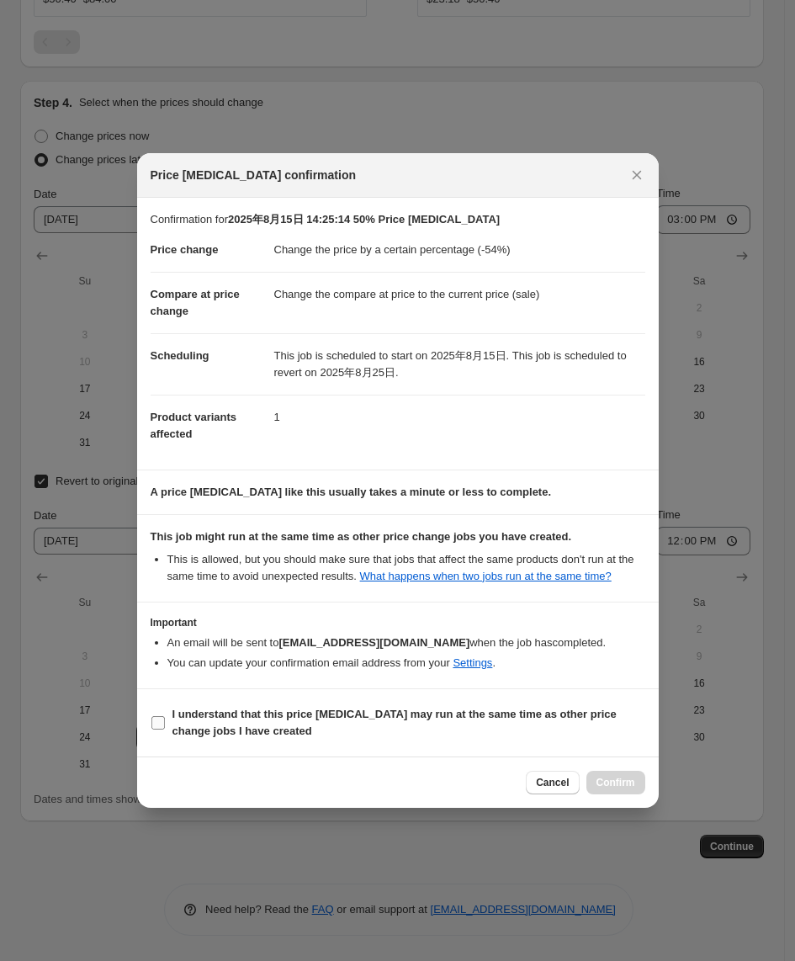
click at [313, 722] on b "I understand that this price [MEDICAL_DATA] may run at the same time as other p…" at bounding box center [394, 722] width 444 height 29
click at [165, 722] on input "I understand that this price [MEDICAL_DATA] may run at the same time as other p…" at bounding box center [157, 722] width 13 height 13
checkbox input "true"
click at [608, 779] on span "Confirm" at bounding box center [616, 782] width 39 height 13
